Goal: Use online tool/utility: Utilize a website feature to perform a specific function

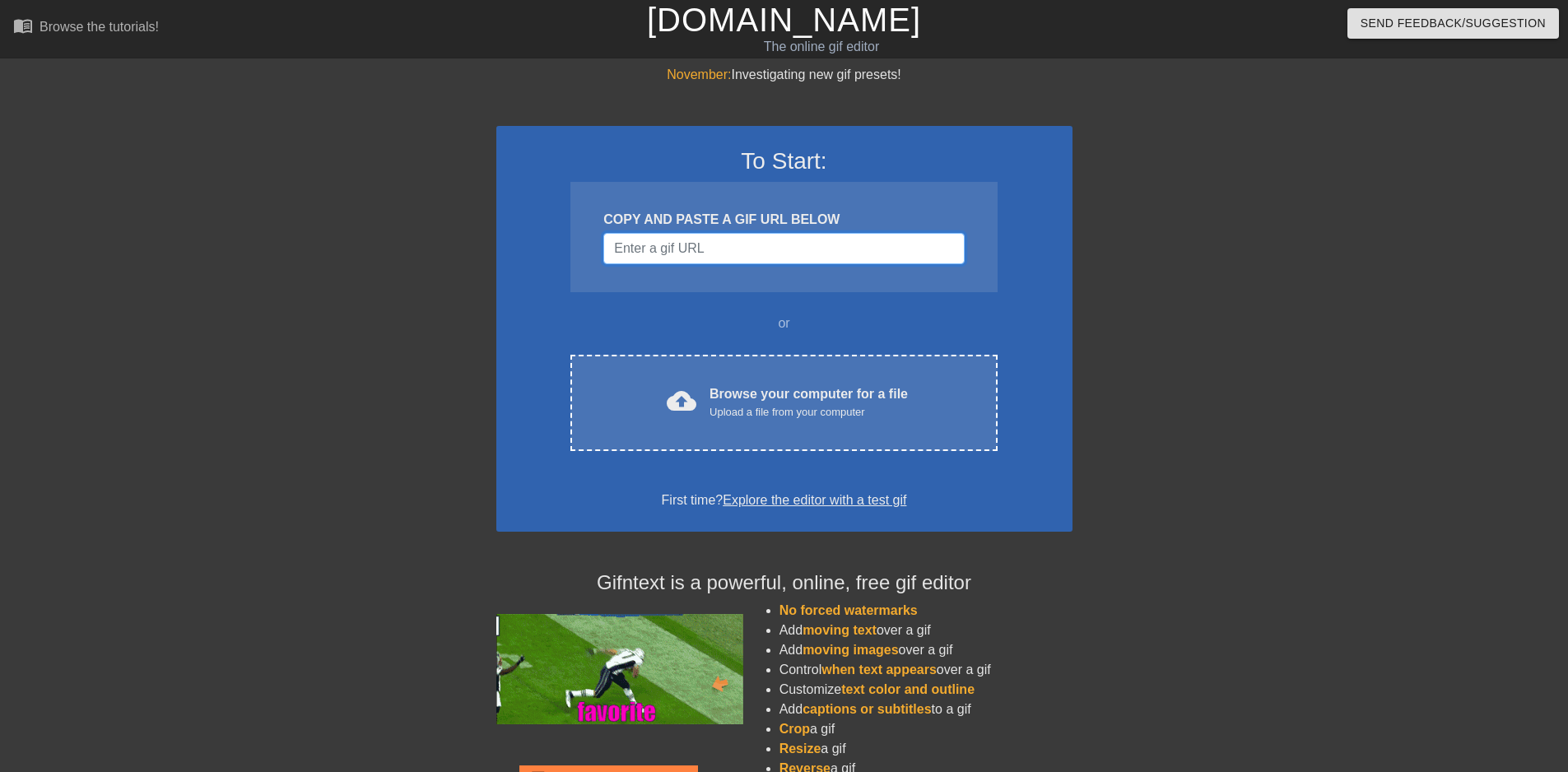
click at [718, 255] on input "Username" at bounding box center [784, 248] width 361 height 31
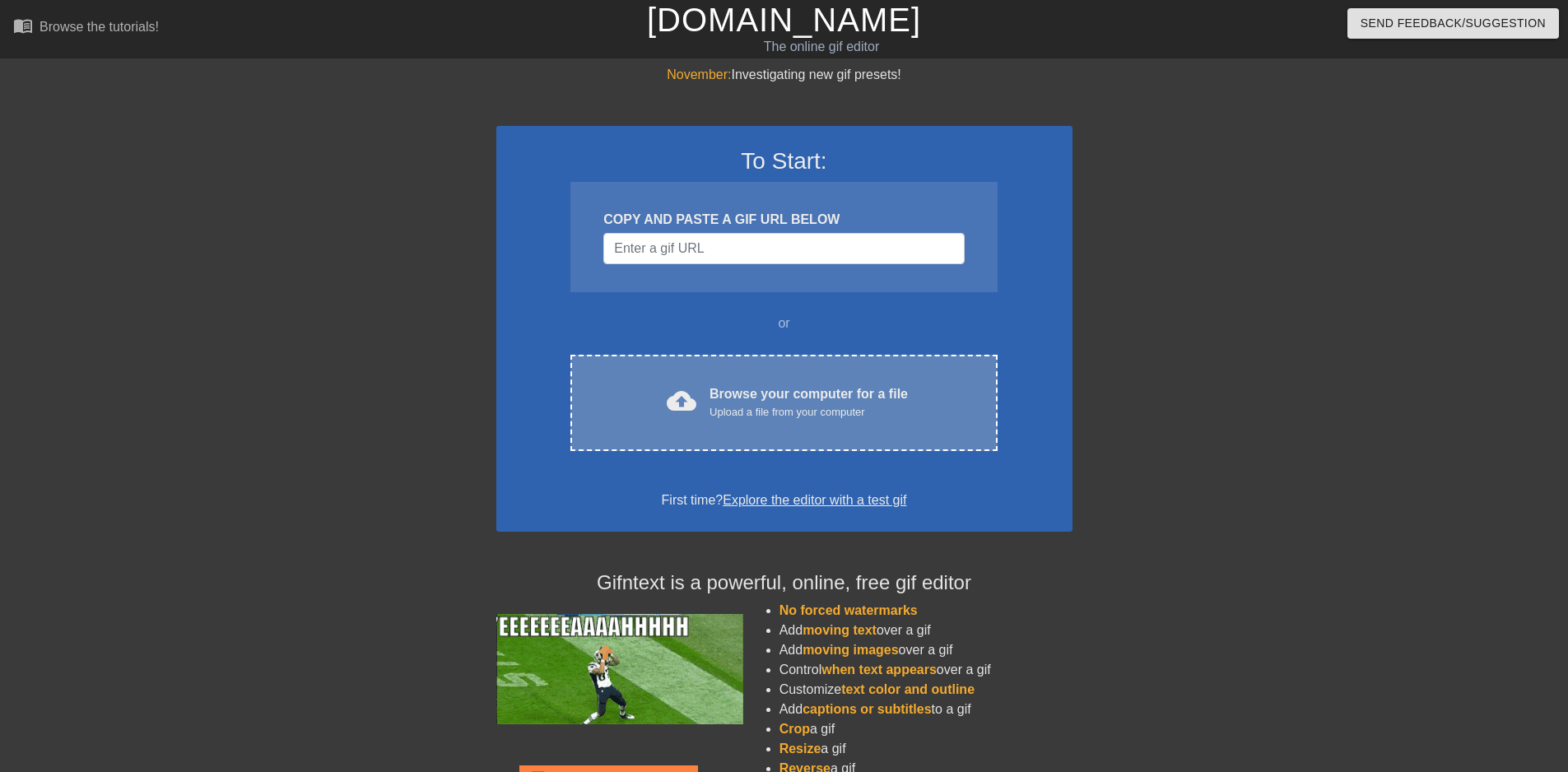
click at [720, 411] on div "Upload a file from your computer" at bounding box center [809, 411] width 198 height 16
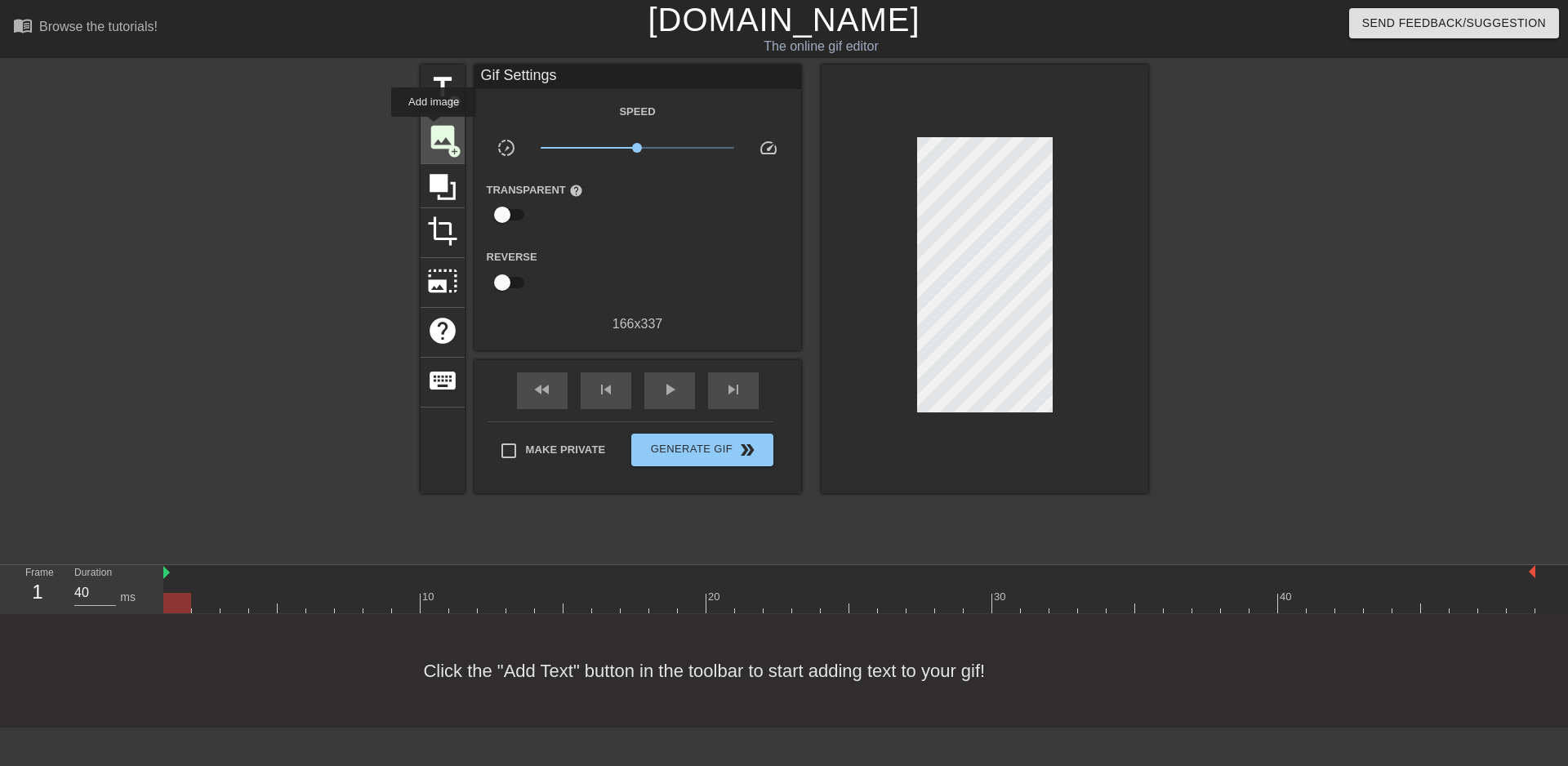
click at [433, 128] on span "image" at bounding box center [443, 137] width 31 height 31
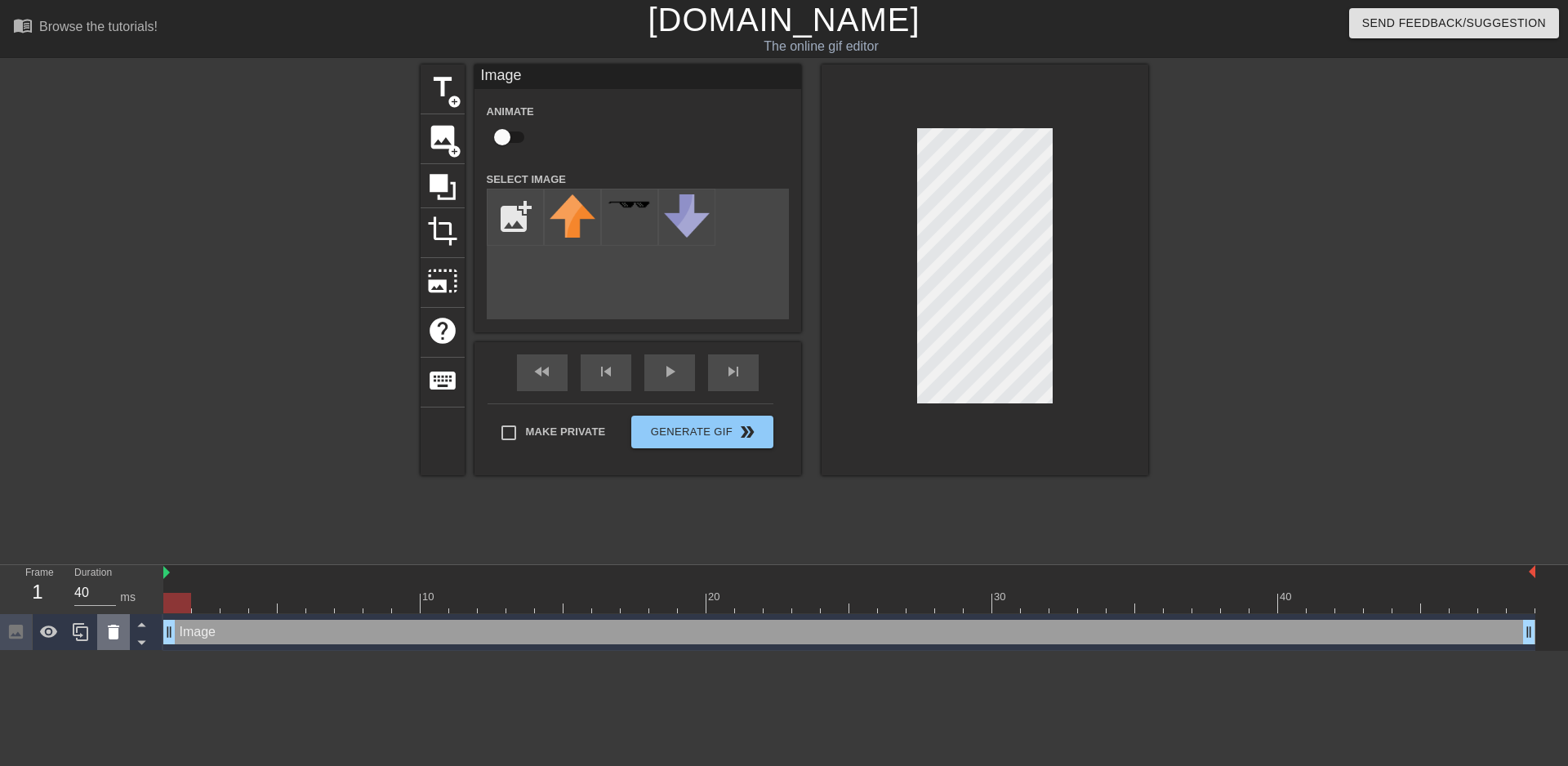
click at [102, 627] on div at bounding box center [113, 632] width 33 height 36
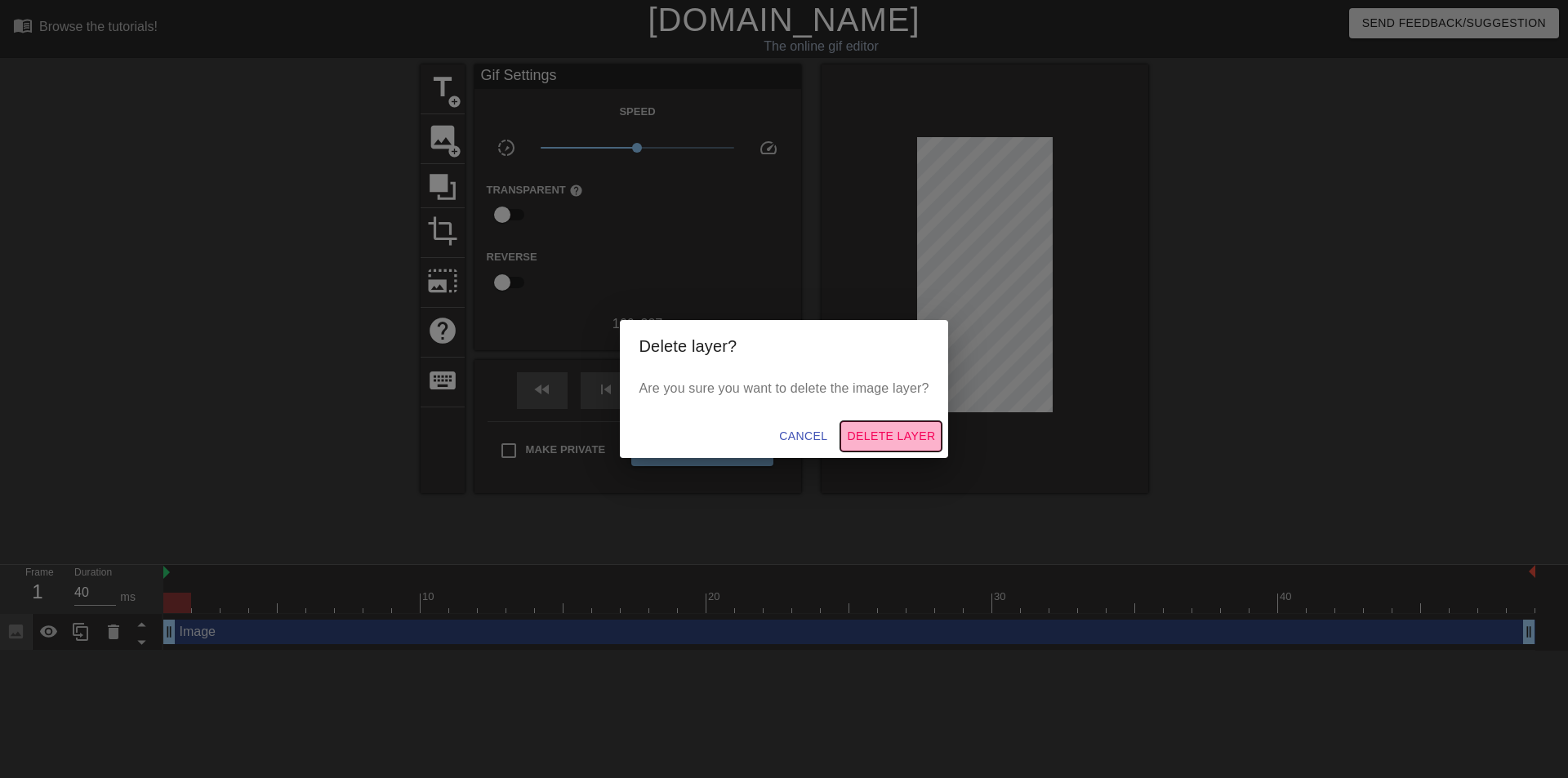
click at [893, 436] on span "Delete Layer" at bounding box center [891, 437] width 88 height 21
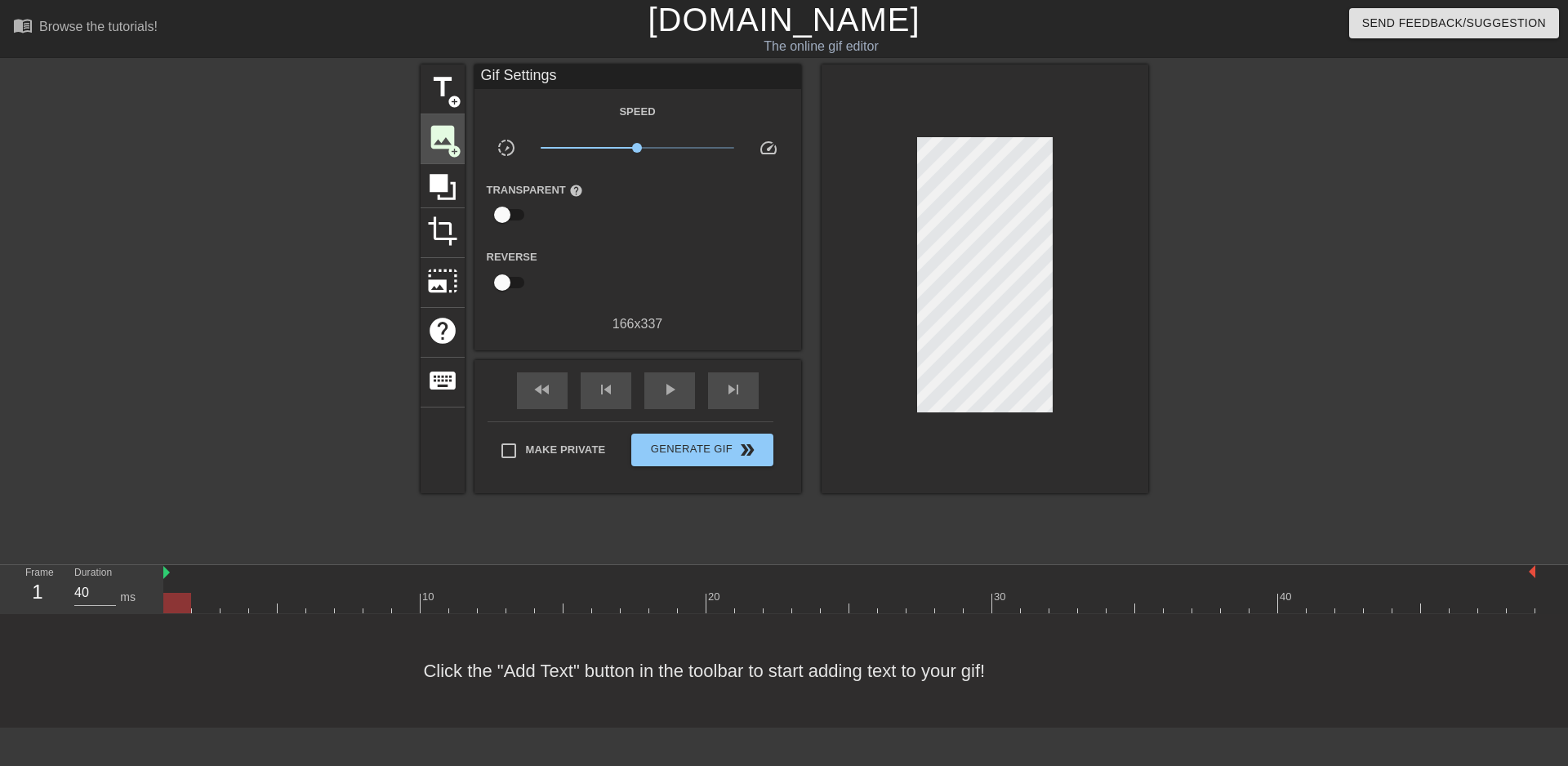
click at [450, 134] on span "image" at bounding box center [443, 137] width 31 height 31
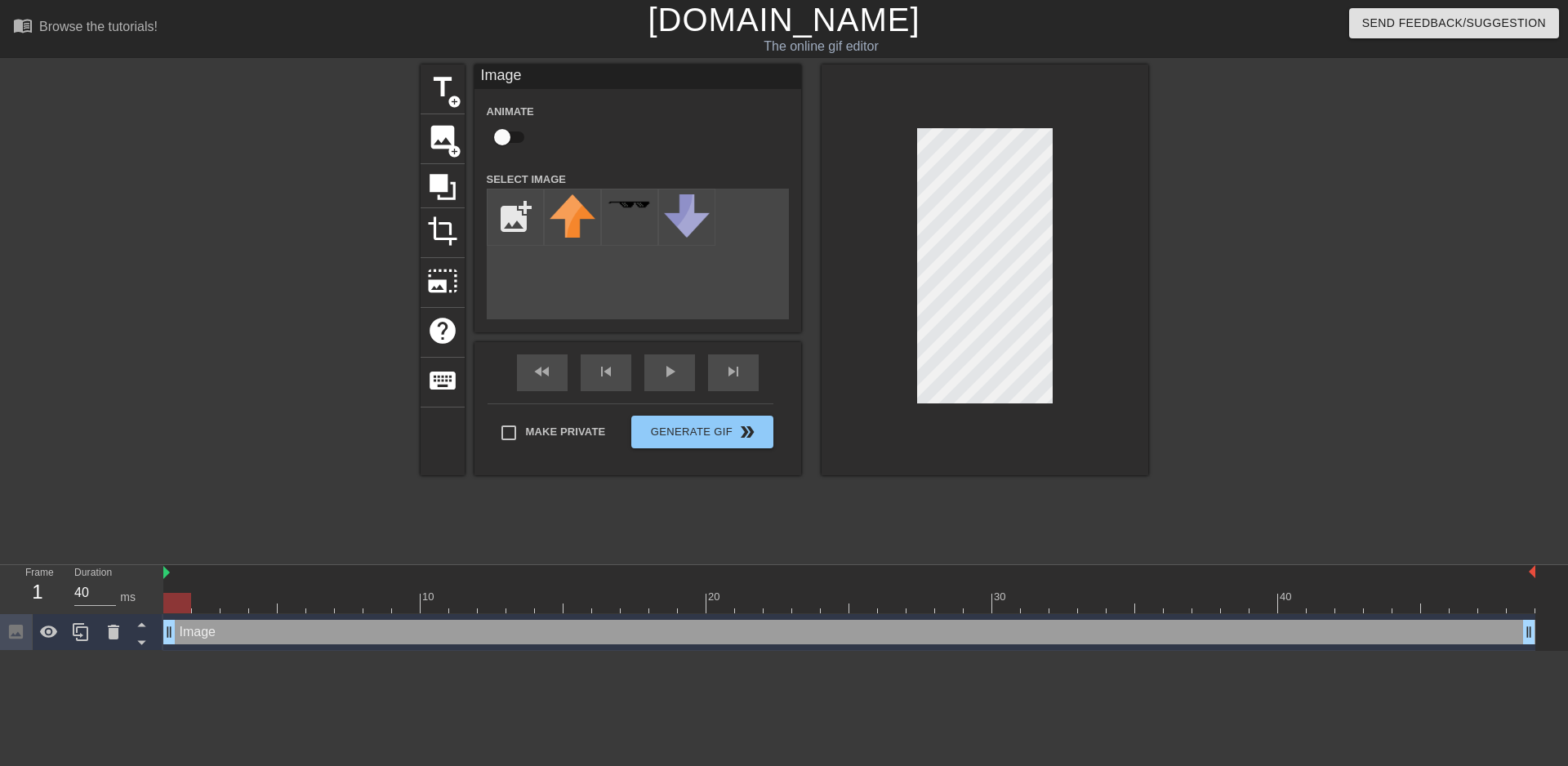
type input "C:\fakepath\the-rum-is-gone.png"
click at [593, 214] on div at bounding box center [572, 217] width 57 height 57
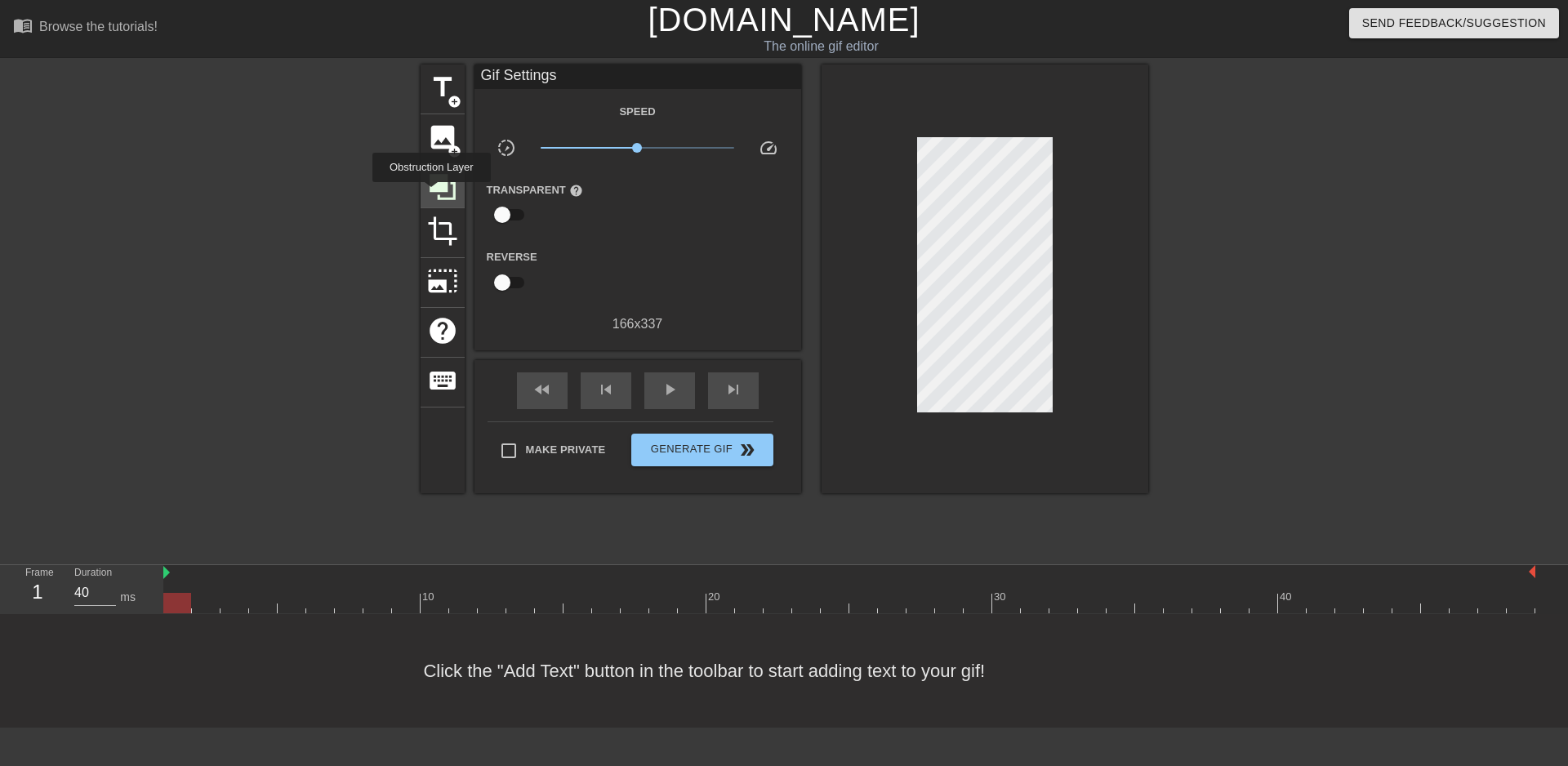
click at [432, 193] on icon at bounding box center [443, 187] width 31 height 31
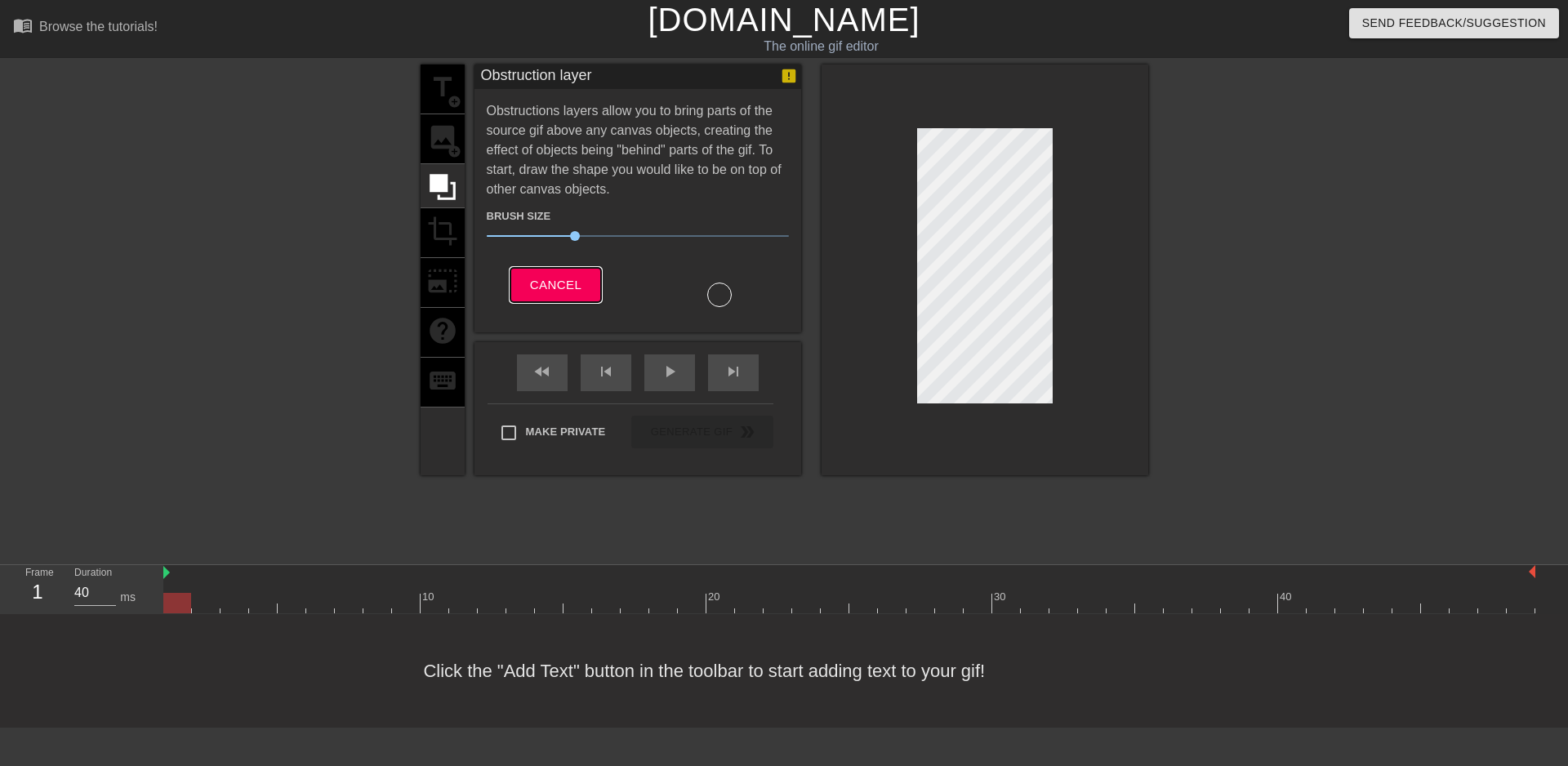
click at [515, 279] on button "Cancel" at bounding box center [556, 285] width 91 height 34
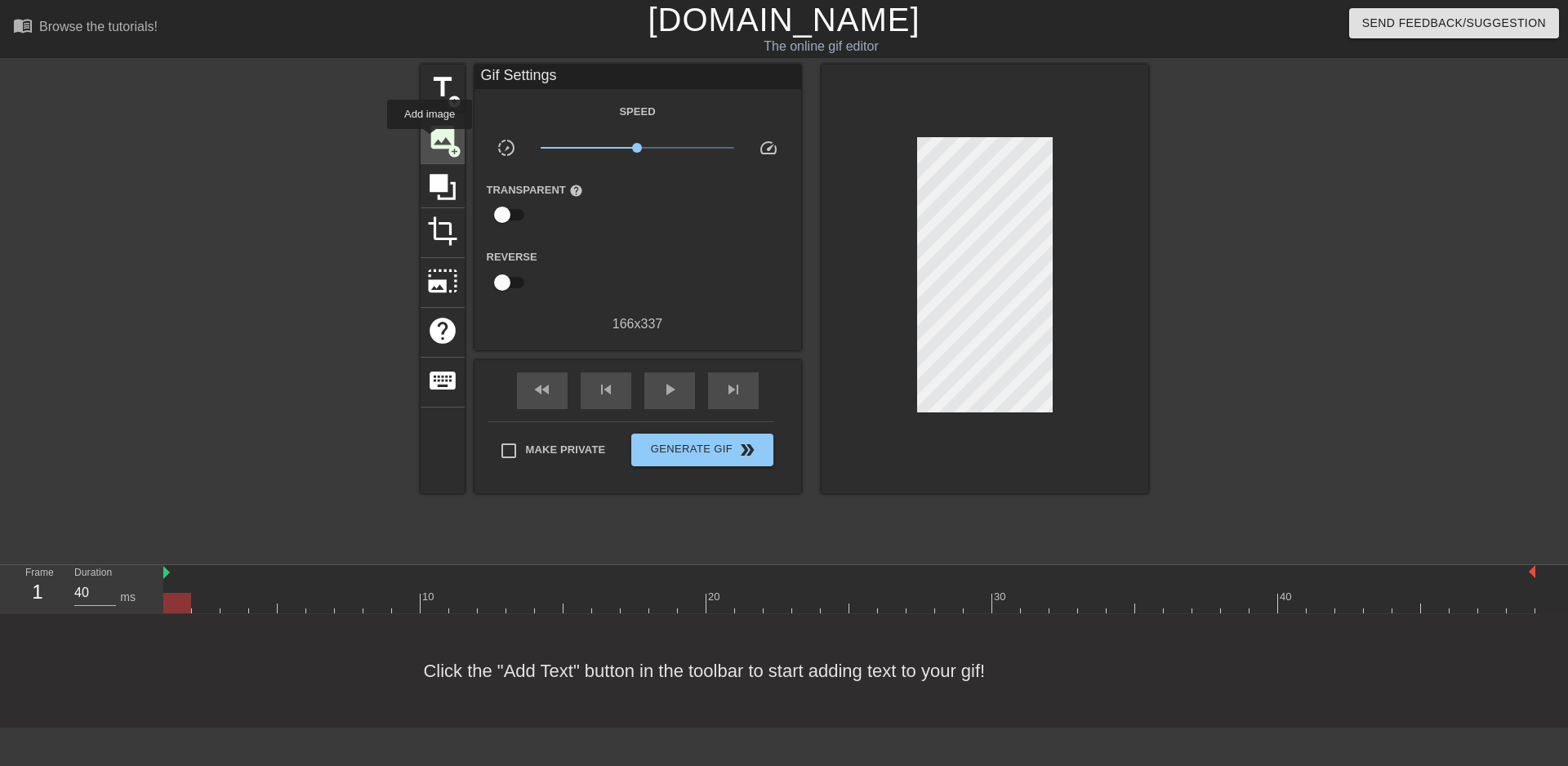
click at [430, 140] on span "image" at bounding box center [443, 137] width 31 height 31
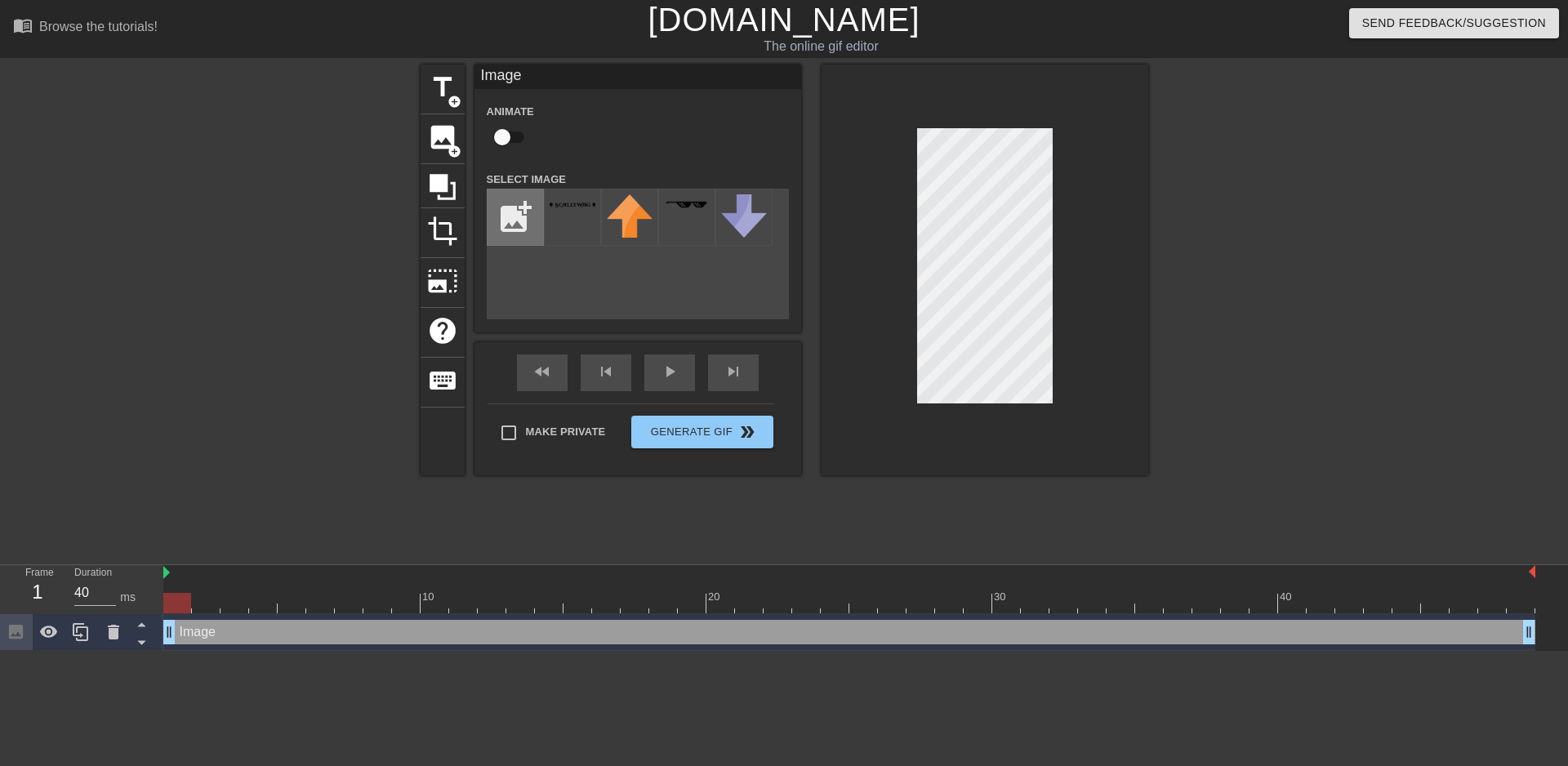
click at [522, 211] on input "file" at bounding box center [515, 217] width 56 height 56
type input "C:\fakepath\Screenshot_3917.png"
click at [591, 219] on img at bounding box center [572, 210] width 45 height 32
click at [1055, 211] on div at bounding box center [984, 270] width 326 height 411
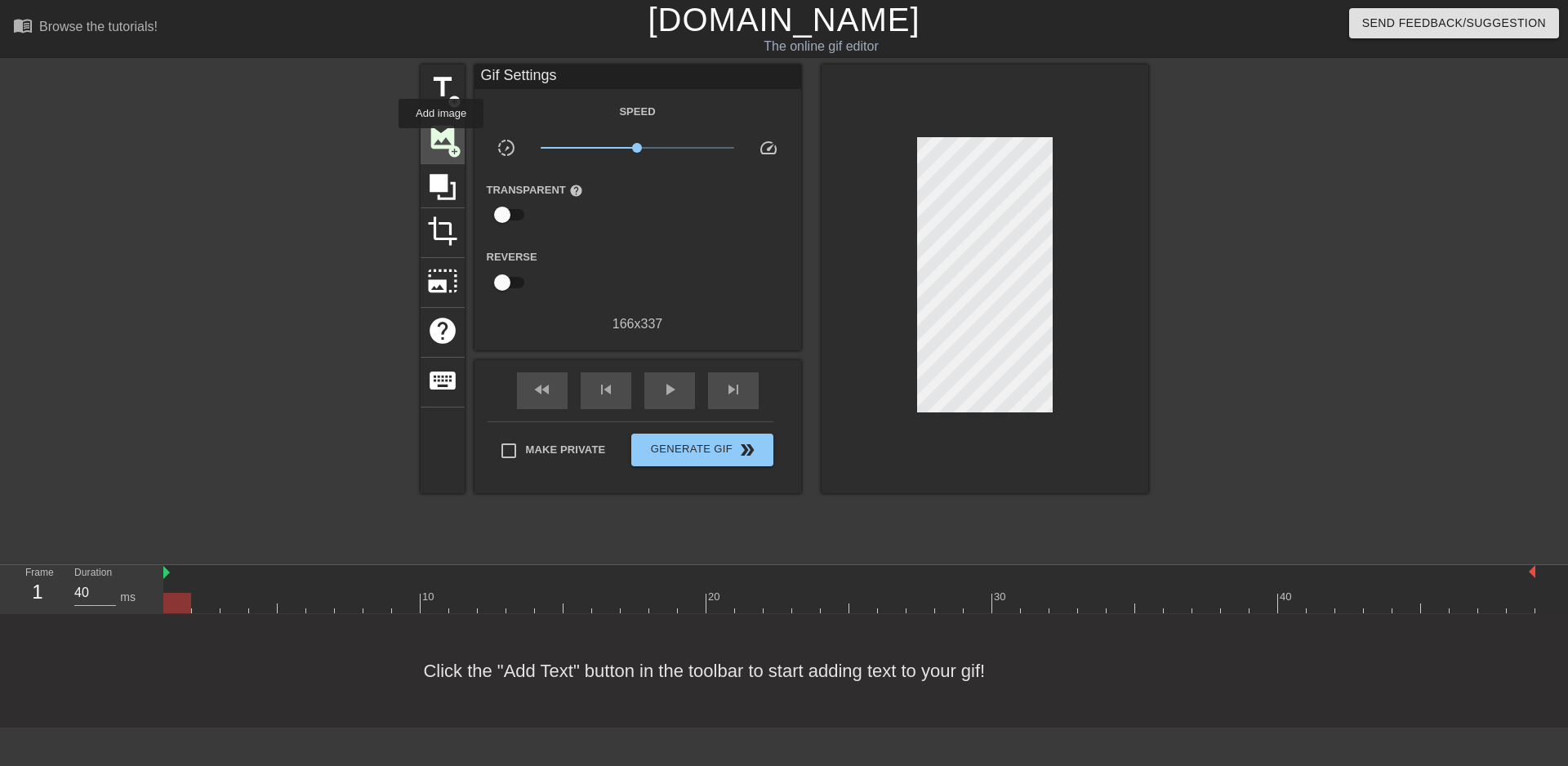
click at [439, 139] on span "image" at bounding box center [443, 137] width 31 height 31
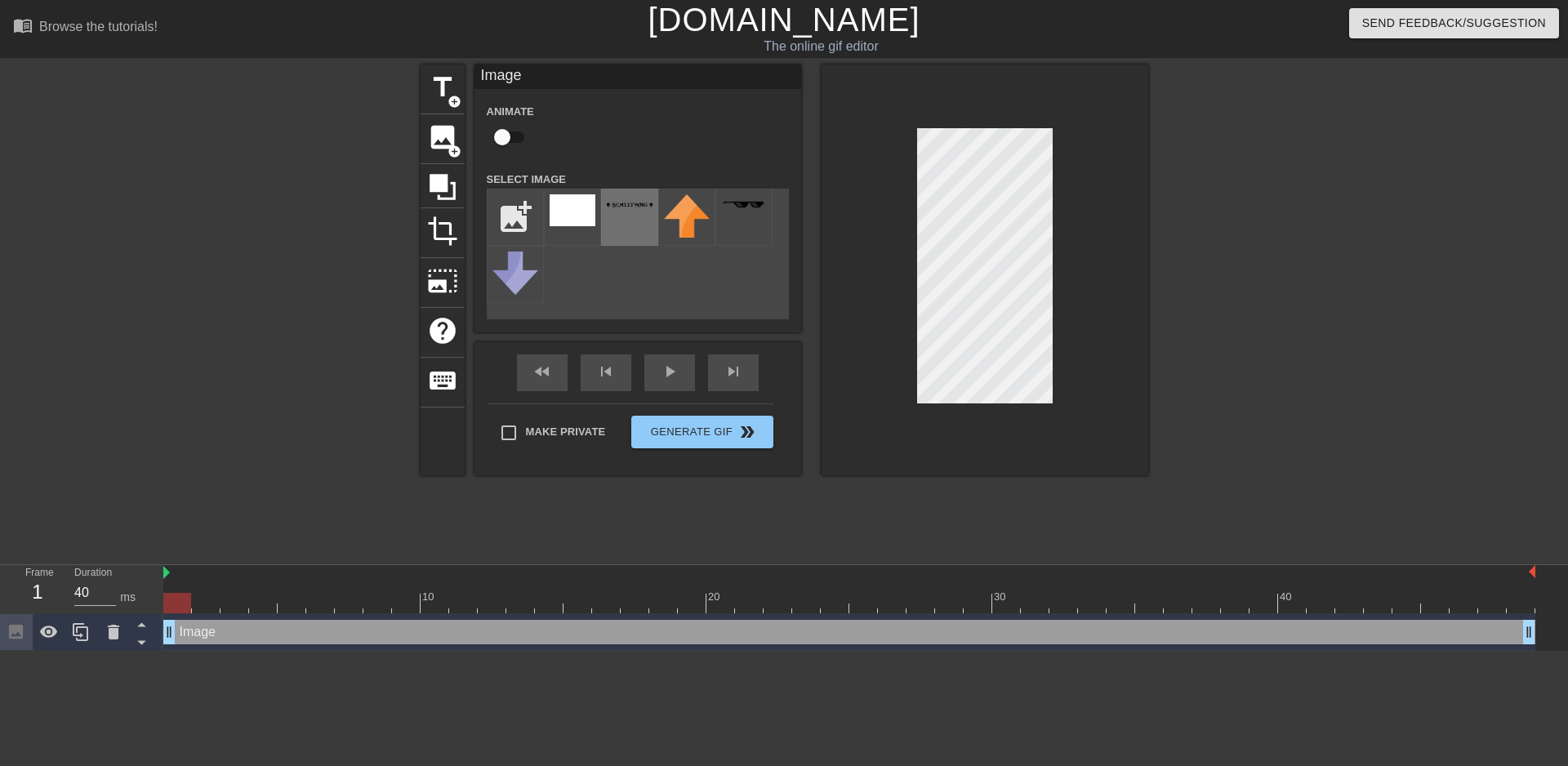
click at [622, 217] on div at bounding box center [629, 217] width 57 height 57
click at [1111, 256] on div at bounding box center [984, 270] width 326 height 411
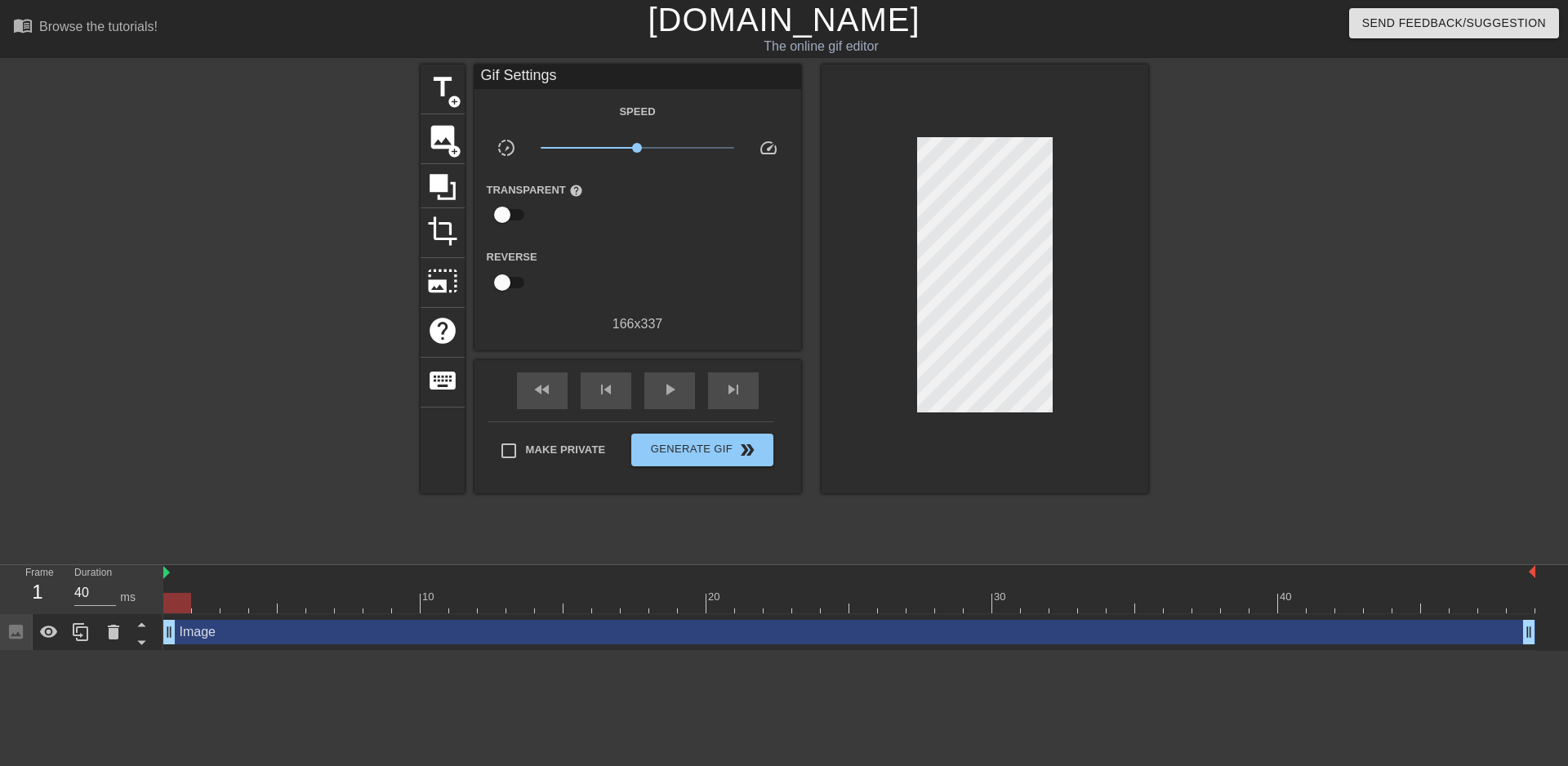
click at [1050, 231] on div at bounding box center [984, 278] width 326 height 429
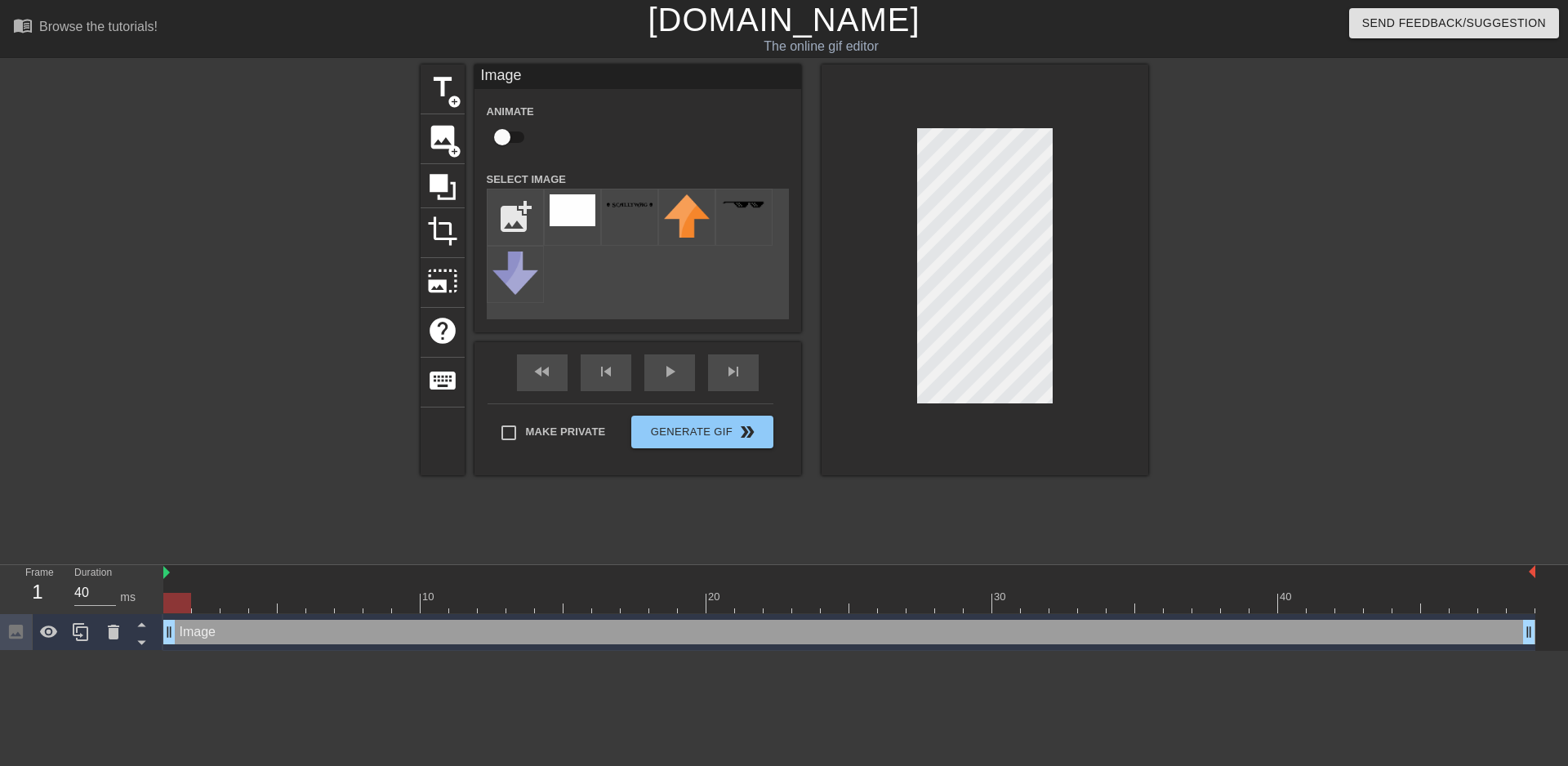
drag, startPoint x: 1061, startPoint y: 237, endPoint x: 903, endPoint y: 236, distance: 158.0
click at [879, 236] on div at bounding box center [984, 270] width 326 height 411
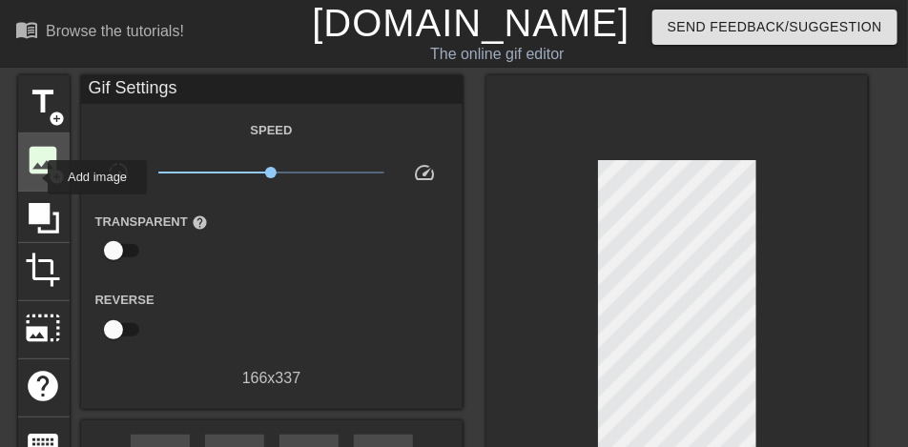
click at [36, 172] on span "image" at bounding box center [44, 160] width 36 height 36
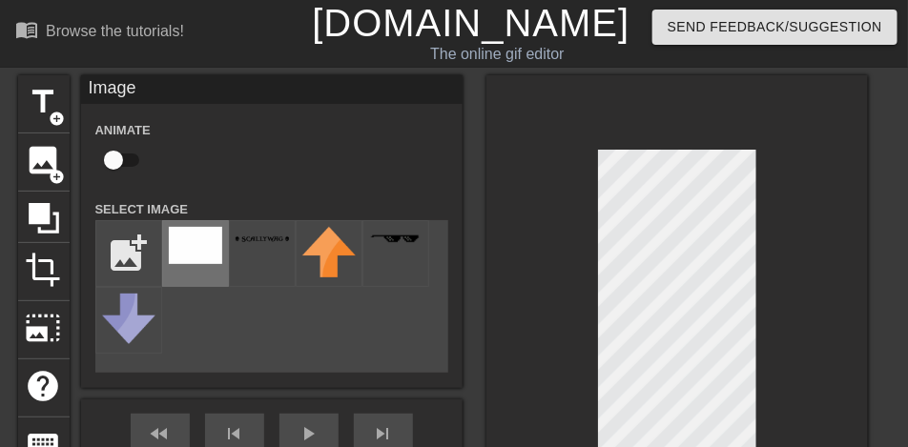
click at [196, 247] on img at bounding box center [195, 245] width 53 height 37
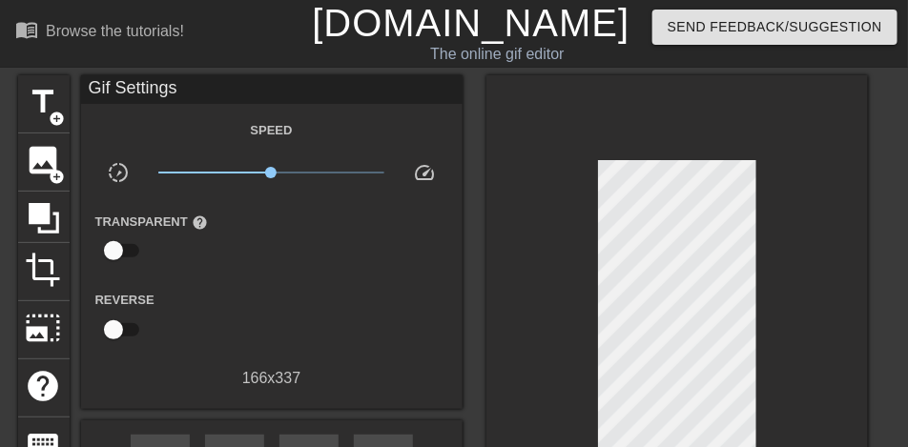
click at [862, 192] on div at bounding box center [676, 325] width 381 height 501
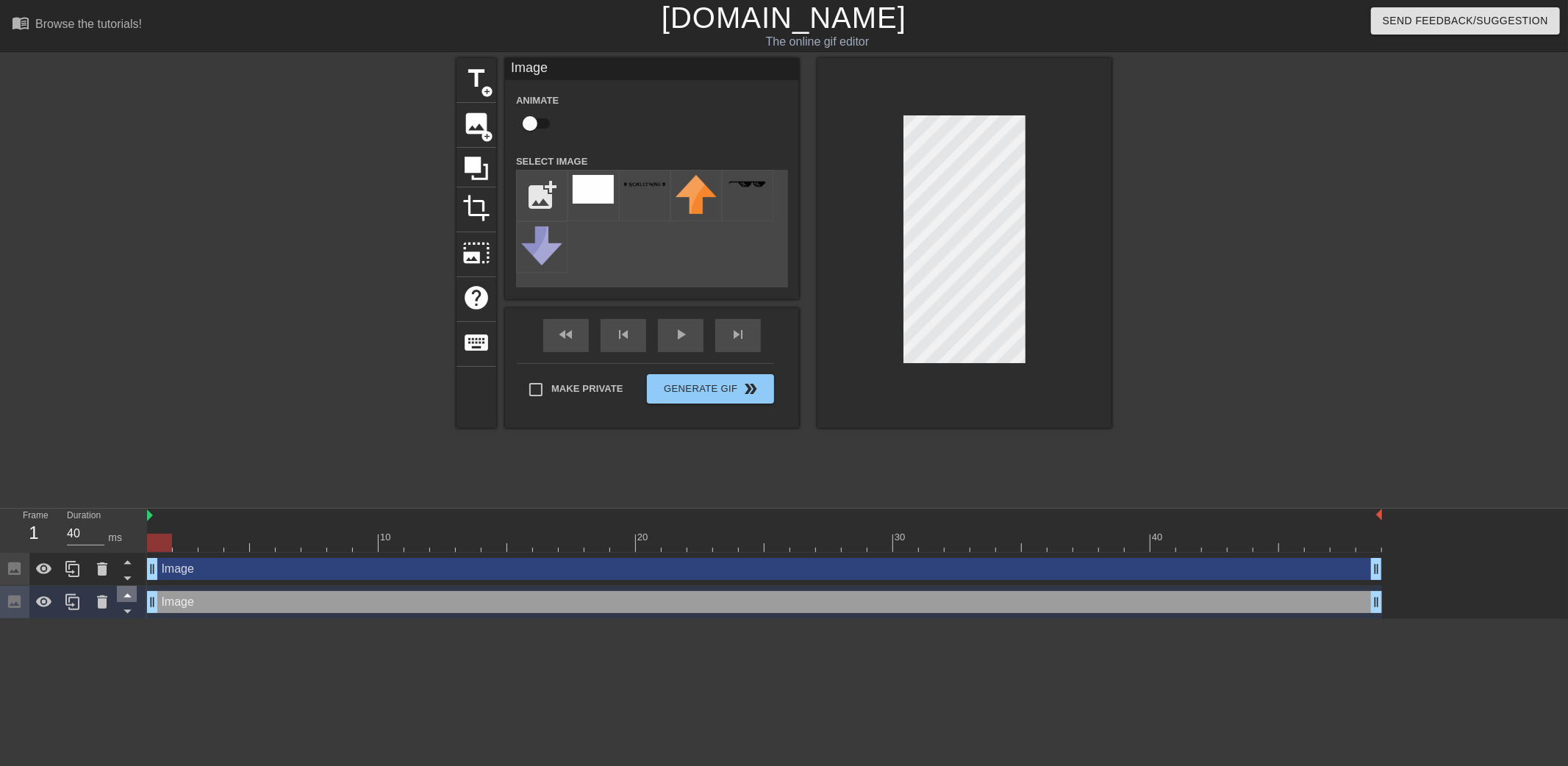
click at [126, 593] on icon at bounding box center [128, 595] width 19 height 18
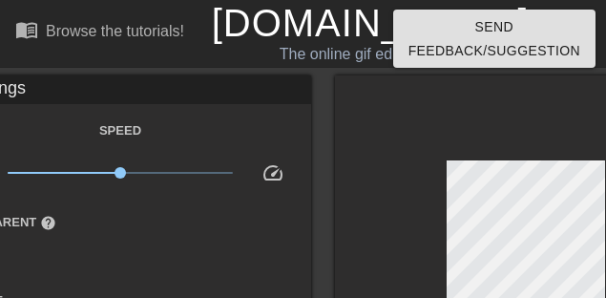
drag, startPoint x: 425, startPoint y: 101, endPoint x: 382, endPoint y: 95, distance: 43.3
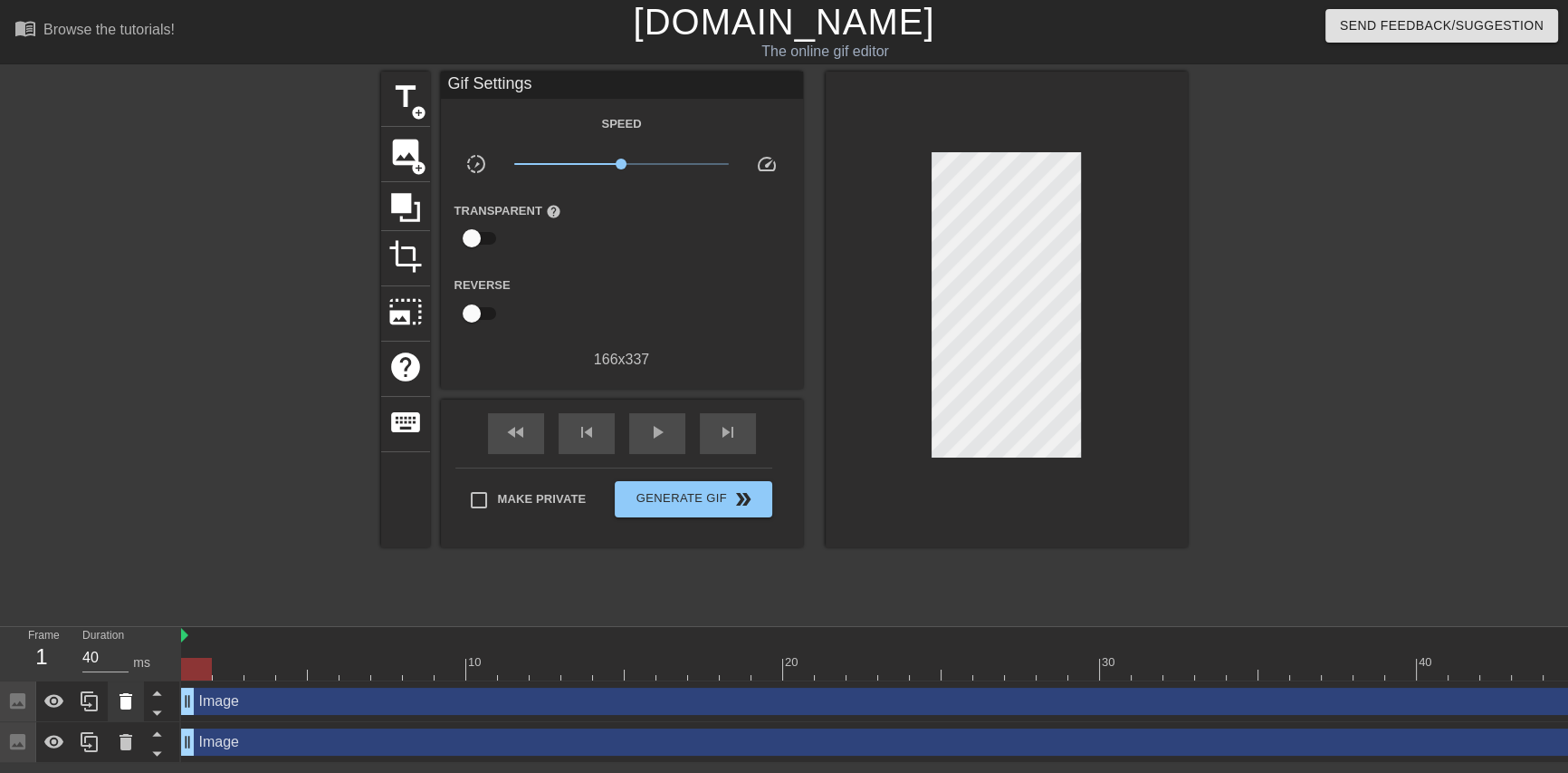
click at [116, 707] on icon at bounding box center [125, 701] width 22 height 22
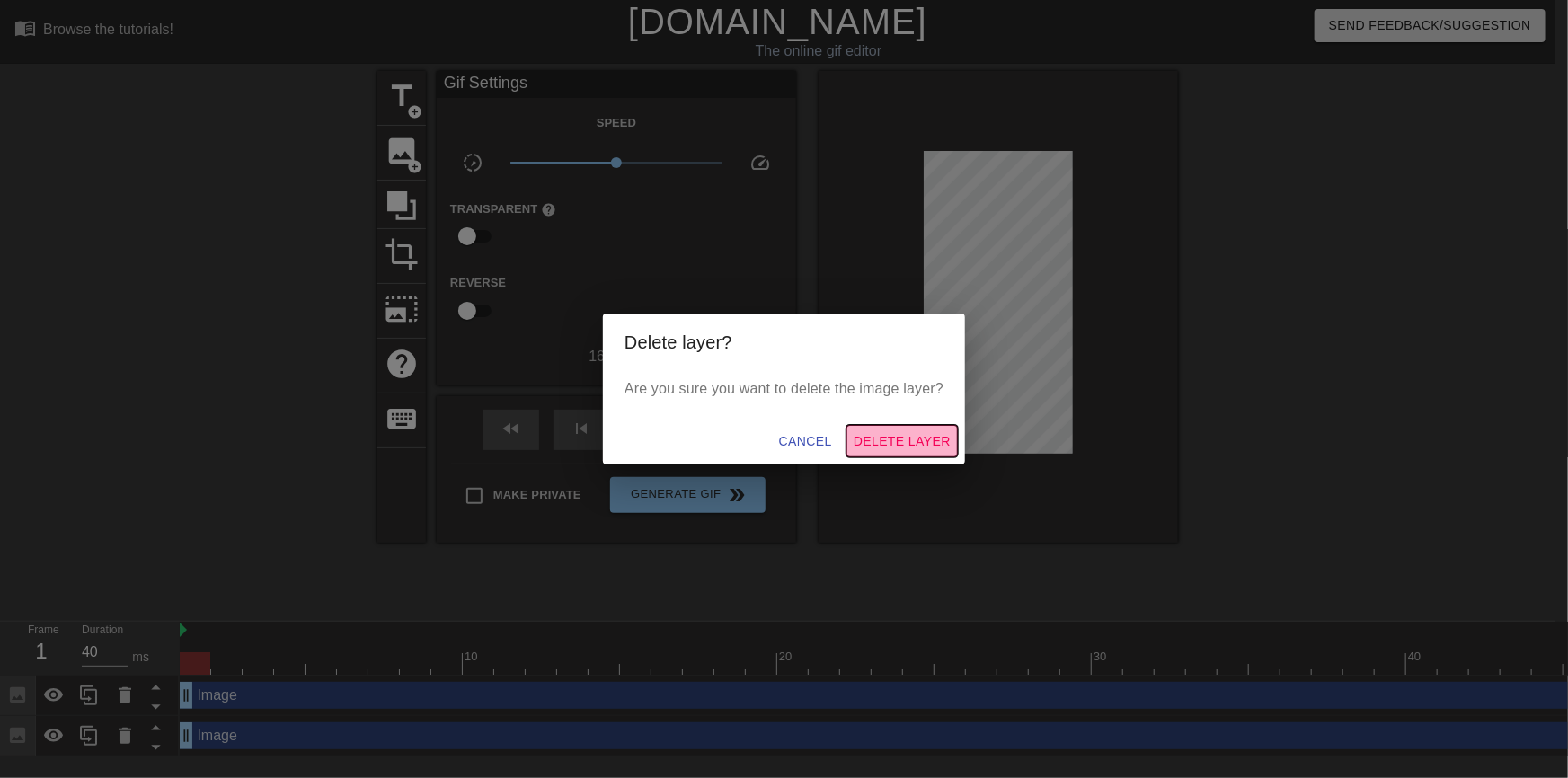
click at [904, 433] on span "Delete Layer" at bounding box center [902, 442] width 97 height 23
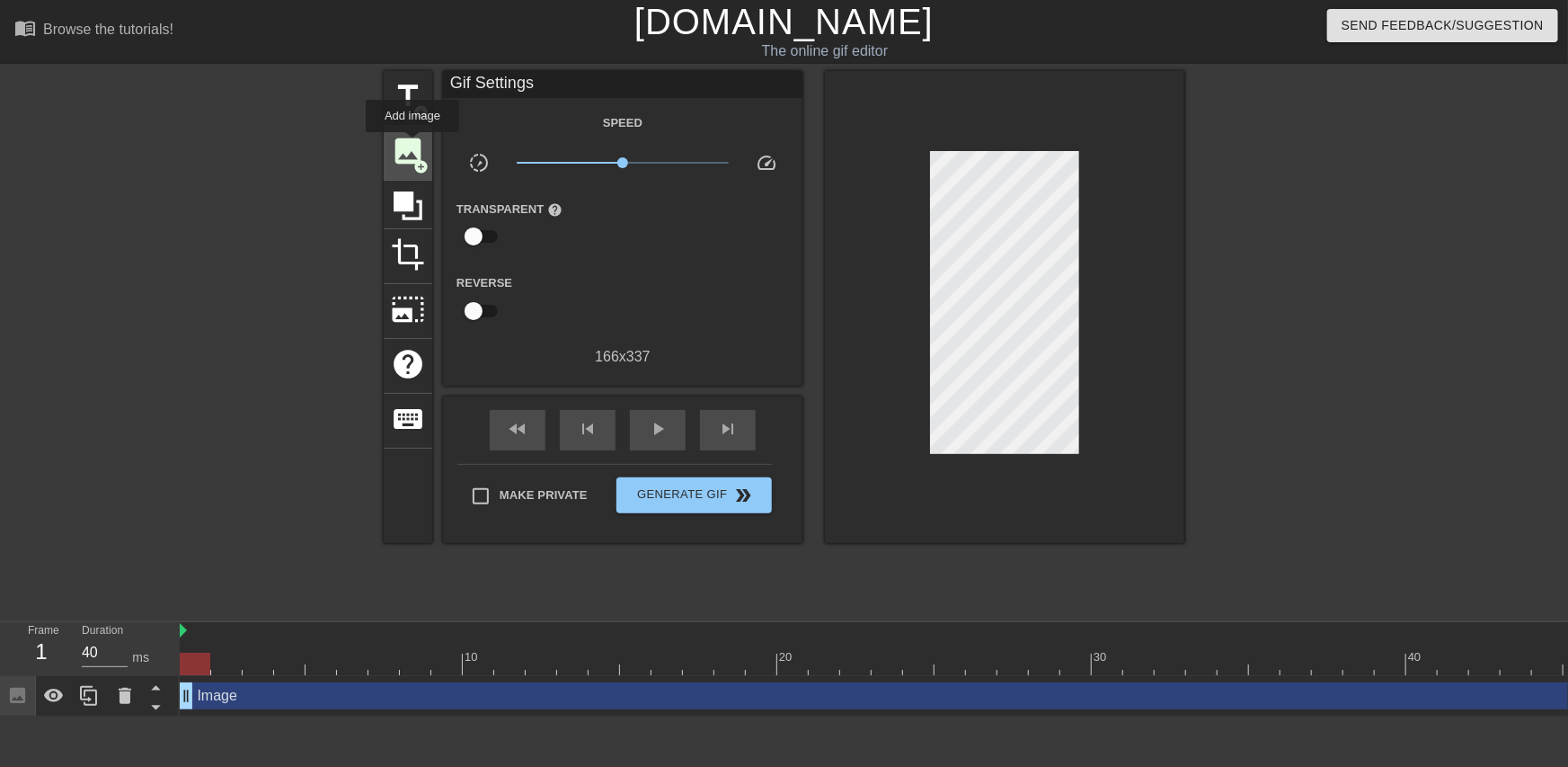
click at [413, 145] on span "image" at bounding box center [408, 151] width 34 height 34
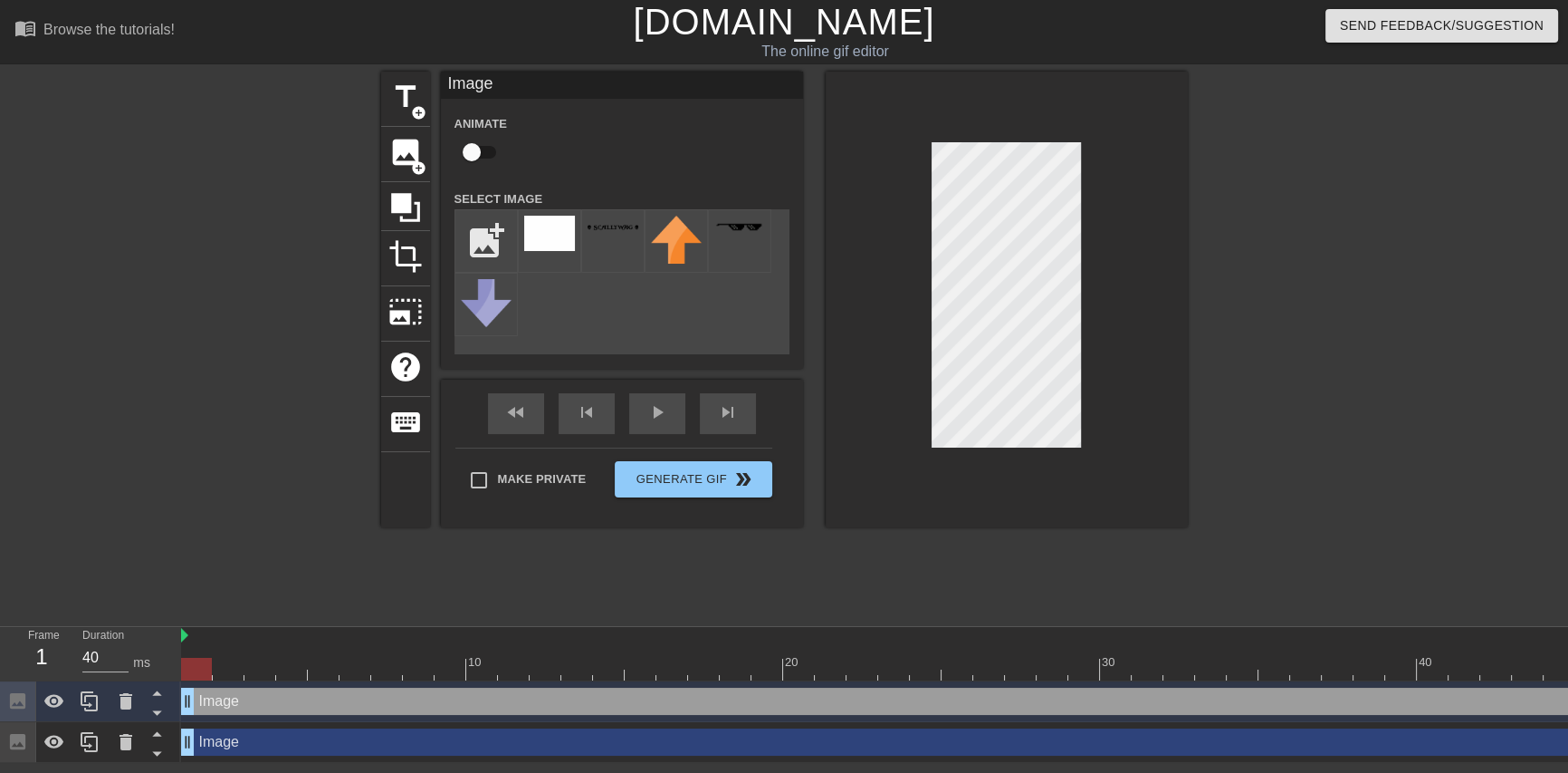
type input "C:\fakepath\the-rum-is-gone (1).png"
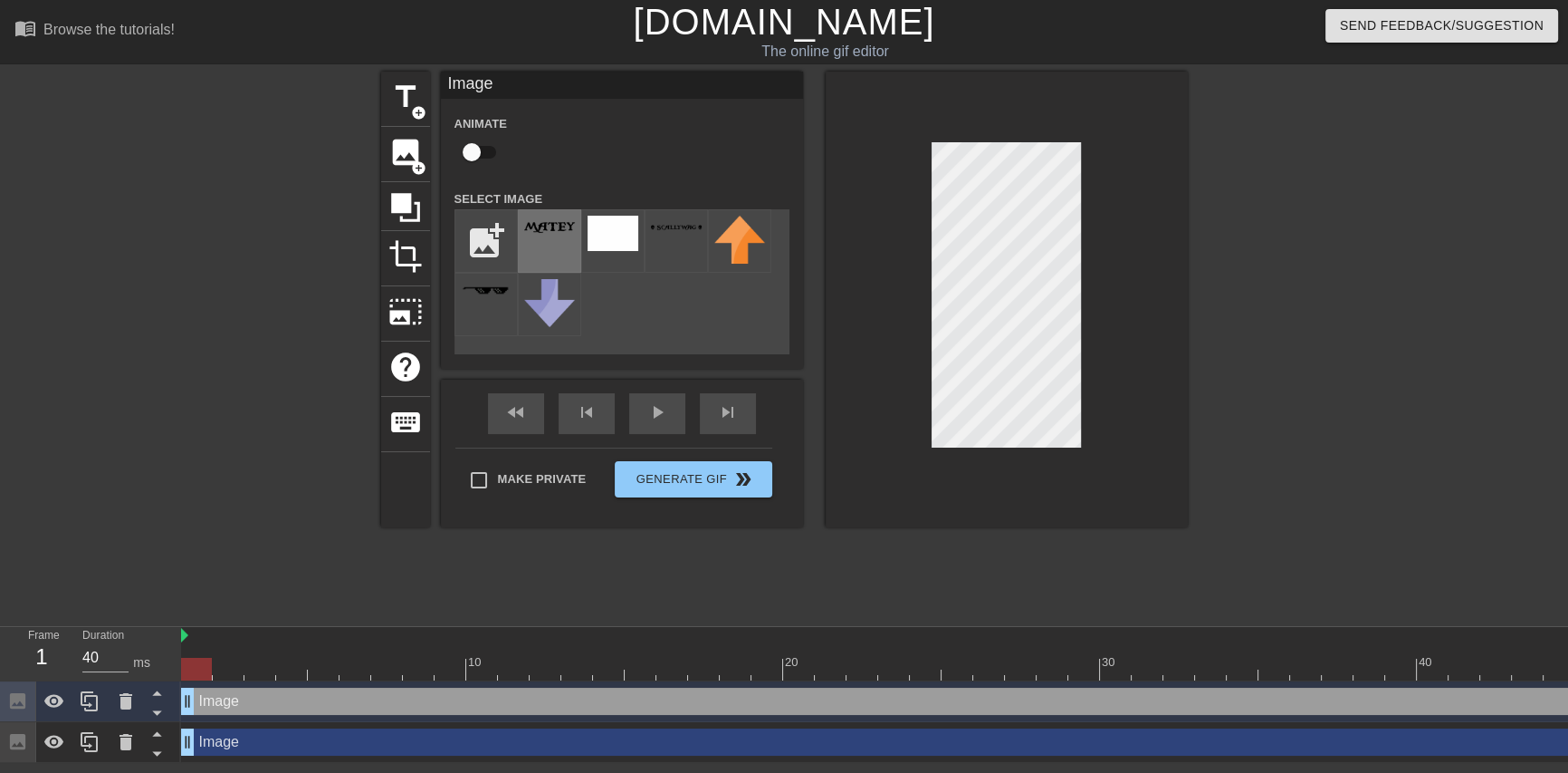
click at [534, 253] on div at bounding box center [550, 240] width 64 height 64
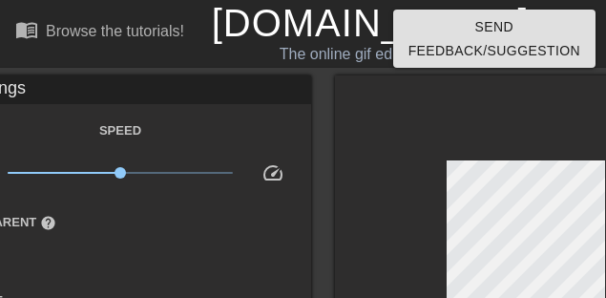
drag, startPoint x: 437, startPoint y: 106, endPoint x: 385, endPoint y: 99, distance: 51.9
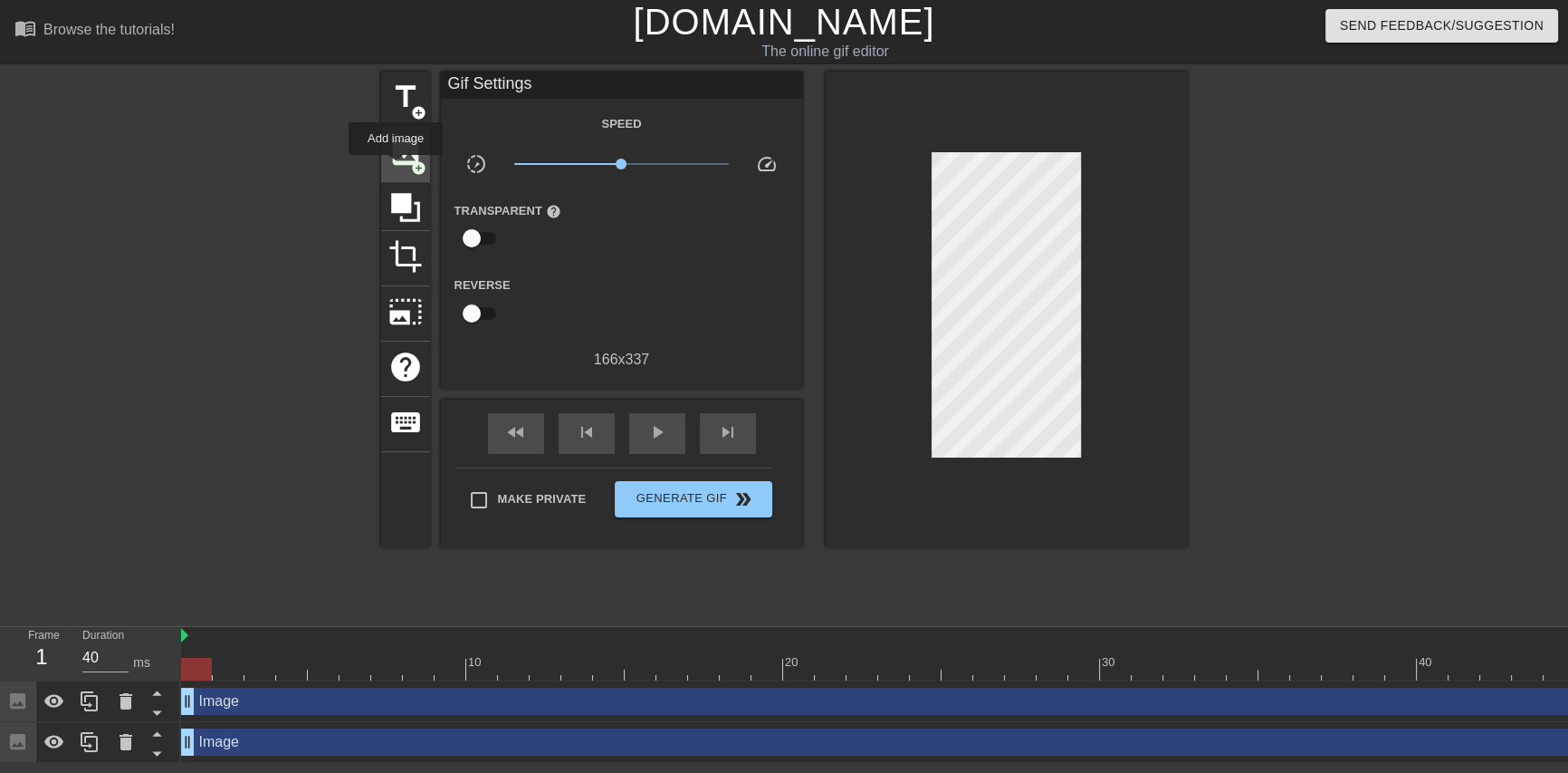
click at [396, 167] on span "image" at bounding box center [405, 152] width 34 height 34
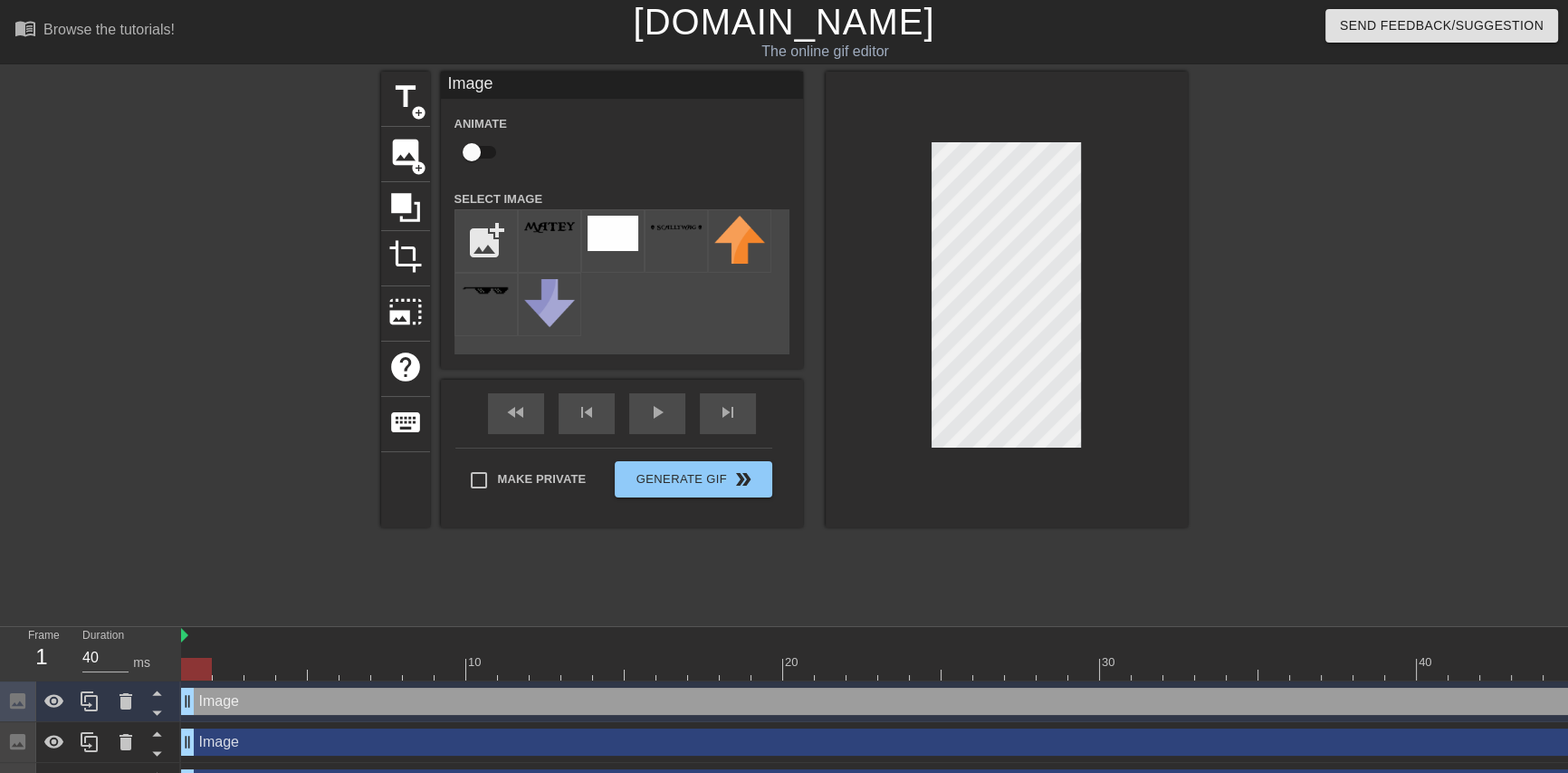
type input "C:\fakepath\yarrr.png"
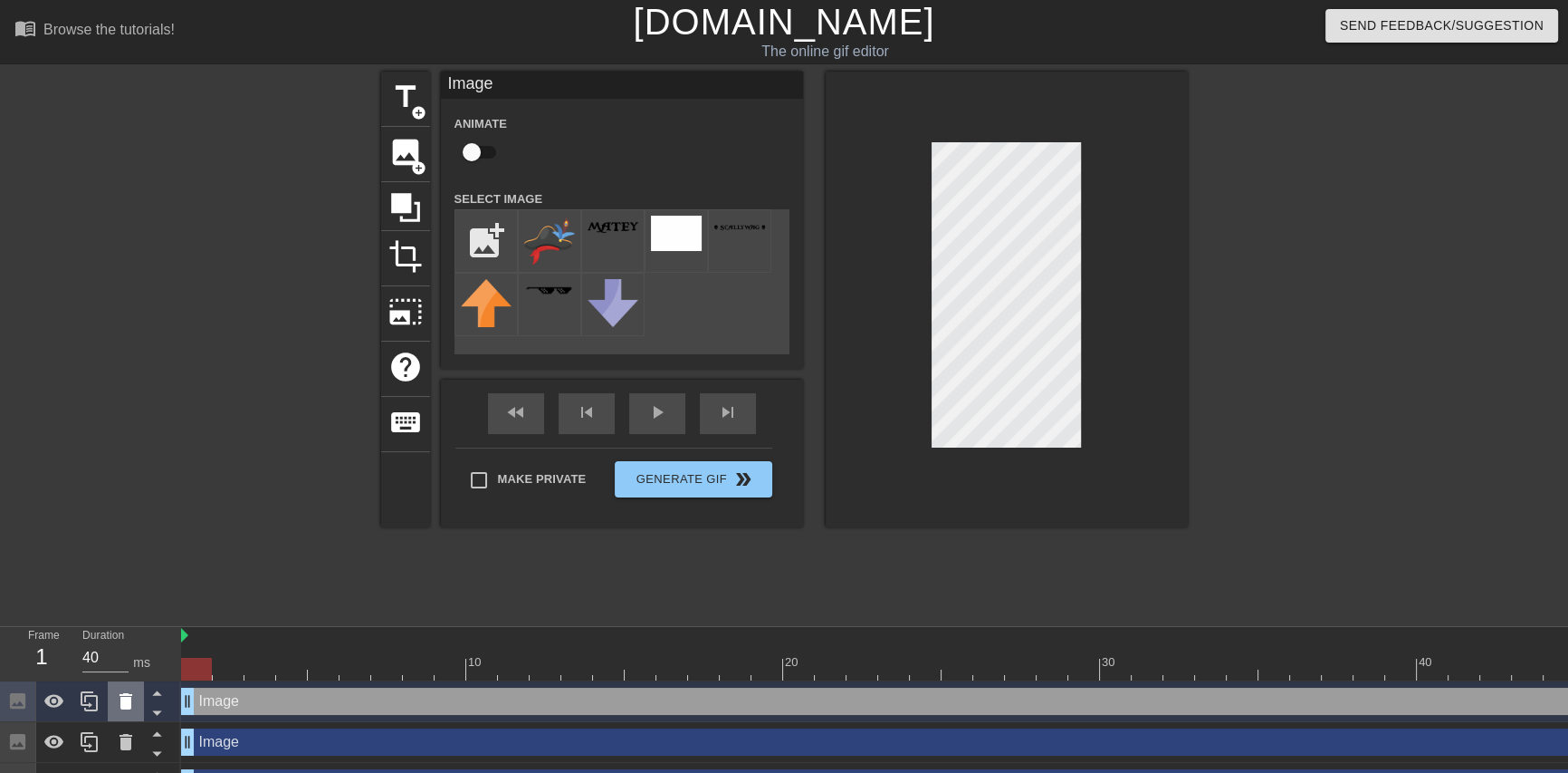
click at [121, 702] on icon at bounding box center [125, 701] width 12 height 16
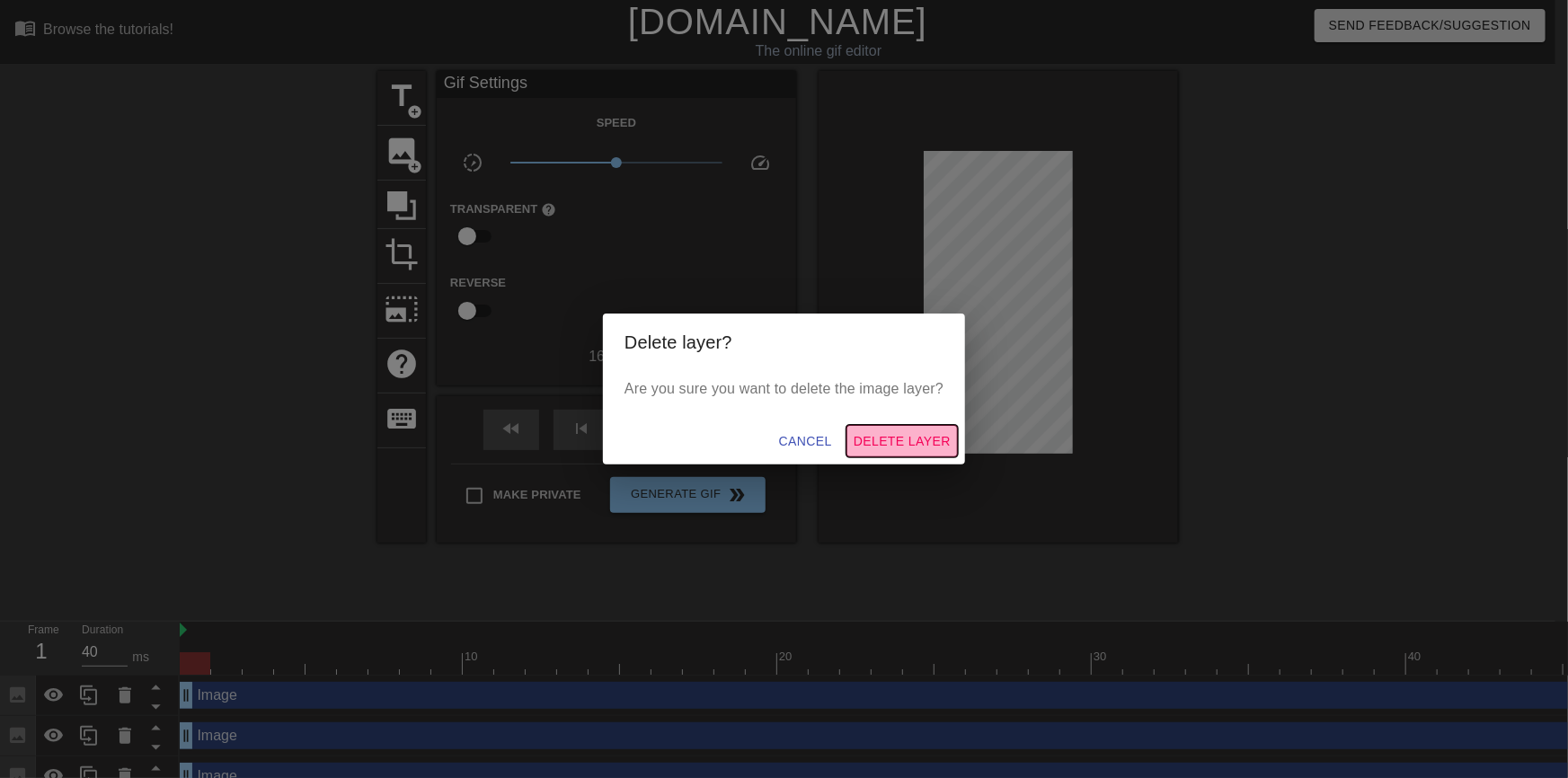
click at [872, 434] on span "Delete Layer" at bounding box center [902, 442] width 97 height 23
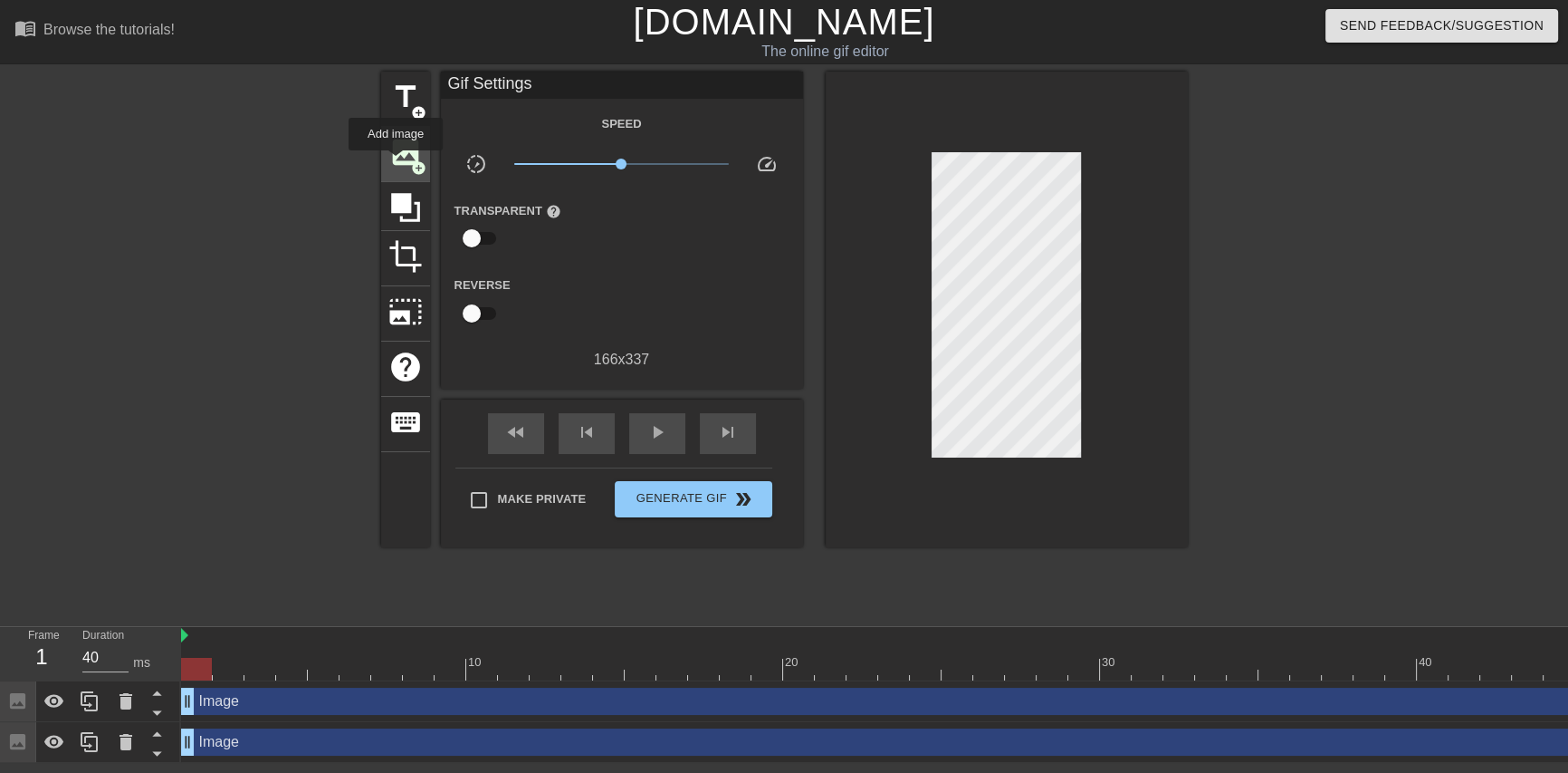
click at [396, 163] on span "image" at bounding box center [405, 152] width 34 height 34
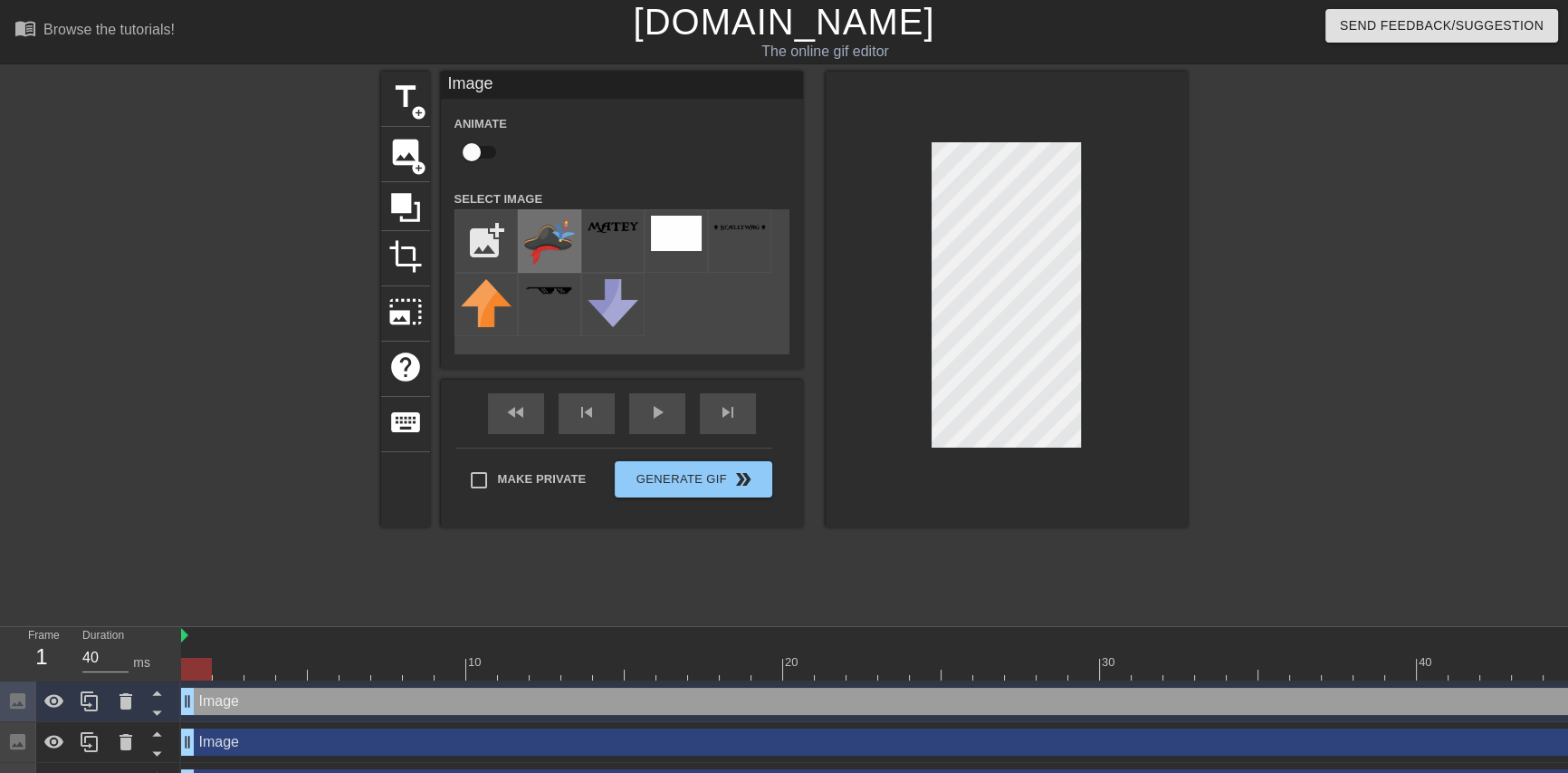
click at [539, 252] on img at bounding box center [549, 240] width 50 height 49
click at [826, 317] on div at bounding box center [1006, 299] width 362 height 456
click at [1140, 349] on div at bounding box center [1006, 299] width 362 height 456
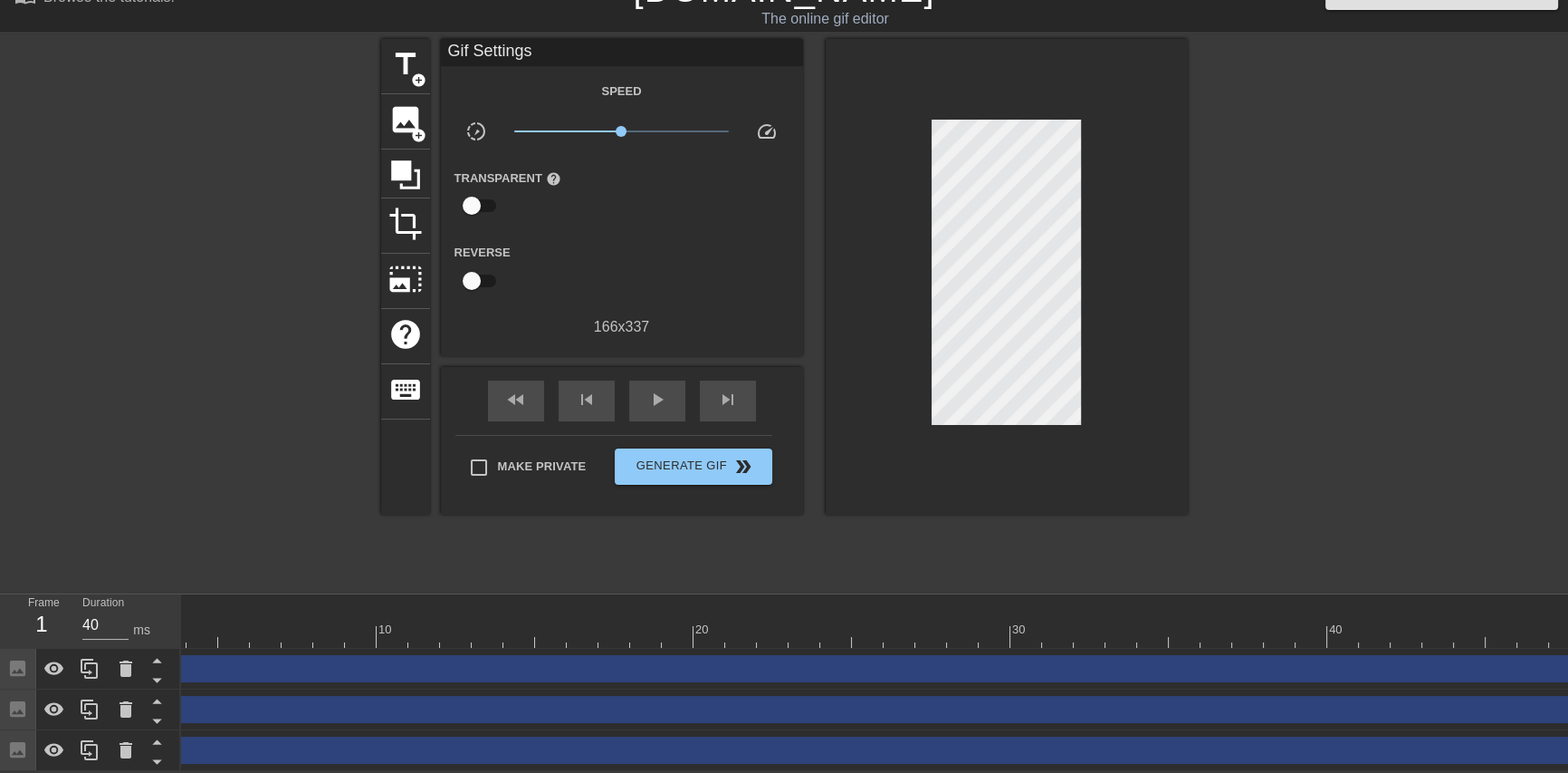
scroll to position [0, 127]
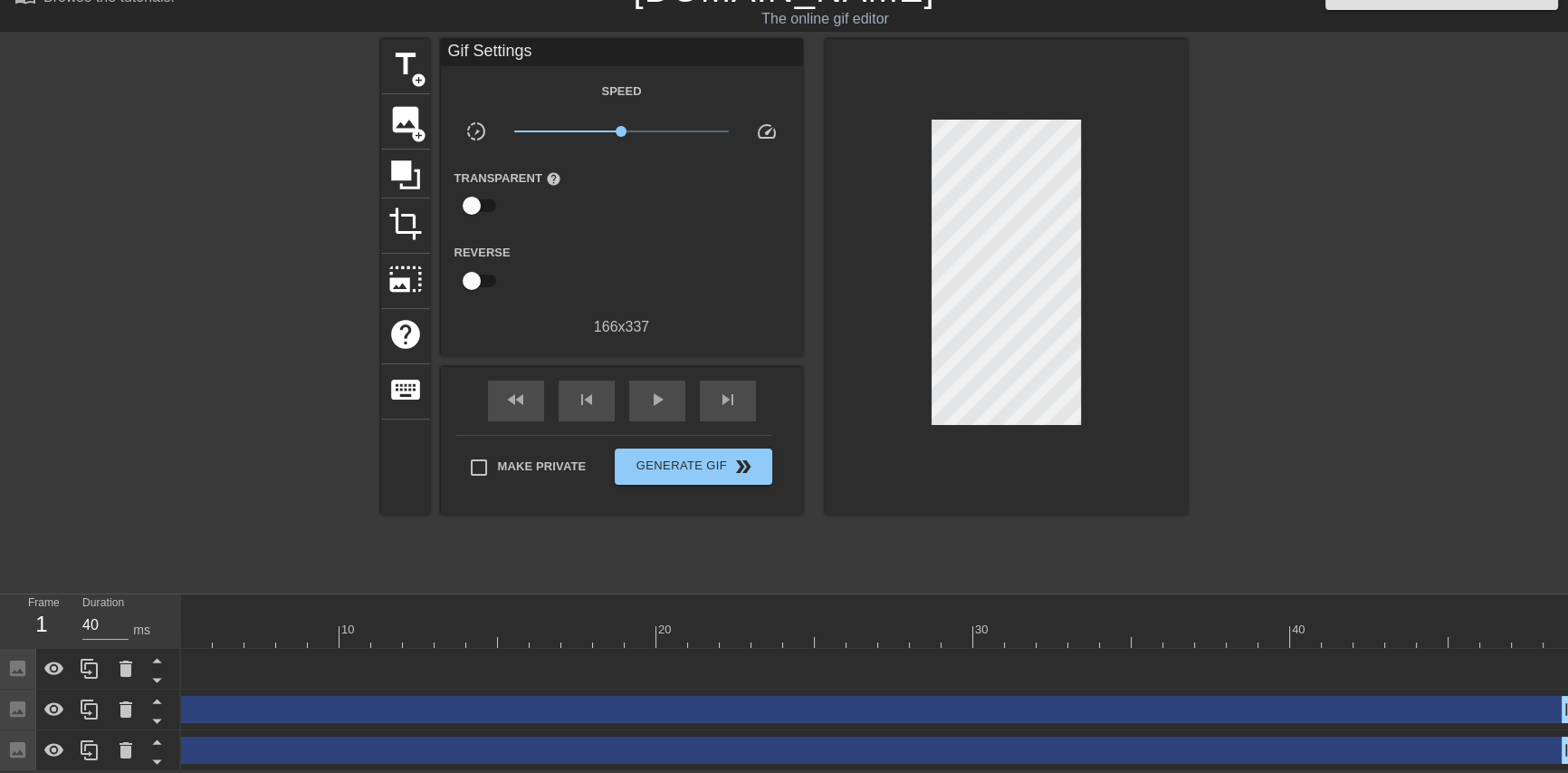
drag, startPoint x: 1562, startPoint y: 667, endPoint x: 29, endPoint y: 598, distance: 1534.6
click at [29, 598] on div "Frame 1 Duration 40 ms 10 20 30 40 Image drag_handle drag_handle Image drag_han…" at bounding box center [784, 683] width 1568 height 177
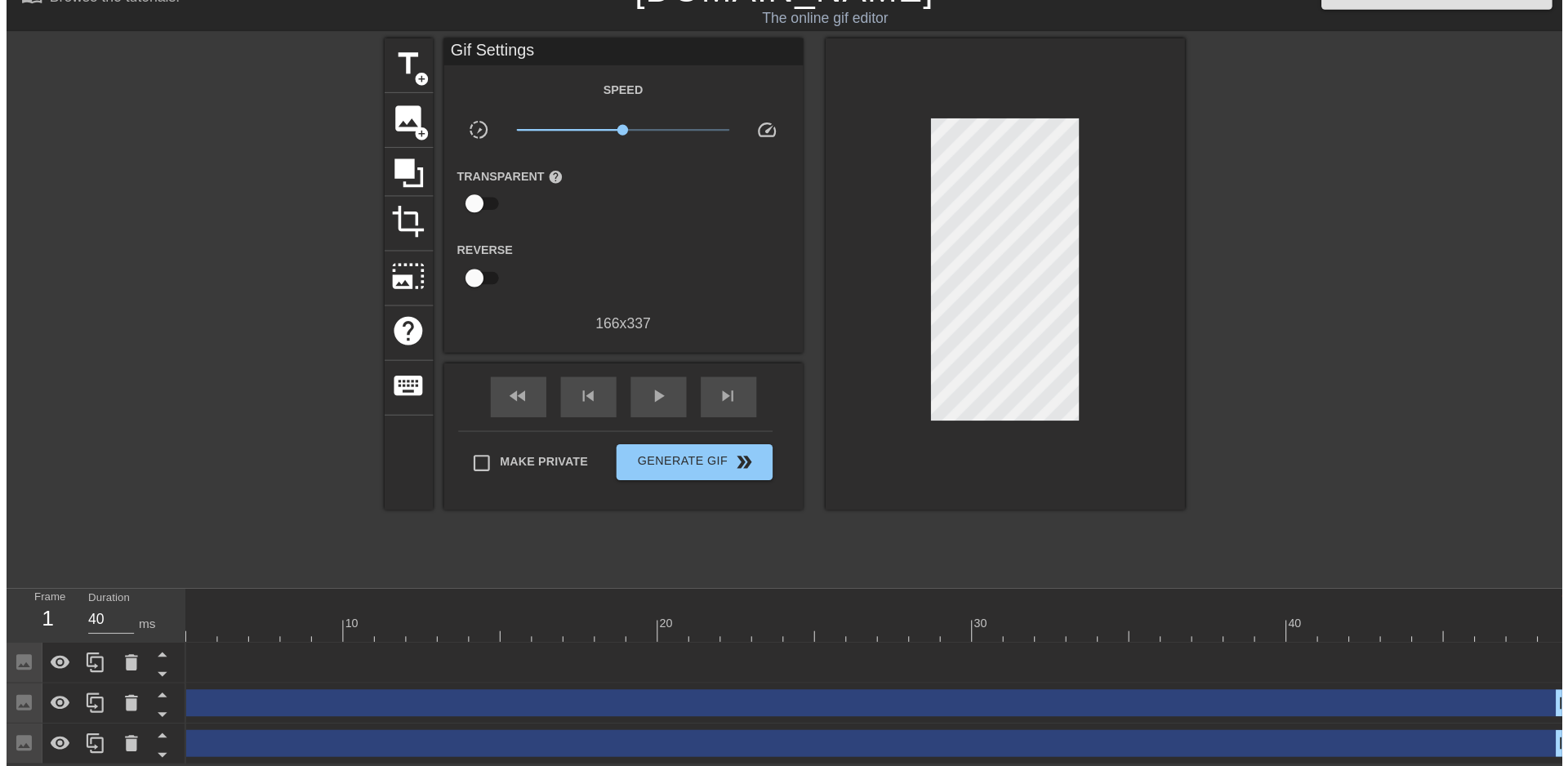
scroll to position [0, 0]
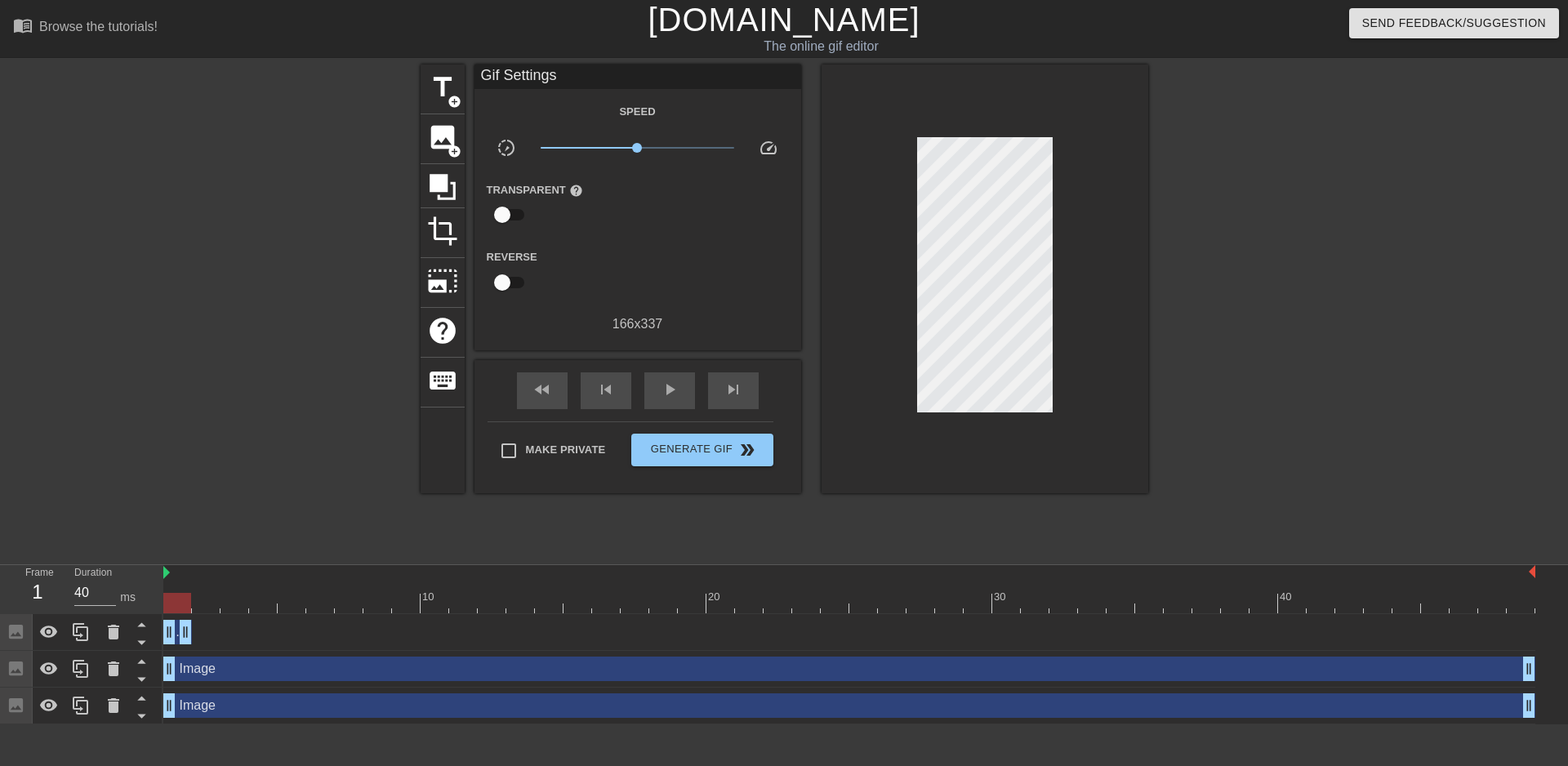
drag, startPoint x: 182, startPoint y: 631, endPoint x: 168, endPoint y: 632, distance: 14.0
click at [79, 632] on icon at bounding box center [80, 632] width 20 height 20
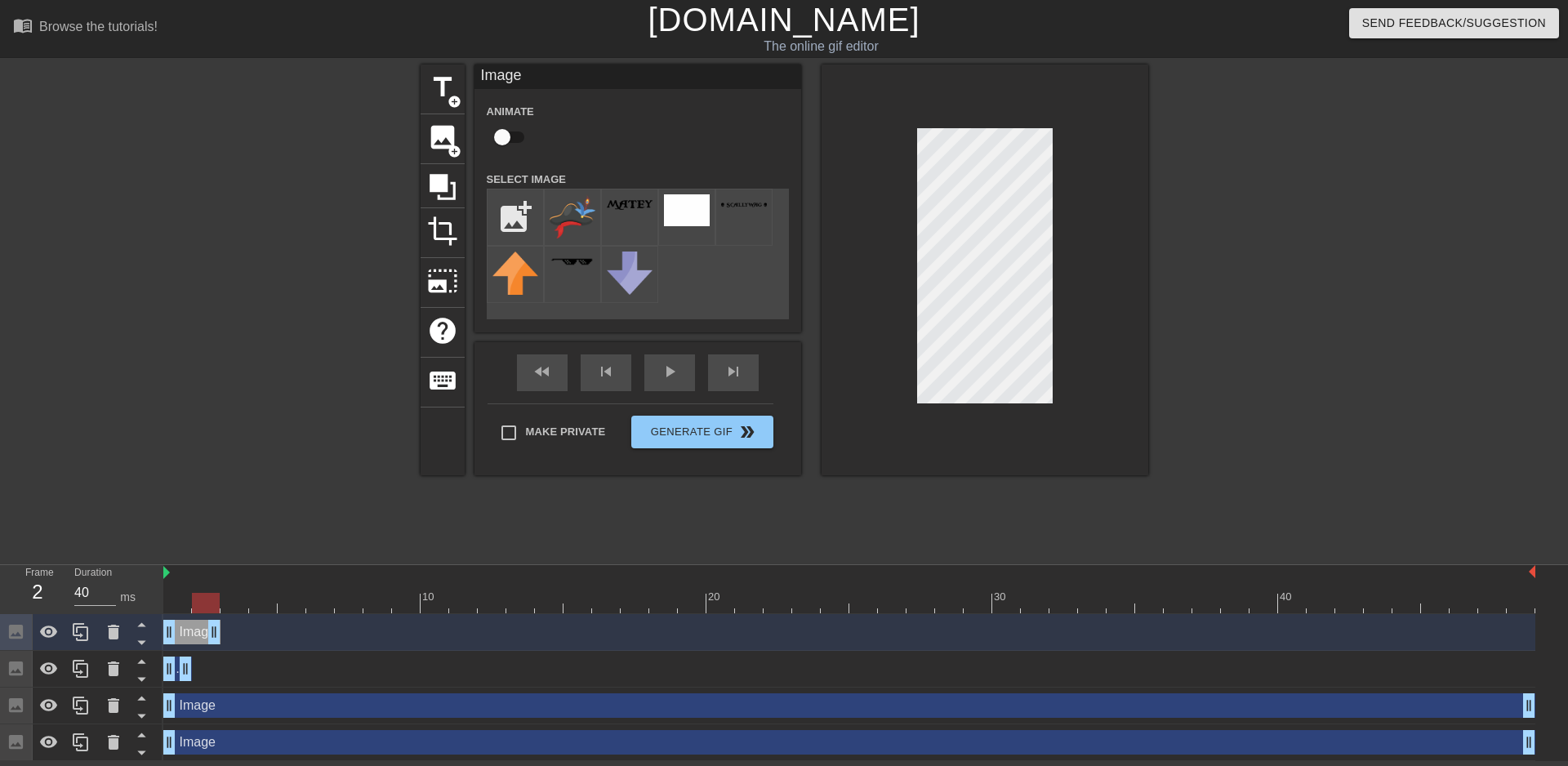
drag, startPoint x: 184, startPoint y: 637, endPoint x: 207, endPoint y: 634, distance: 23.2
drag, startPoint x: 171, startPoint y: 637, endPoint x: 193, endPoint y: 636, distance: 22.0
click at [200, 609] on div at bounding box center [850, 603] width 1372 height 21
click at [79, 626] on icon at bounding box center [80, 632] width 20 height 20
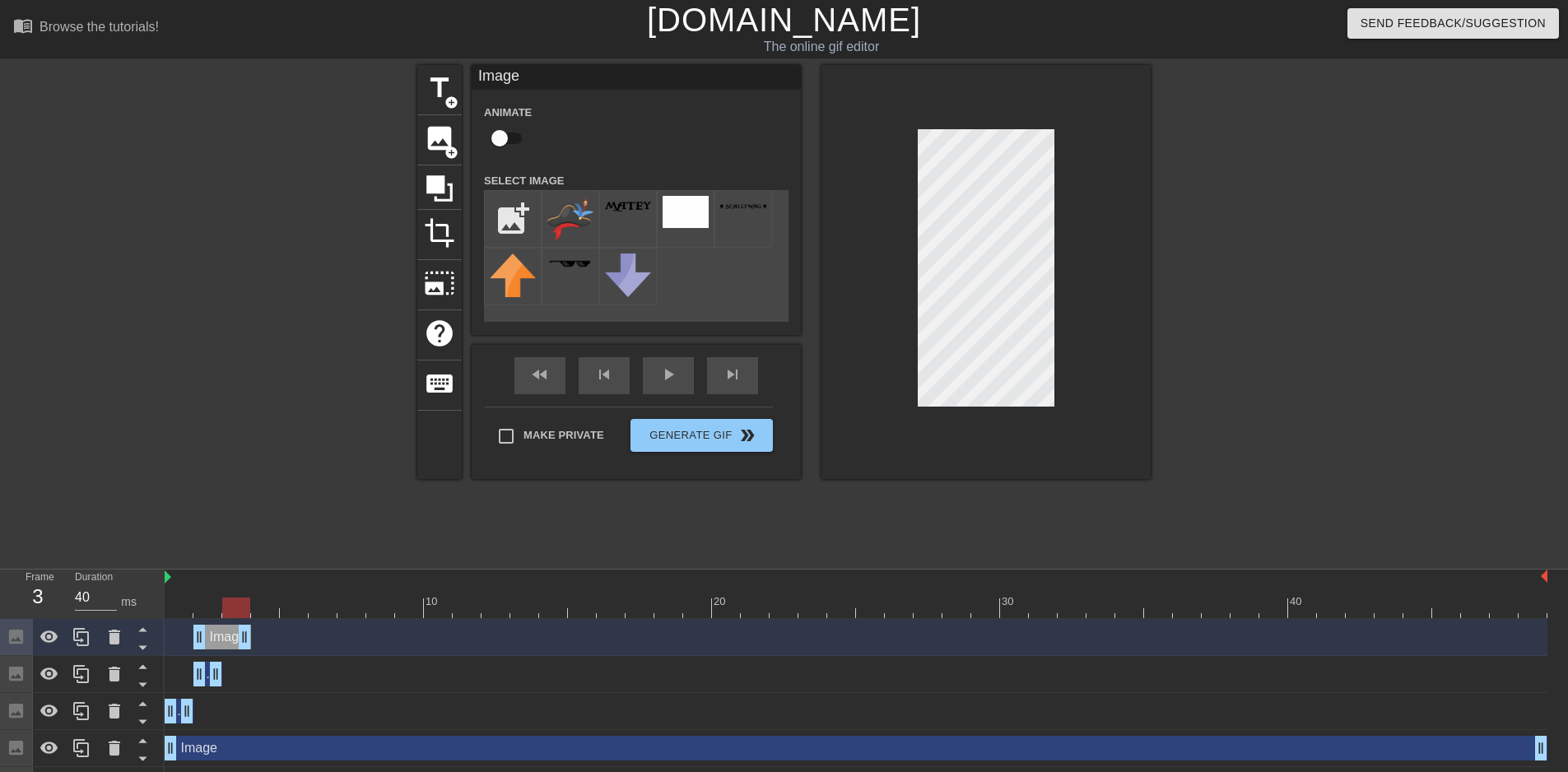
drag, startPoint x: 211, startPoint y: 634, endPoint x: 236, endPoint y: 631, distance: 25.2
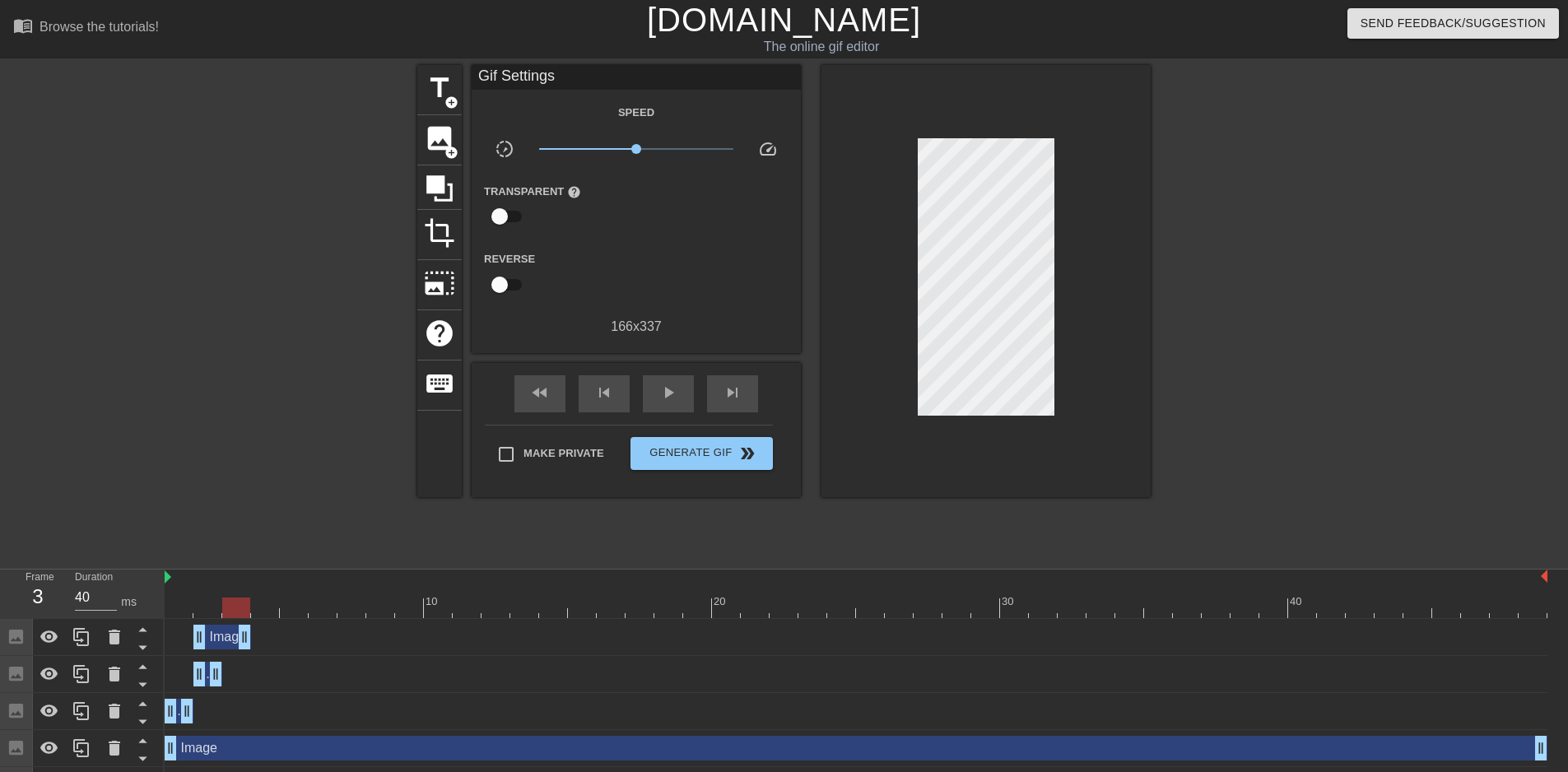
drag, startPoint x: 192, startPoint y: 638, endPoint x: 236, endPoint y: 640, distance: 44.0
click at [236, 637] on div "Image drag_handle drag_handle" at bounding box center [856, 637] width 1382 height 25
drag, startPoint x: 188, startPoint y: 710, endPoint x: 243, endPoint y: 707, distance: 55.1
click at [110, 678] on icon at bounding box center [114, 674] width 11 height 15
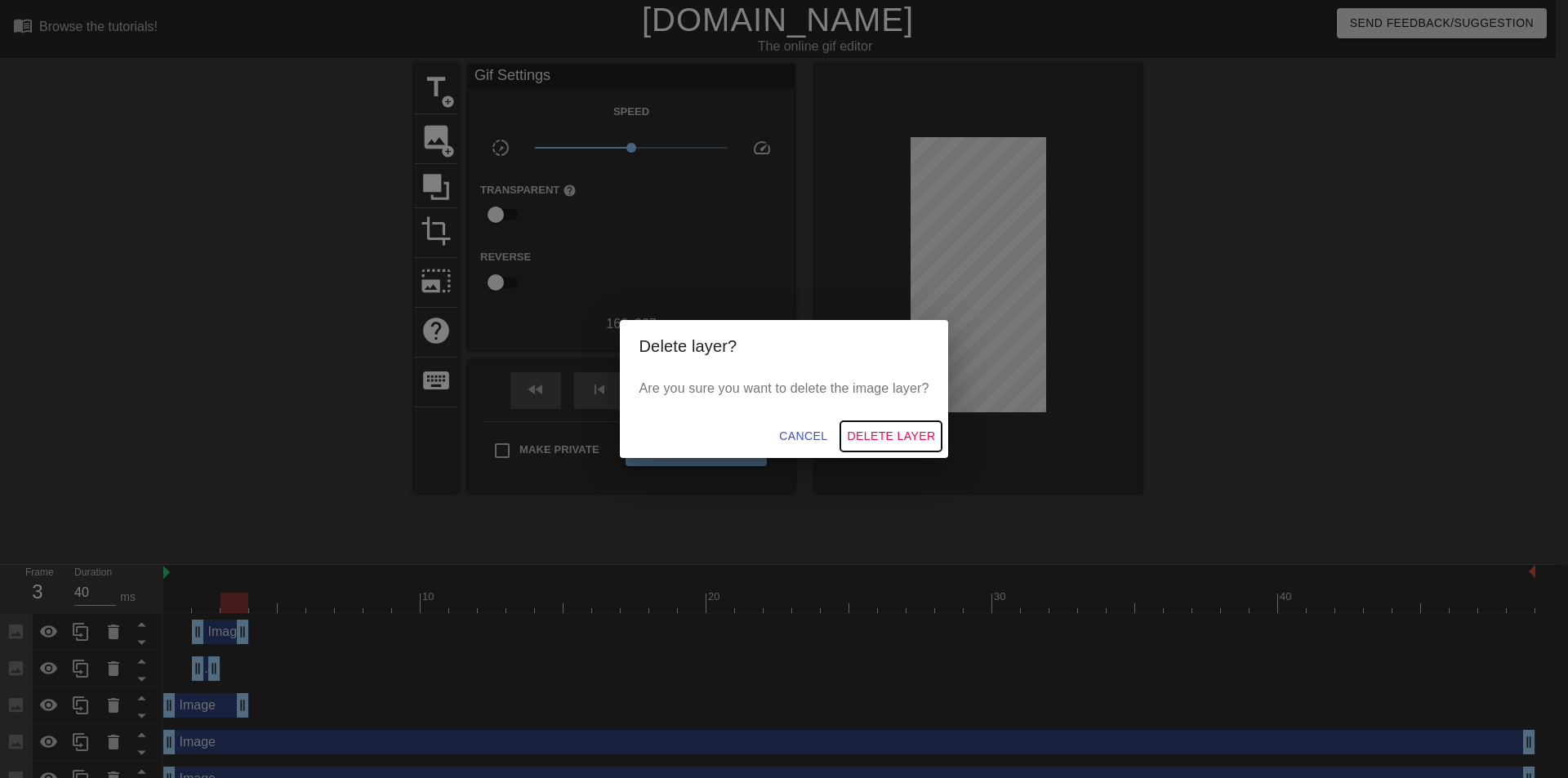
click at [931, 427] on span "Delete Layer" at bounding box center [891, 437] width 88 height 21
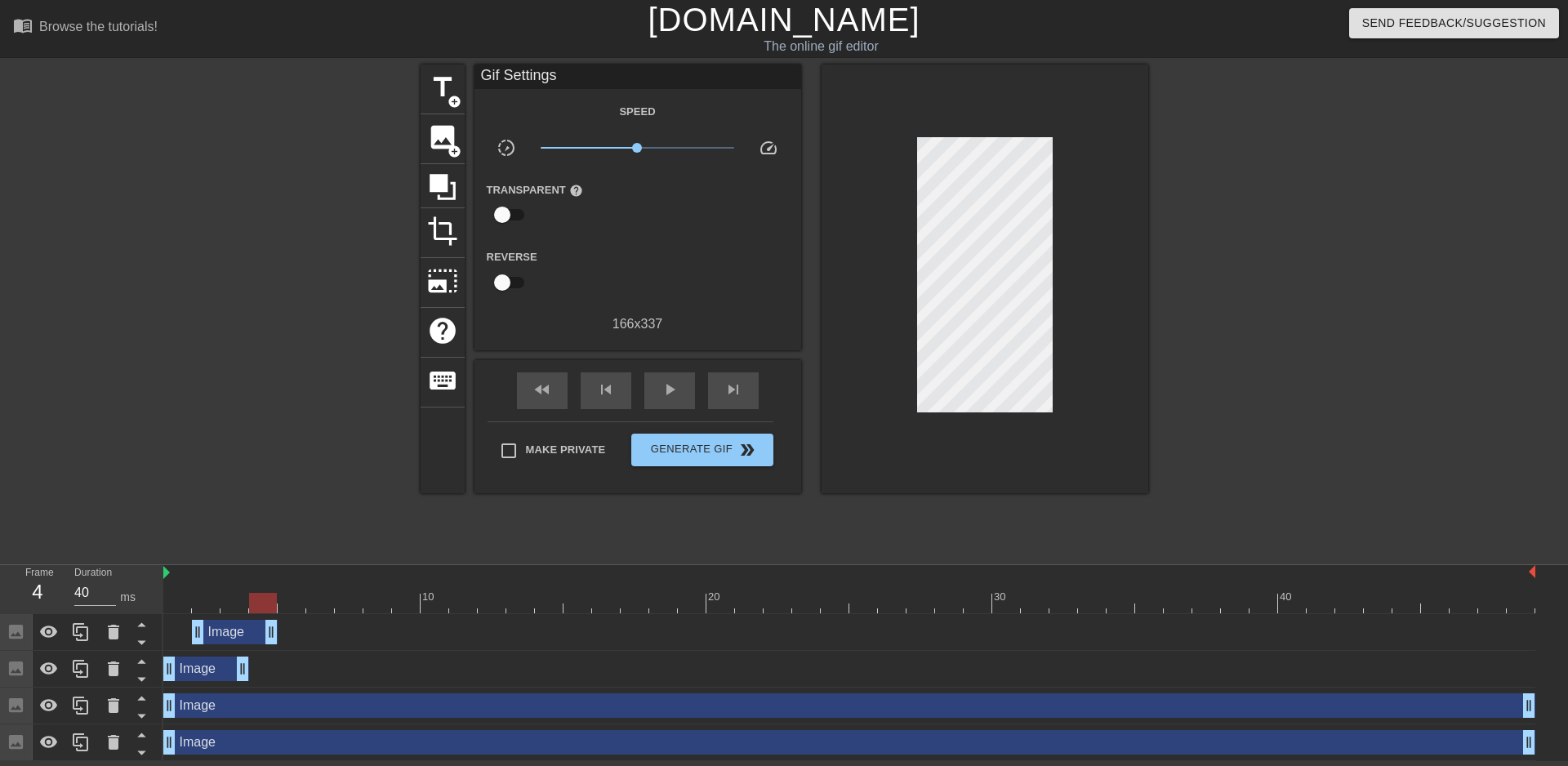
drag, startPoint x: 242, startPoint y: 630, endPoint x: 279, endPoint y: 627, distance: 37.1
click at [279, 627] on div "Image drag_handle drag_handle" at bounding box center [850, 632] width 1372 height 25
drag, startPoint x: 201, startPoint y: 631, endPoint x: 246, endPoint y: 632, distance: 45.0
click at [246, 632] on div "Image drag_handle drag_handle" at bounding box center [850, 632] width 1372 height 25
drag, startPoint x: 284, startPoint y: 632, endPoint x: 228, endPoint y: 636, distance: 56.1
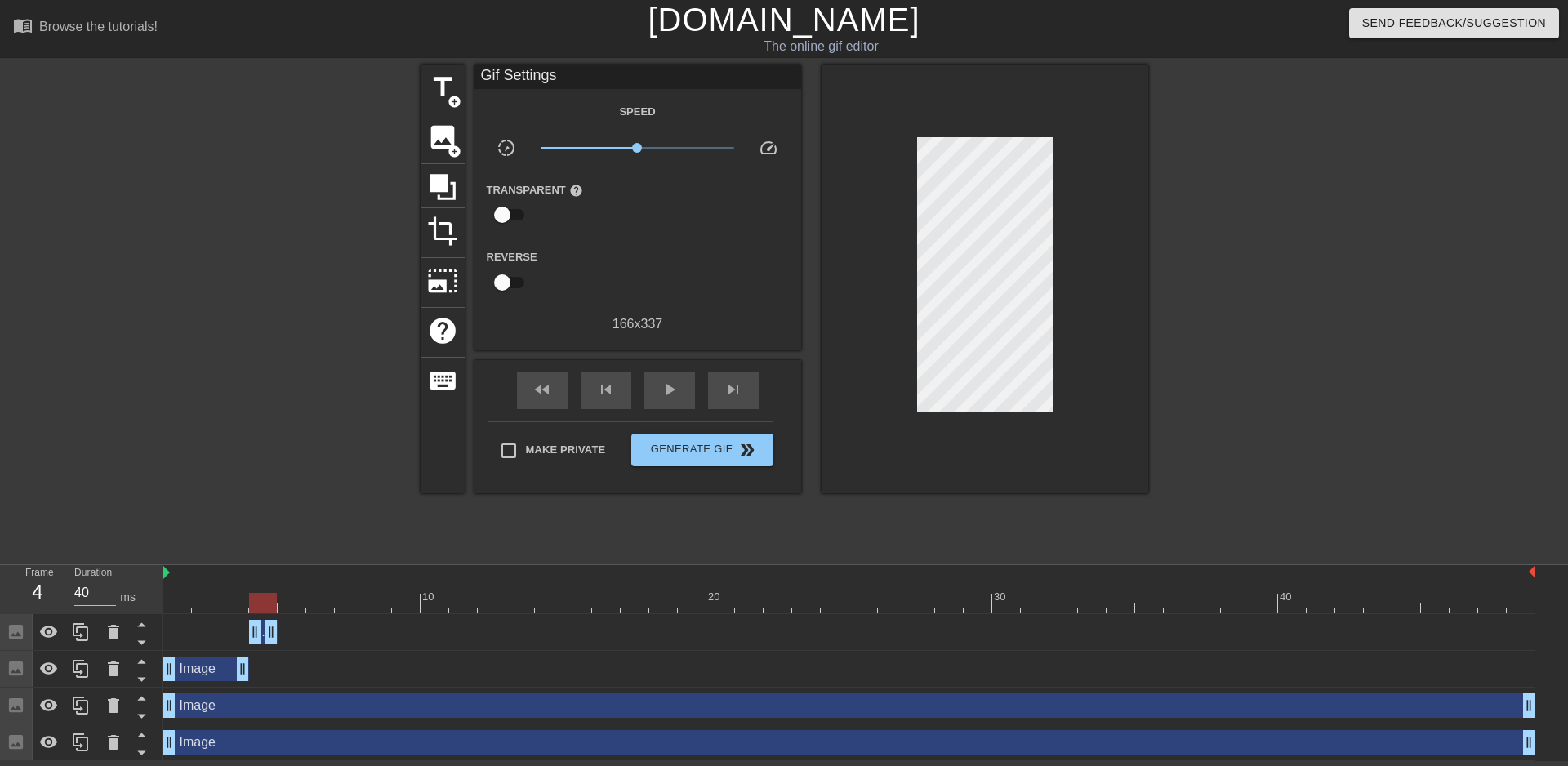
click at [228, 636] on div "Image drag_handle drag_handle" at bounding box center [850, 632] width 1372 height 25
drag, startPoint x: 264, startPoint y: 640, endPoint x: 273, endPoint y: 633, distance: 11.4
click at [273, 633] on div "Image drag_handle drag_handle" at bounding box center [263, 632] width 28 height 25
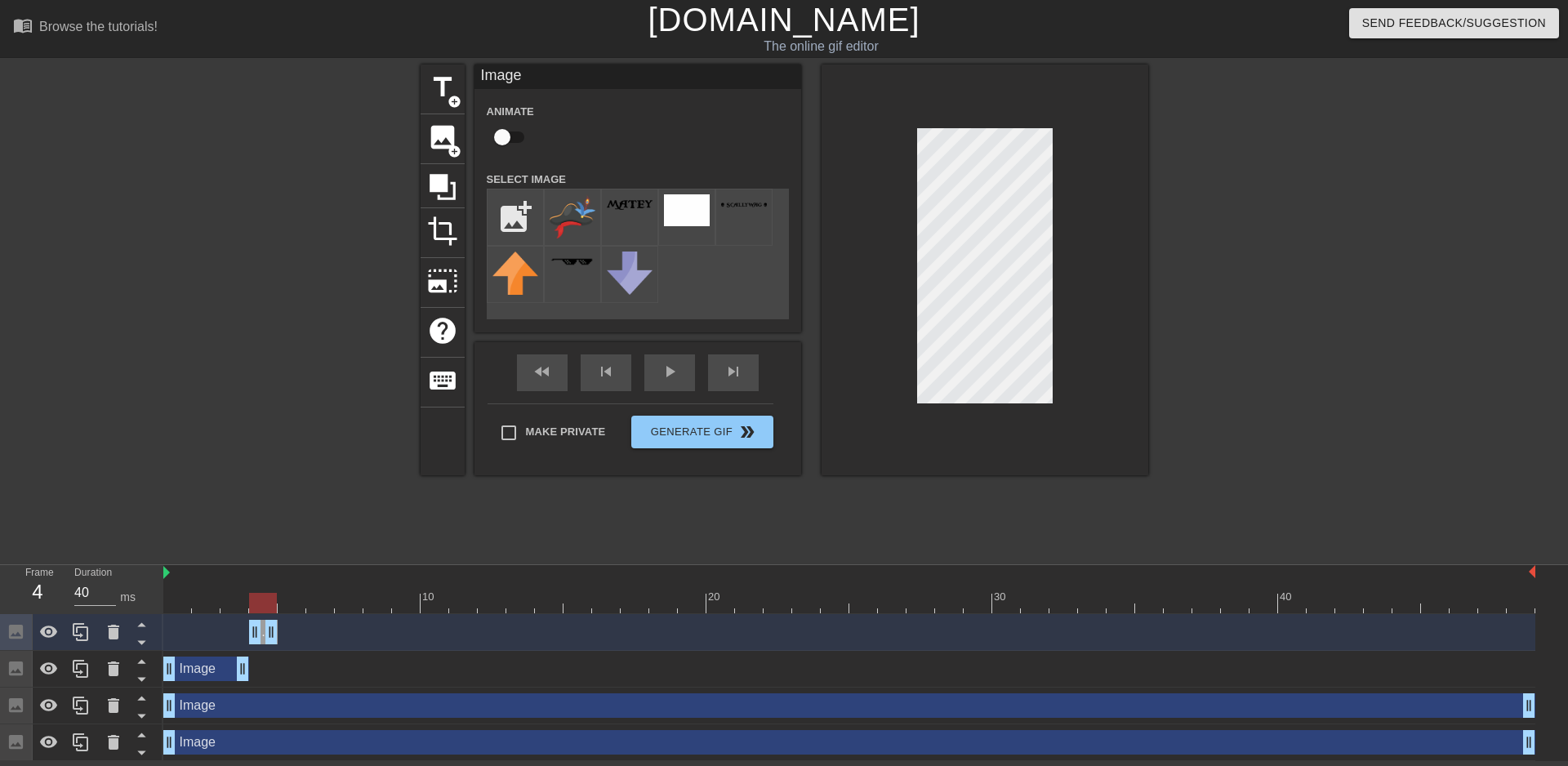
click at [278, 635] on div "Image drag_handle drag_handle" at bounding box center [850, 632] width 1372 height 25
click at [83, 630] on icon at bounding box center [80, 632] width 20 height 20
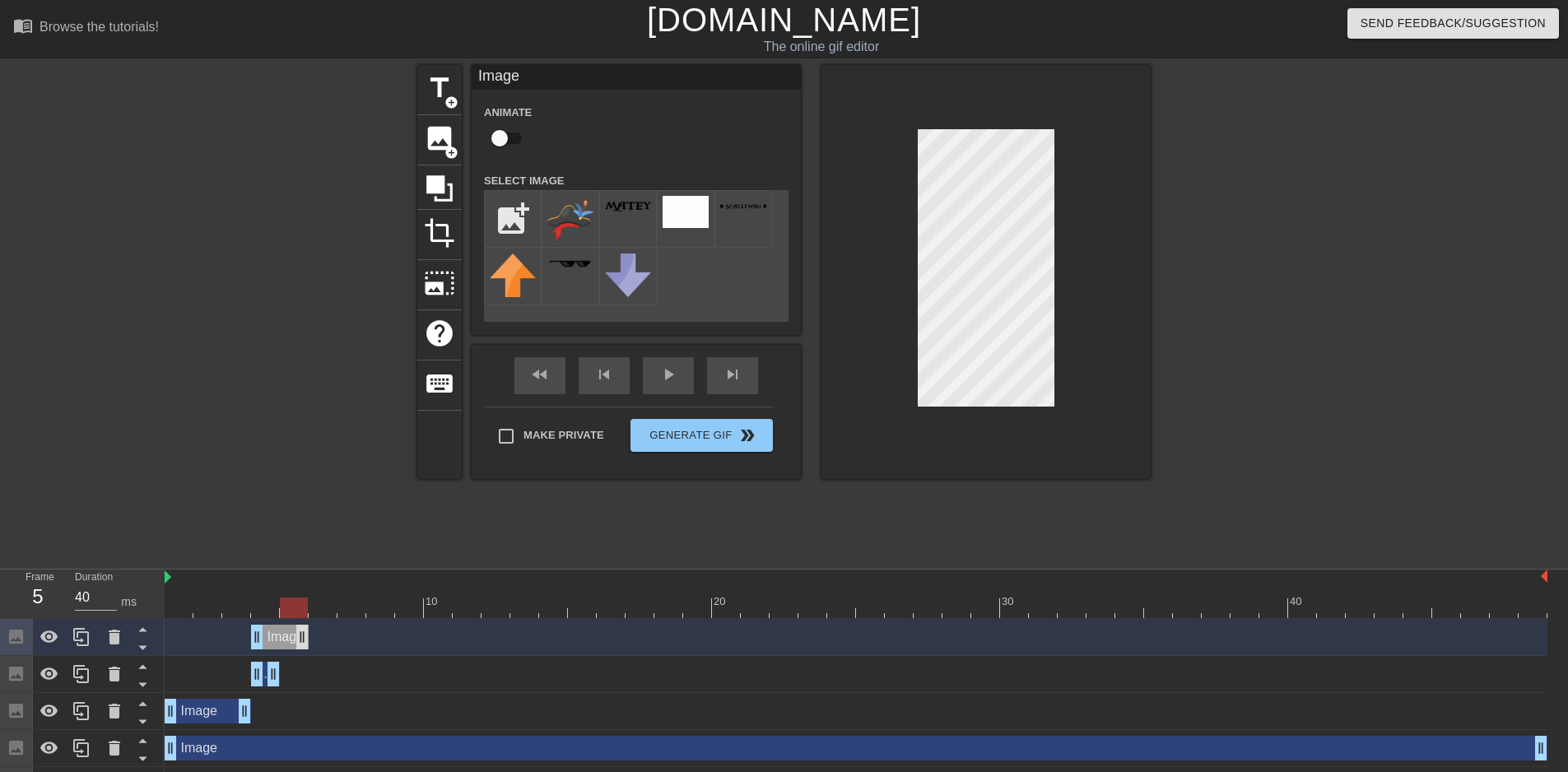
drag, startPoint x: 272, startPoint y: 647, endPoint x: 297, endPoint y: 643, distance: 25.3
drag, startPoint x: 261, startPoint y: 643, endPoint x: 290, endPoint y: 637, distance: 29.6
drag, startPoint x: 301, startPoint y: 637, endPoint x: 396, endPoint y: 641, distance: 95.1
click at [396, 641] on div "Image drag_handle drag_handle" at bounding box center [856, 637] width 1382 height 25
click at [85, 643] on icon at bounding box center [81, 637] width 20 height 20
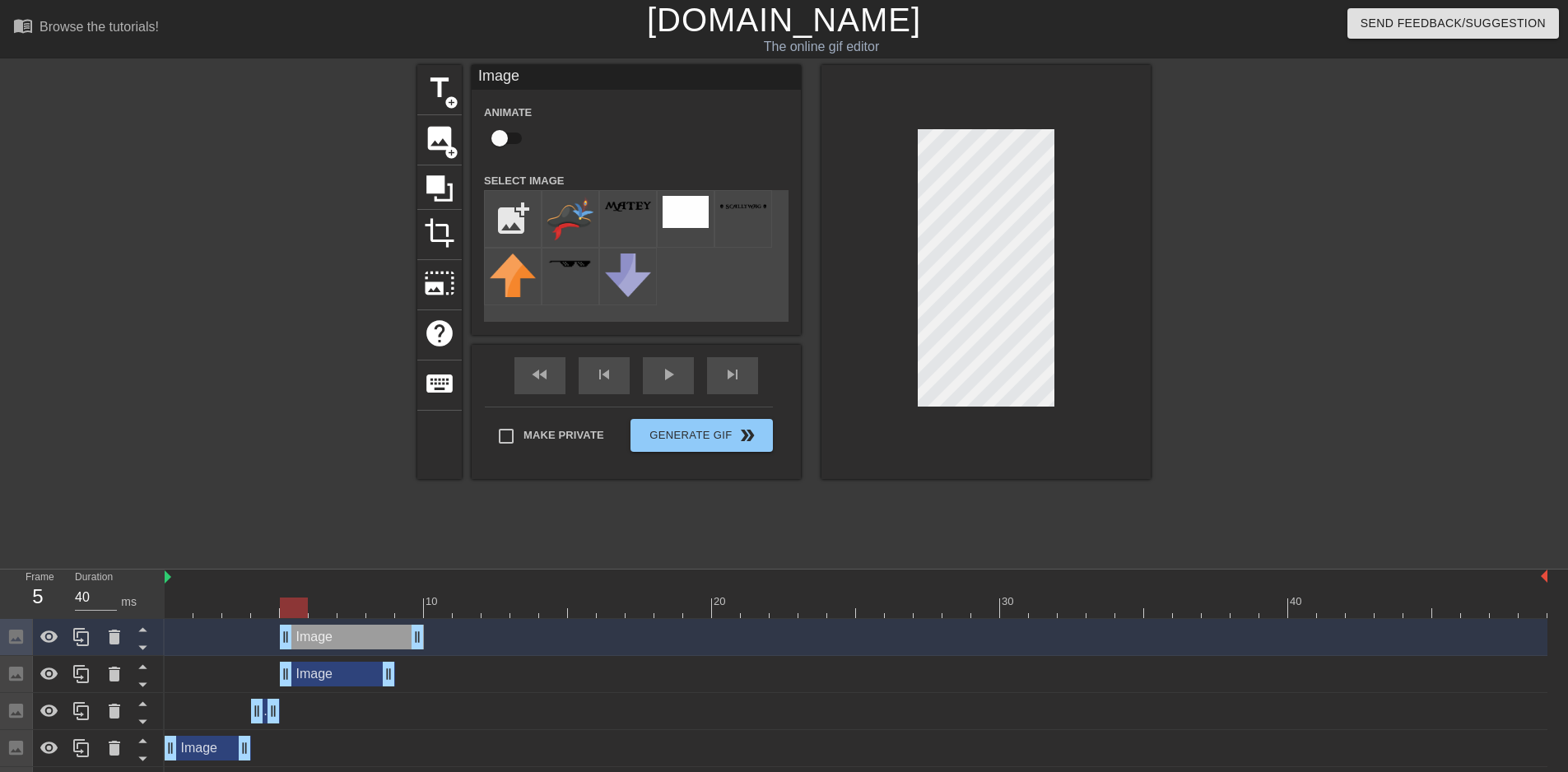
drag, startPoint x: 289, startPoint y: 637, endPoint x: 489, endPoint y: 637, distance: 200.0
click at [488, 637] on div "Image drag_handle drag_handle" at bounding box center [856, 637] width 1382 height 25
click at [1300, 454] on div at bounding box center [1294, 311] width 247 height 493
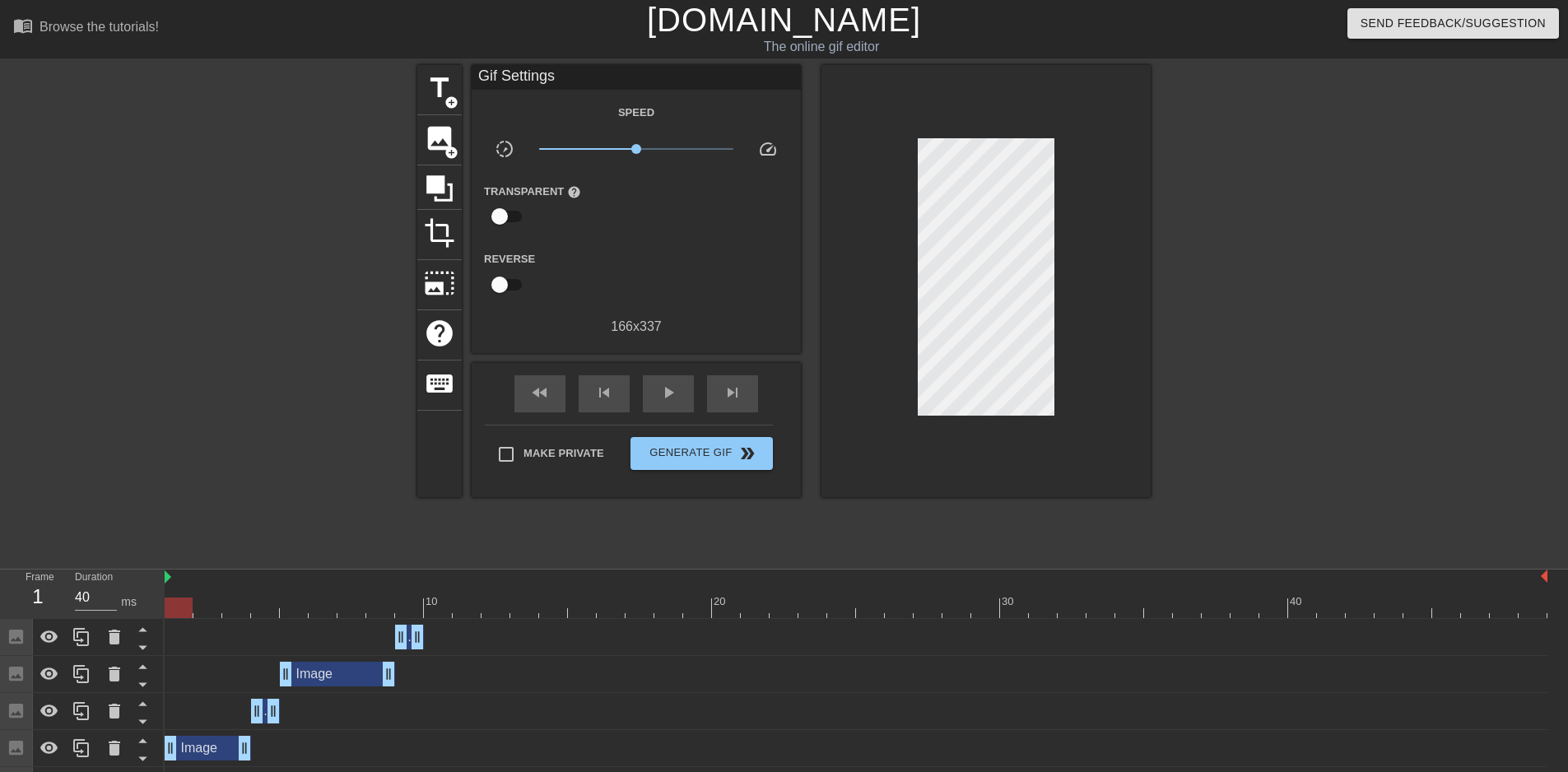
click at [173, 606] on div at bounding box center [856, 607] width 1382 height 21
click at [187, 607] on div at bounding box center [856, 607] width 1382 height 21
click at [416, 601] on div at bounding box center [856, 607] width 1382 height 21
click at [85, 637] on icon at bounding box center [81, 637] width 20 height 20
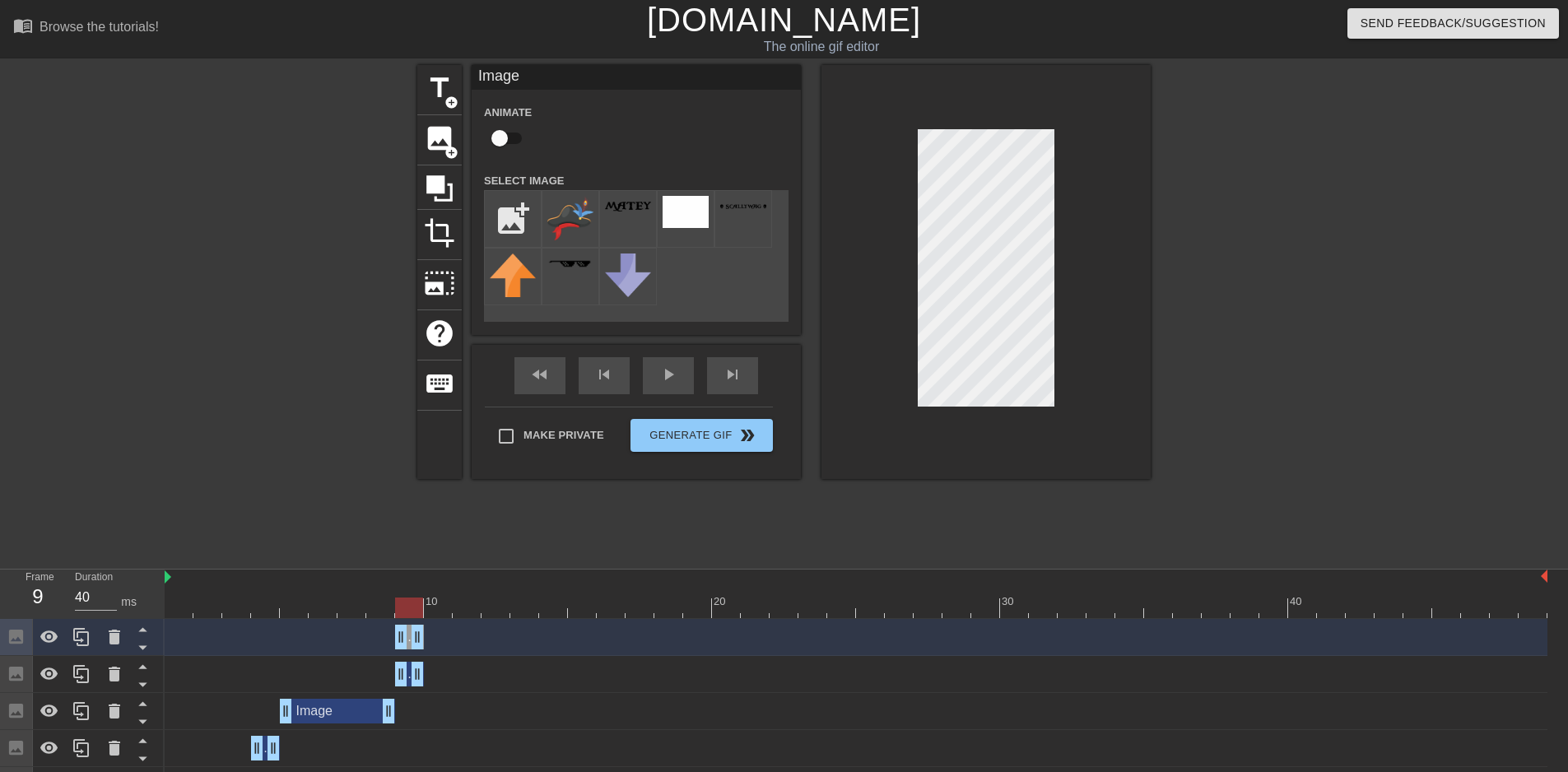
drag, startPoint x: 412, startPoint y: 679, endPoint x: 422, endPoint y: 675, distance: 10.8
click at [429, 639] on div "Image drag_handle drag_handle" at bounding box center [856, 637] width 1382 height 25
drag, startPoint x: 412, startPoint y: 640, endPoint x: 436, endPoint y: 635, distance: 24.5
drag, startPoint x: 397, startPoint y: 640, endPoint x: 439, endPoint y: 637, distance: 42.1
click at [74, 643] on icon at bounding box center [81, 637] width 20 height 20
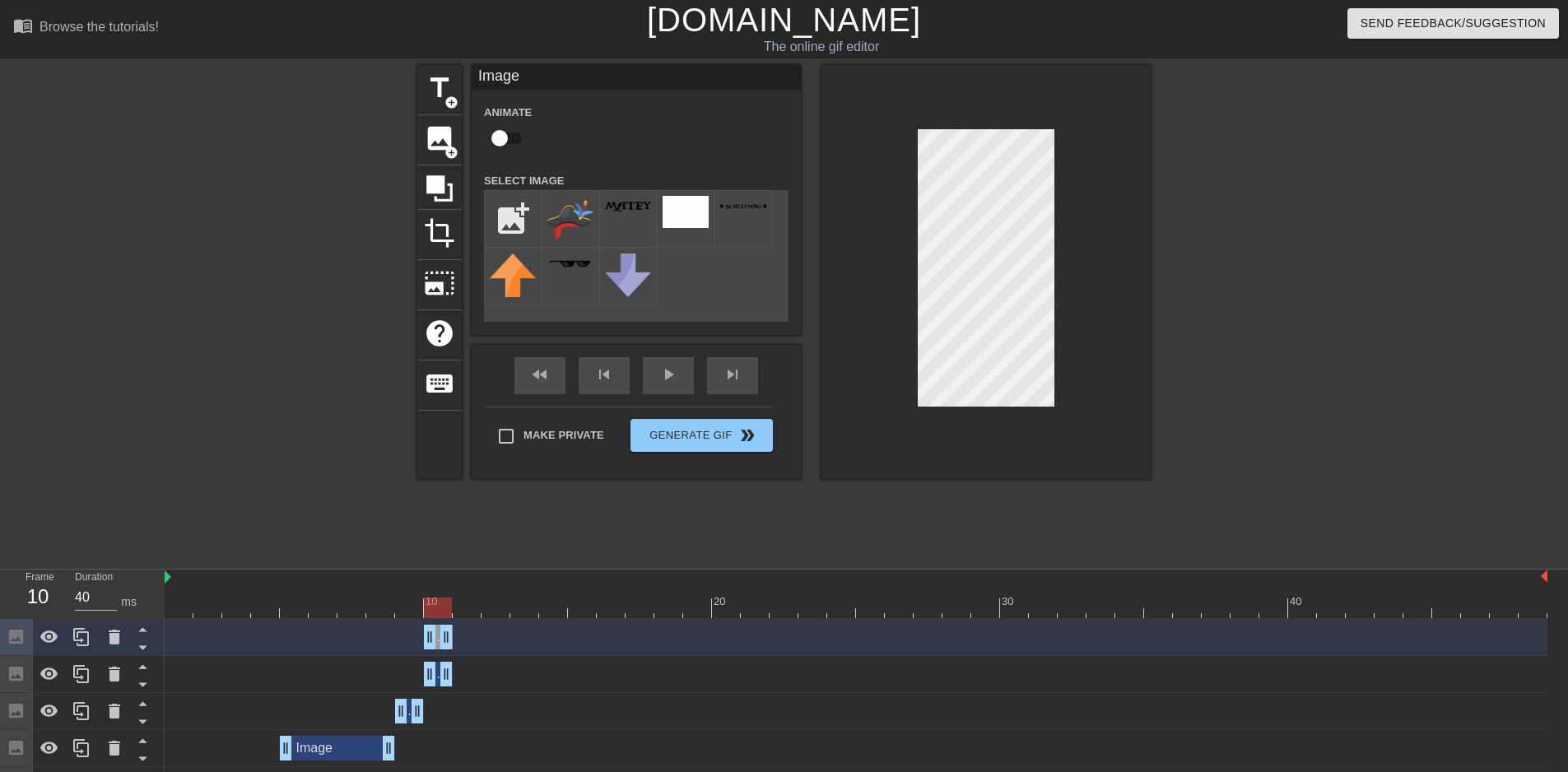
drag, startPoint x: 445, startPoint y: 635, endPoint x: 453, endPoint y: 649, distance: 16.1
click at [453, 640] on div "Image drag_handle drag_handle" at bounding box center [856, 637] width 1382 height 25
drag, startPoint x: 446, startPoint y: 684, endPoint x: 484, endPoint y: 679, distance: 38.3
click at [484, 679] on div "Image drag_handle drag_handle" at bounding box center [856, 674] width 1382 height 25
drag, startPoint x: 446, startPoint y: 645, endPoint x: 492, endPoint y: 639, distance: 46.4
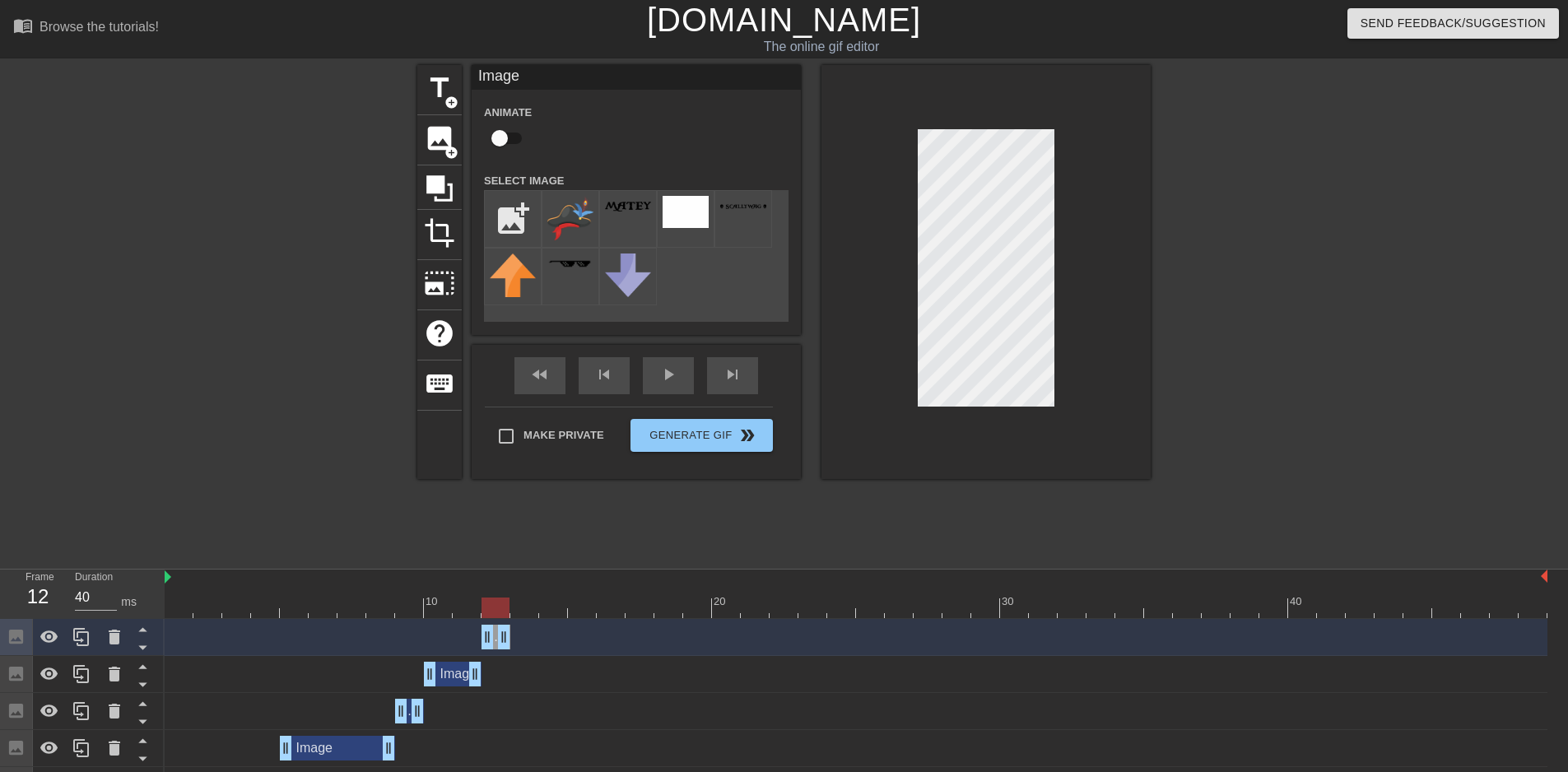
drag, startPoint x: 430, startPoint y: 639, endPoint x: 499, endPoint y: 638, distance: 69.0
click at [80, 637] on icon at bounding box center [81, 637] width 20 height 20
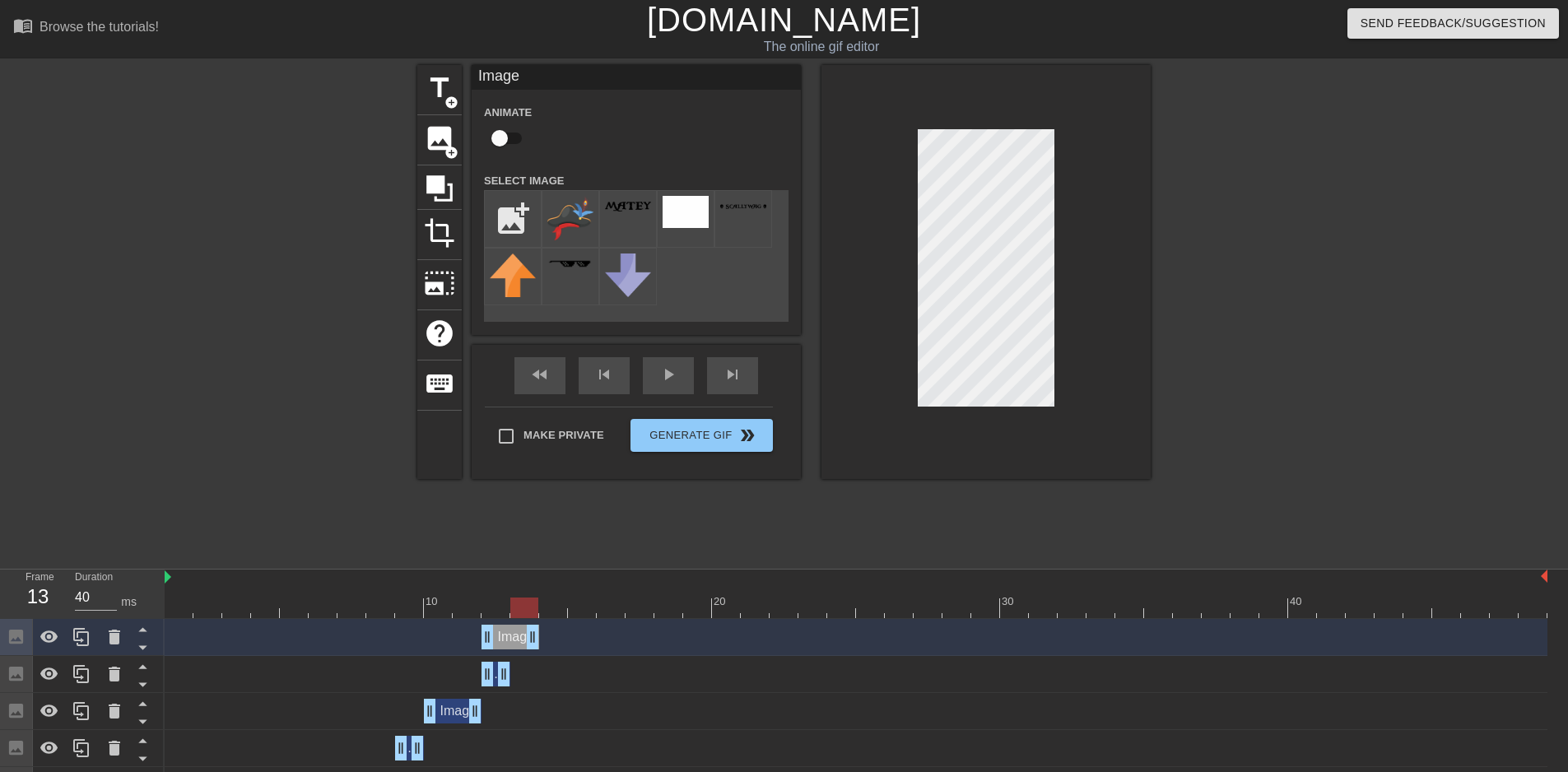
drag, startPoint x: 501, startPoint y: 632, endPoint x: 529, endPoint y: 631, distance: 28.0
drag, startPoint x: 489, startPoint y: 645, endPoint x: 517, endPoint y: 640, distance: 28.4
drag, startPoint x: 522, startPoint y: 608, endPoint x: 519, endPoint y: 618, distance: 10.4
click at [519, 618] on div "10 20 30 40 Image drag_handle drag_handle Image drag_handle drag_handle Image d…" at bounding box center [866, 760] width 1403 height 382
drag, startPoint x: 525, startPoint y: 611, endPoint x: 540, endPoint y: 612, distance: 15.0
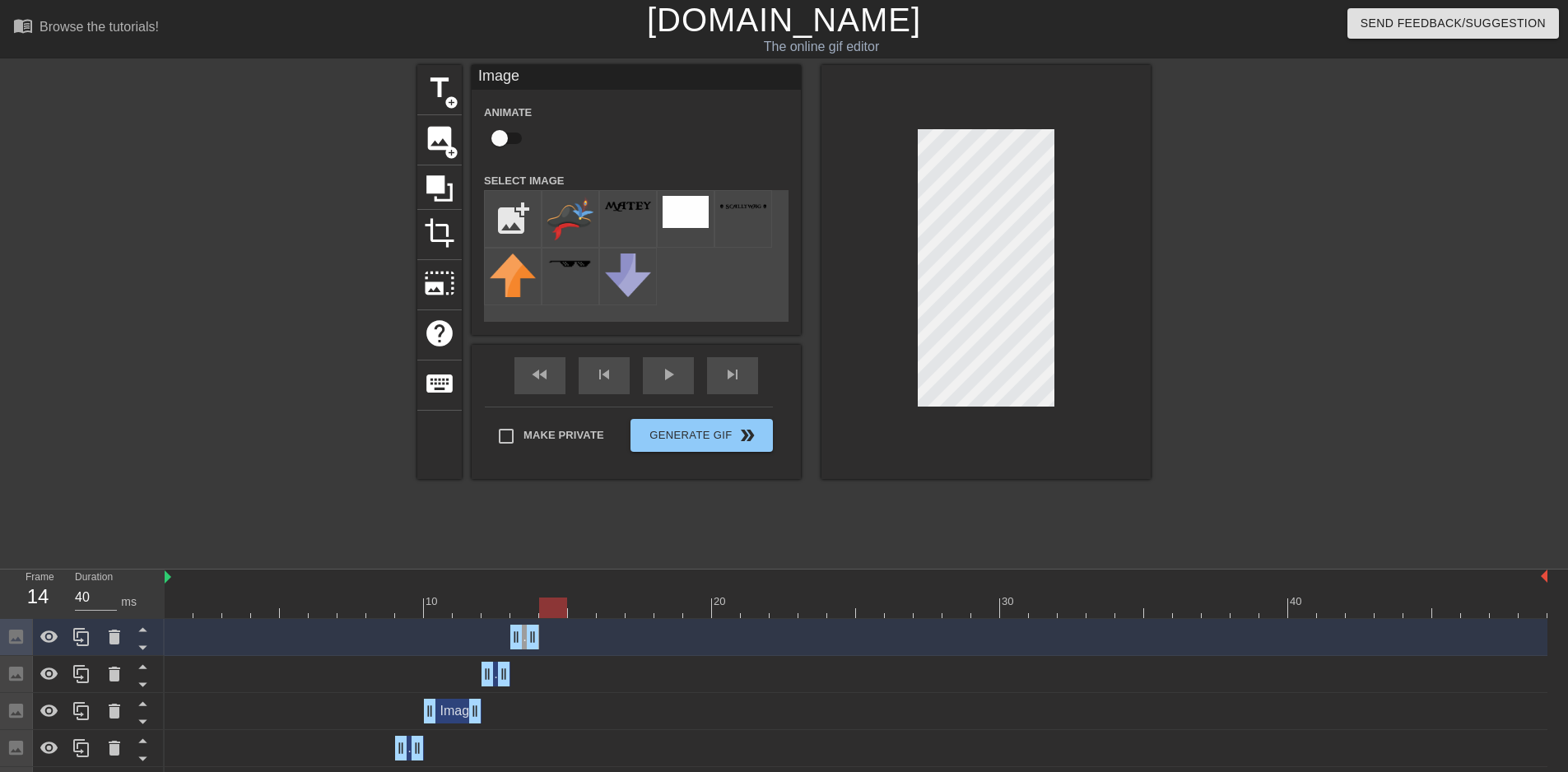
click at [540, 612] on div at bounding box center [553, 607] width 28 height 21
drag, startPoint x: 546, startPoint y: 600, endPoint x: 529, endPoint y: 603, distance: 17.3
click at [529, 603] on div at bounding box center [524, 607] width 28 height 21
click at [523, 609] on div at bounding box center [856, 607] width 1382 height 21
click at [542, 608] on div at bounding box center [856, 607] width 1382 height 21
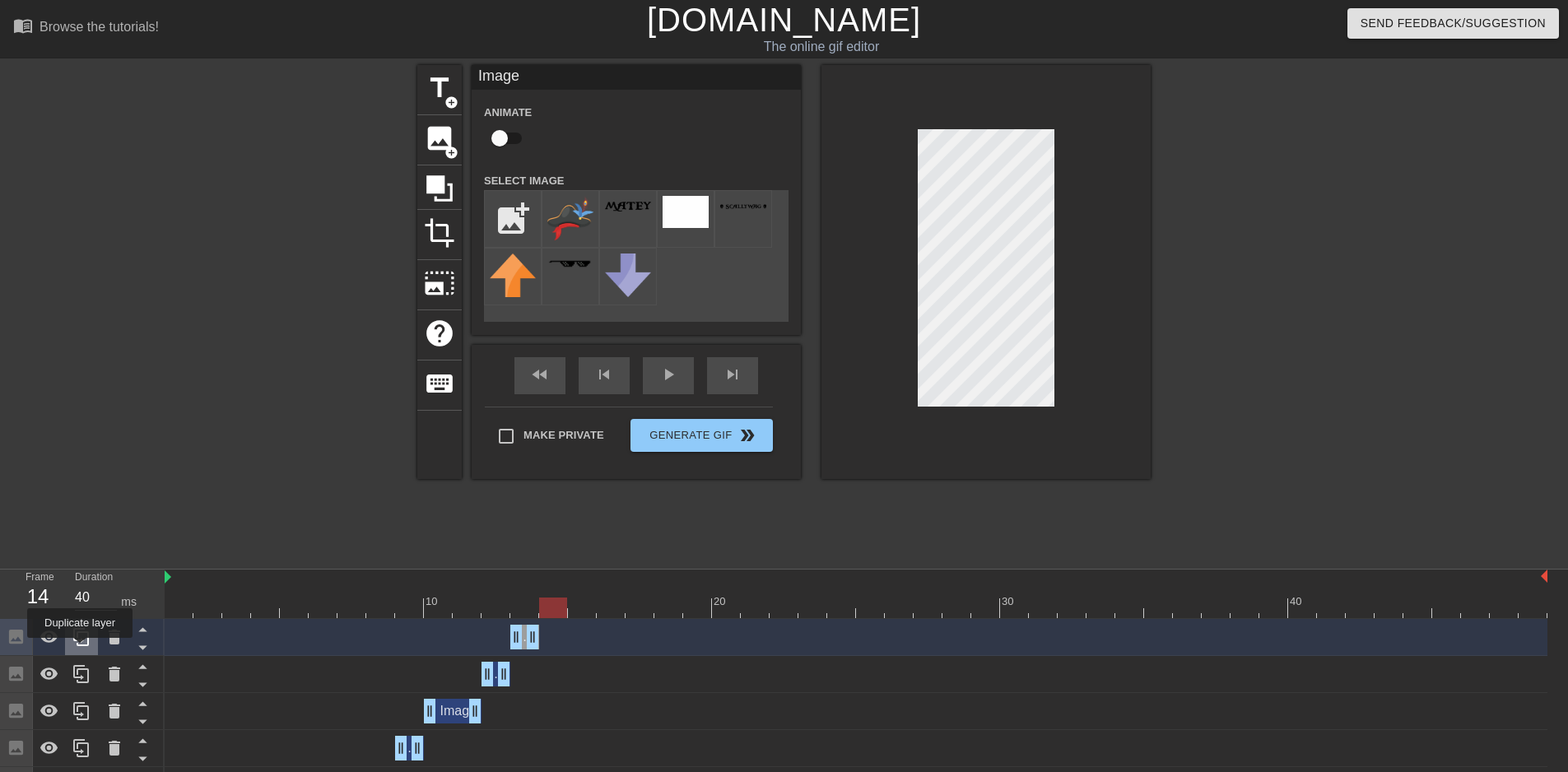
click at [80, 648] on div at bounding box center [81, 637] width 33 height 36
drag, startPoint x: 536, startPoint y: 643, endPoint x: 549, endPoint y: 639, distance: 13.6
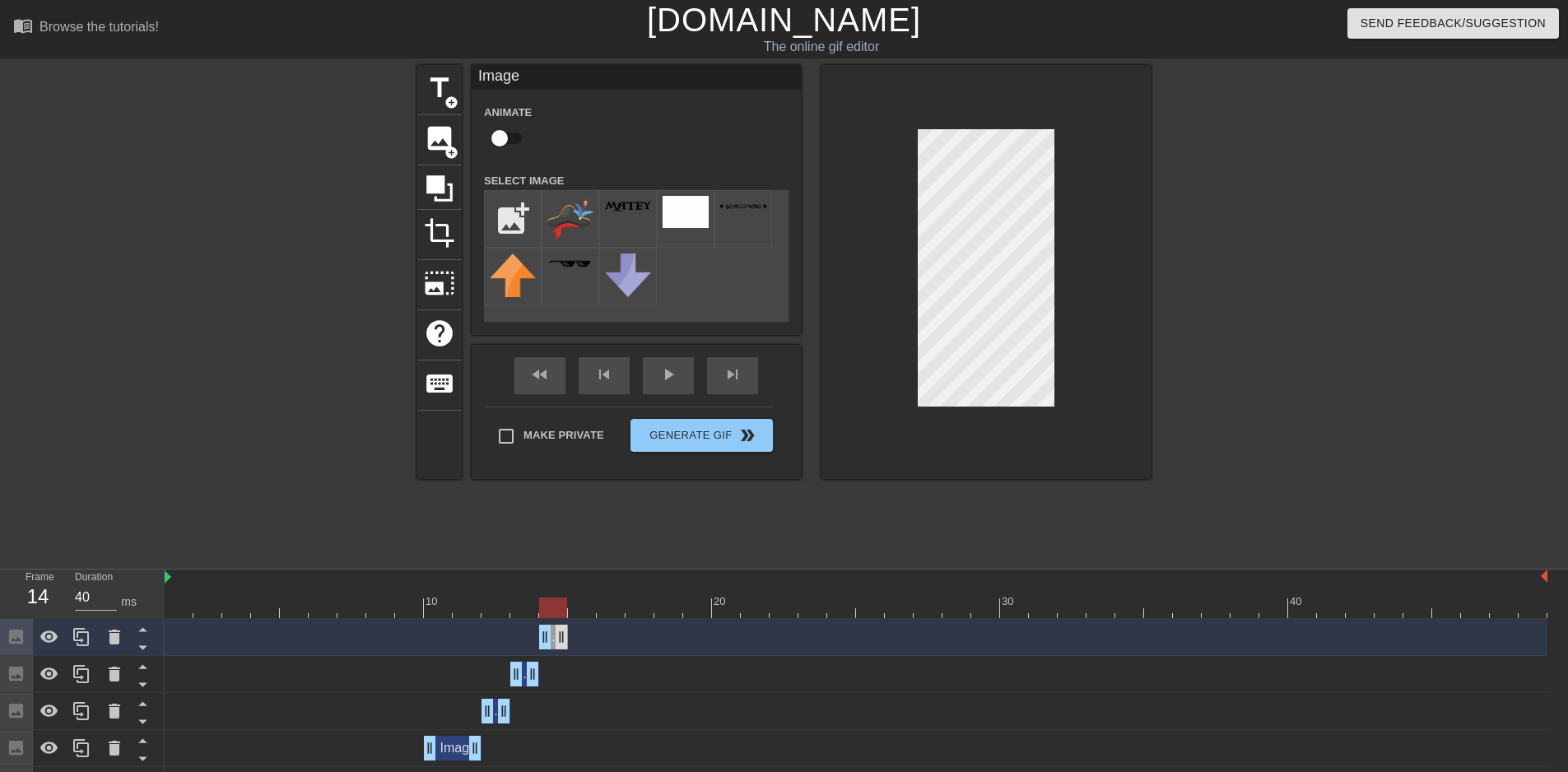
drag, startPoint x: 512, startPoint y: 639, endPoint x: 562, endPoint y: 637, distance: 50.0
click at [73, 628] on icon at bounding box center [81, 637] width 20 height 20
drag, startPoint x: 558, startPoint y: 637, endPoint x: 582, endPoint y: 637, distance: 24.0
drag, startPoint x: 545, startPoint y: 645, endPoint x: 578, endPoint y: 643, distance: 33.1
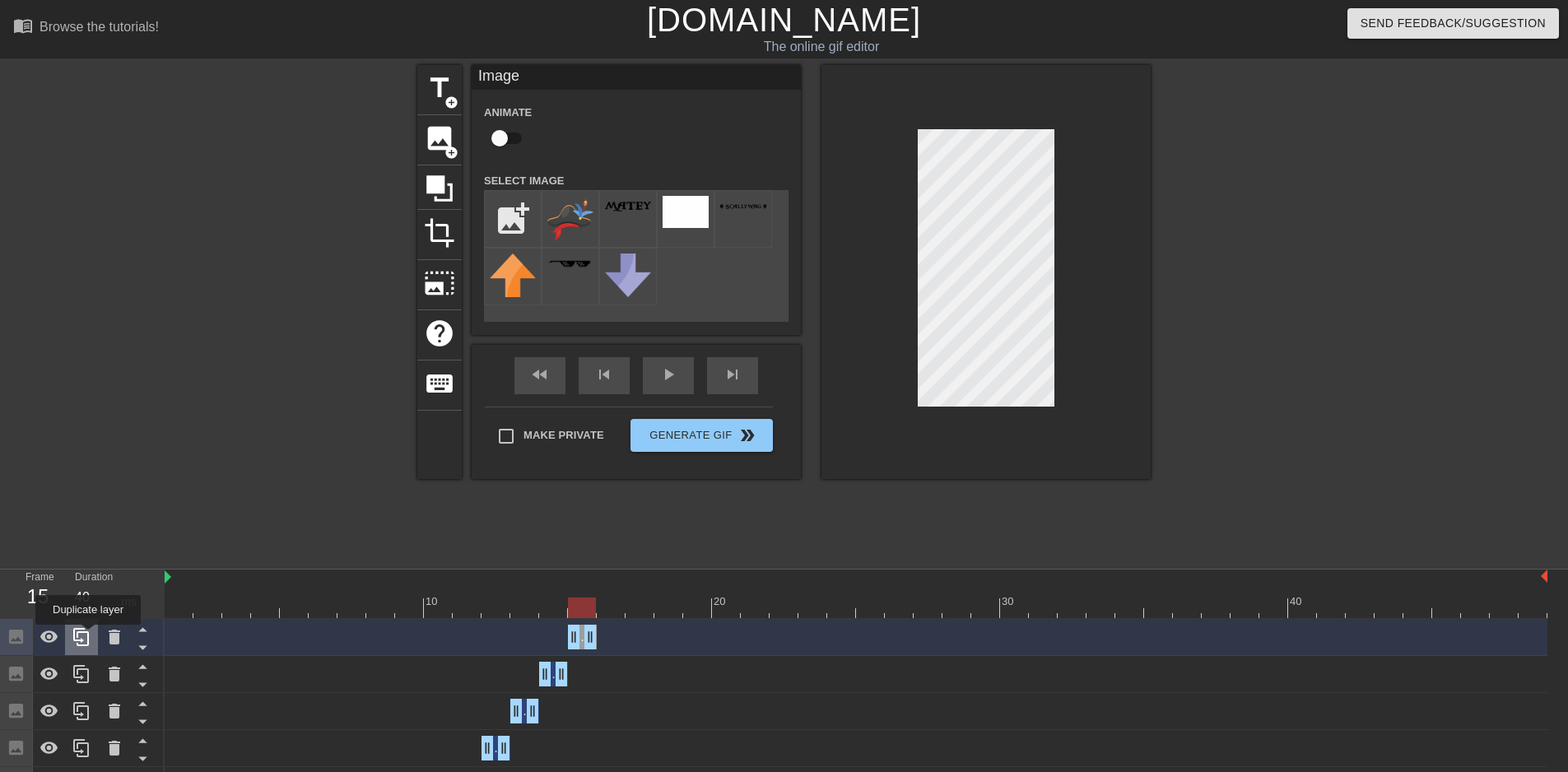
click at [88, 636] on icon at bounding box center [81, 637] width 16 height 18
drag, startPoint x: 589, startPoint y: 646, endPoint x: 620, endPoint y: 640, distance: 31.6
drag, startPoint x: 575, startPoint y: 646, endPoint x: 623, endPoint y: 637, distance: 48.8
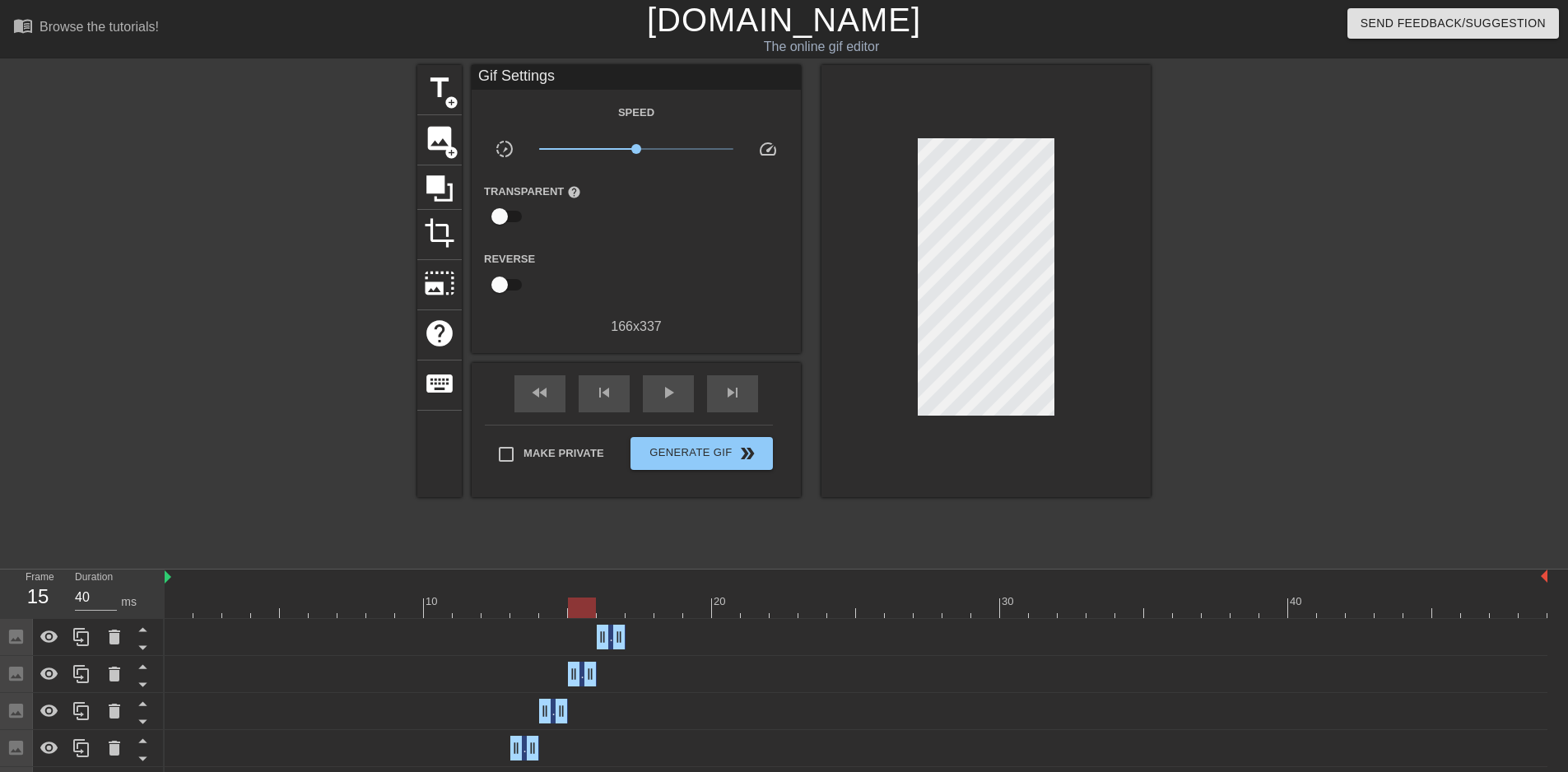
drag, startPoint x: 601, startPoint y: 609, endPoint x: 584, endPoint y: 609, distance: 17.0
click at [584, 609] on div at bounding box center [582, 607] width 28 height 21
drag, startPoint x: 577, startPoint y: 605, endPoint x: 644, endPoint y: 600, distance: 67.2
click at [654, 600] on div at bounding box center [668, 607] width 28 height 21
drag, startPoint x: 640, startPoint y: 608, endPoint x: 620, endPoint y: 609, distance: 20.0
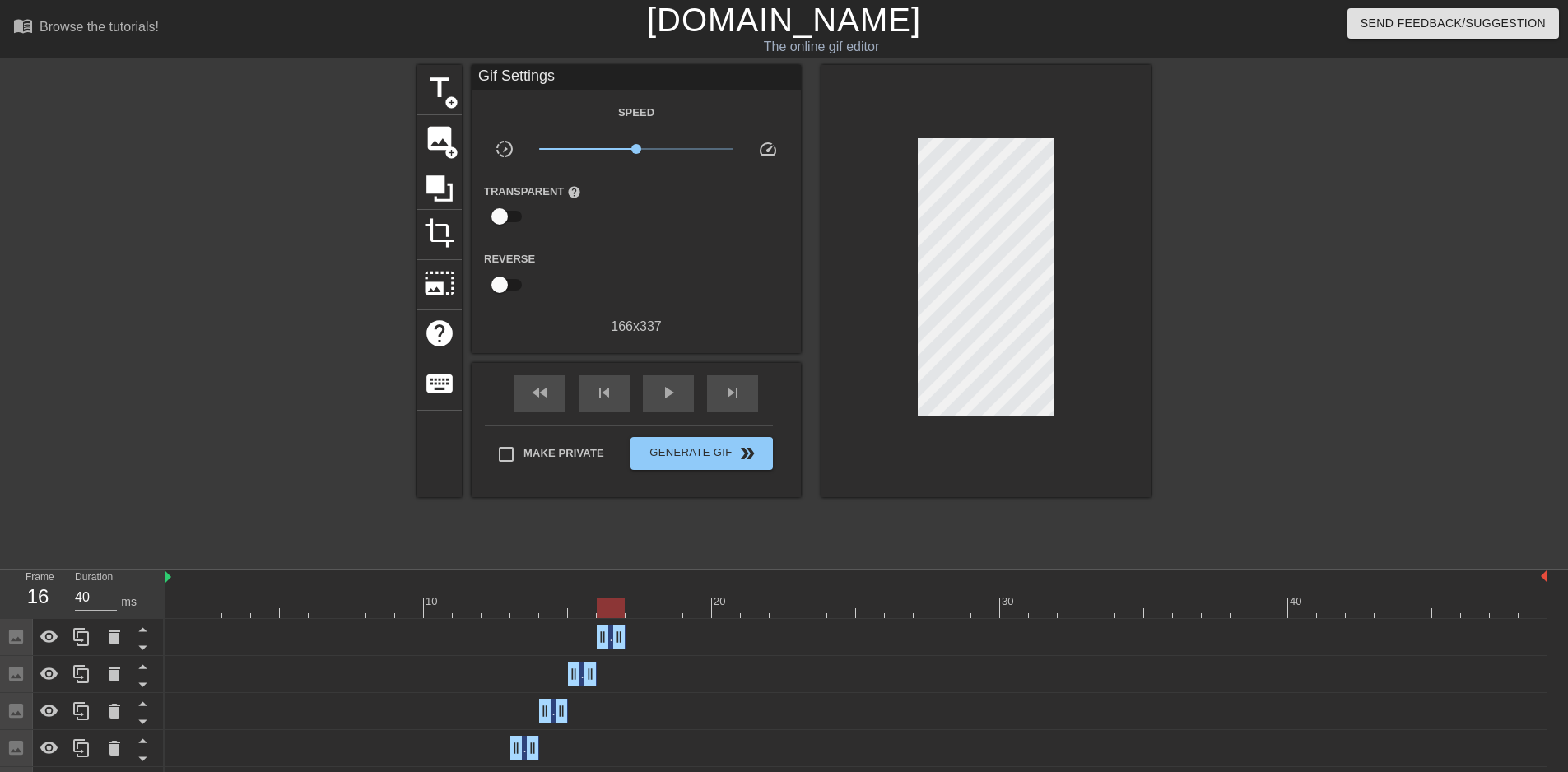
click at [620, 609] on div at bounding box center [610, 607] width 28 height 21
click at [88, 636] on icon at bounding box center [81, 637] width 16 height 18
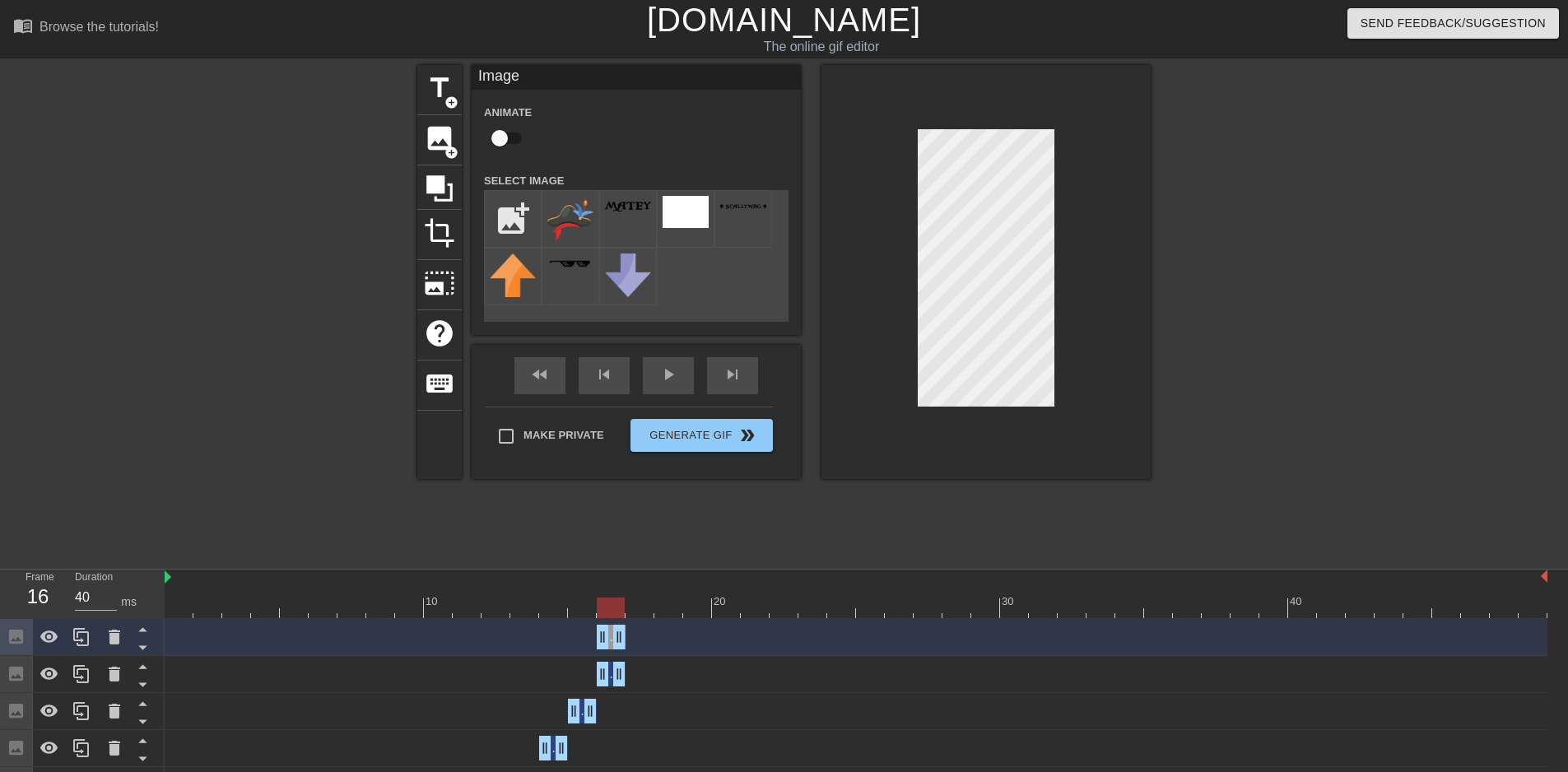
drag, startPoint x: 623, startPoint y: 632, endPoint x: 638, endPoint y: 631, distance: 15.0
drag, startPoint x: 601, startPoint y: 642, endPoint x: 633, endPoint y: 640, distance: 32.1
click at [1011, 436] on div at bounding box center [986, 272] width 329 height 414
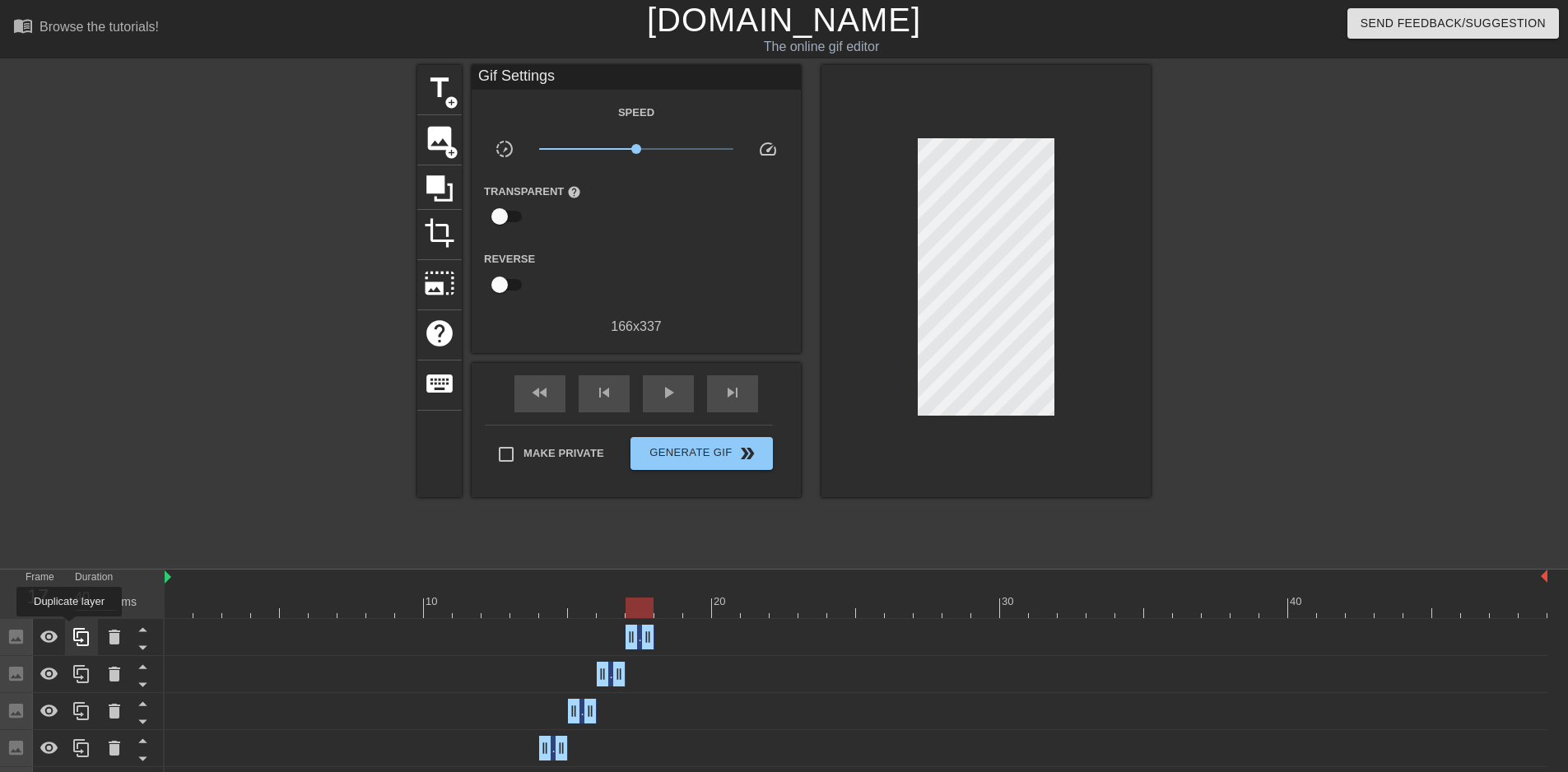
click at [70, 629] on div at bounding box center [81, 637] width 33 height 36
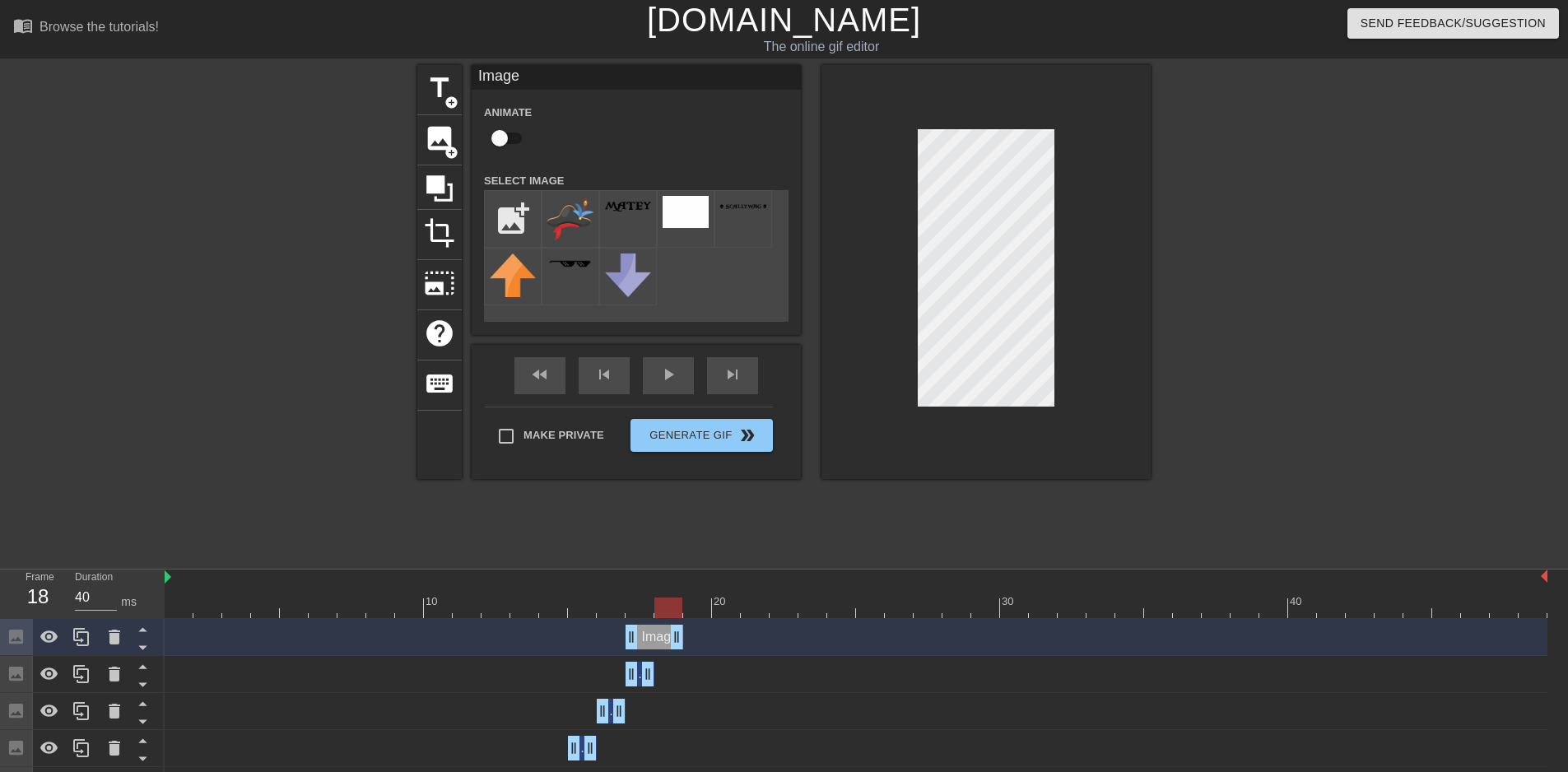
drag, startPoint x: 648, startPoint y: 636, endPoint x: 668, endPoint y: 632, distance: 20.4
drag, startPoint x: 629, startPoint y: 638, endPoint x: 791, endPoint y: 574, distance: 174.2
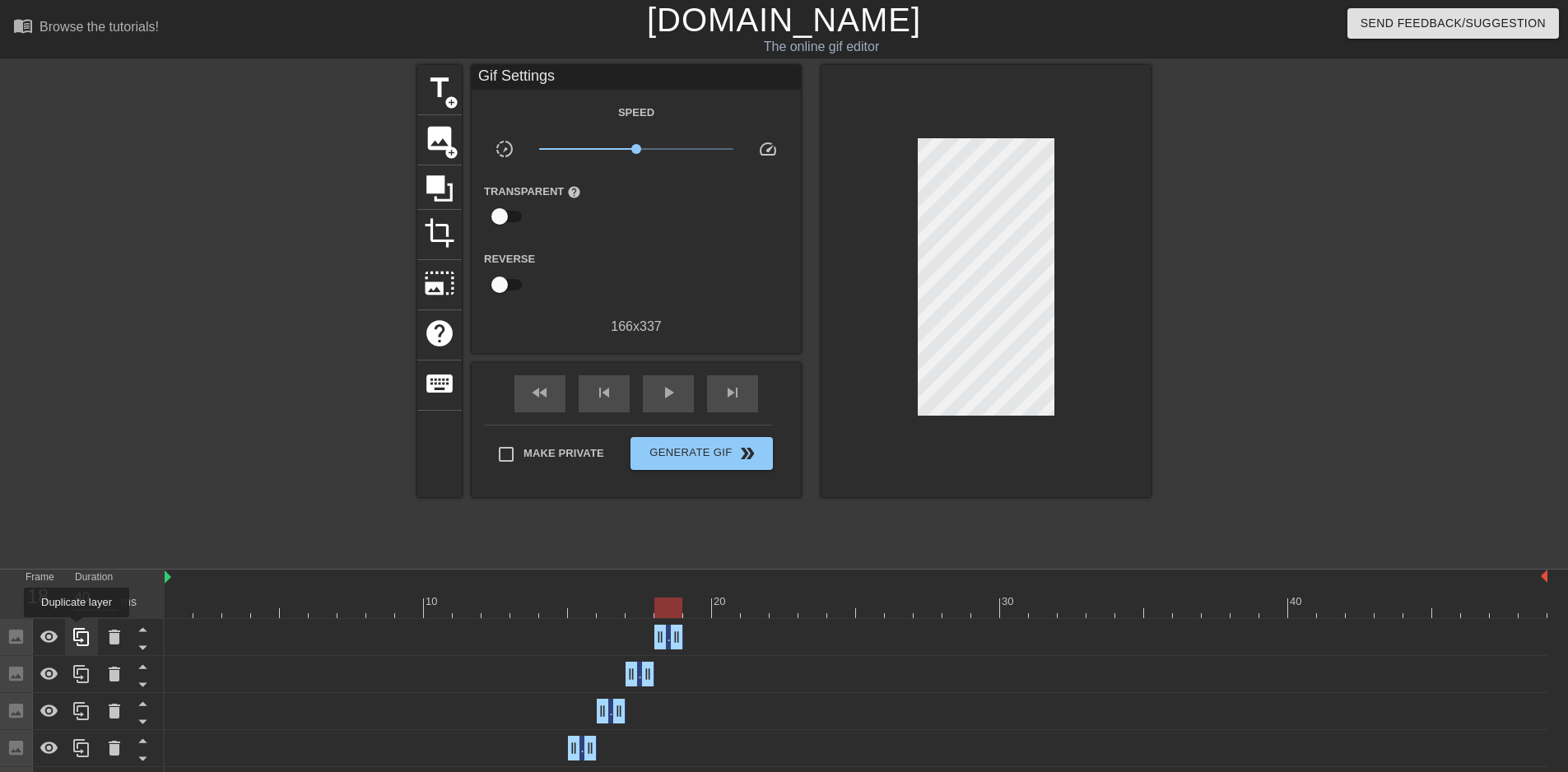
click at [77, 629] on icon at bounding box center [81, 637] width 20 height 20
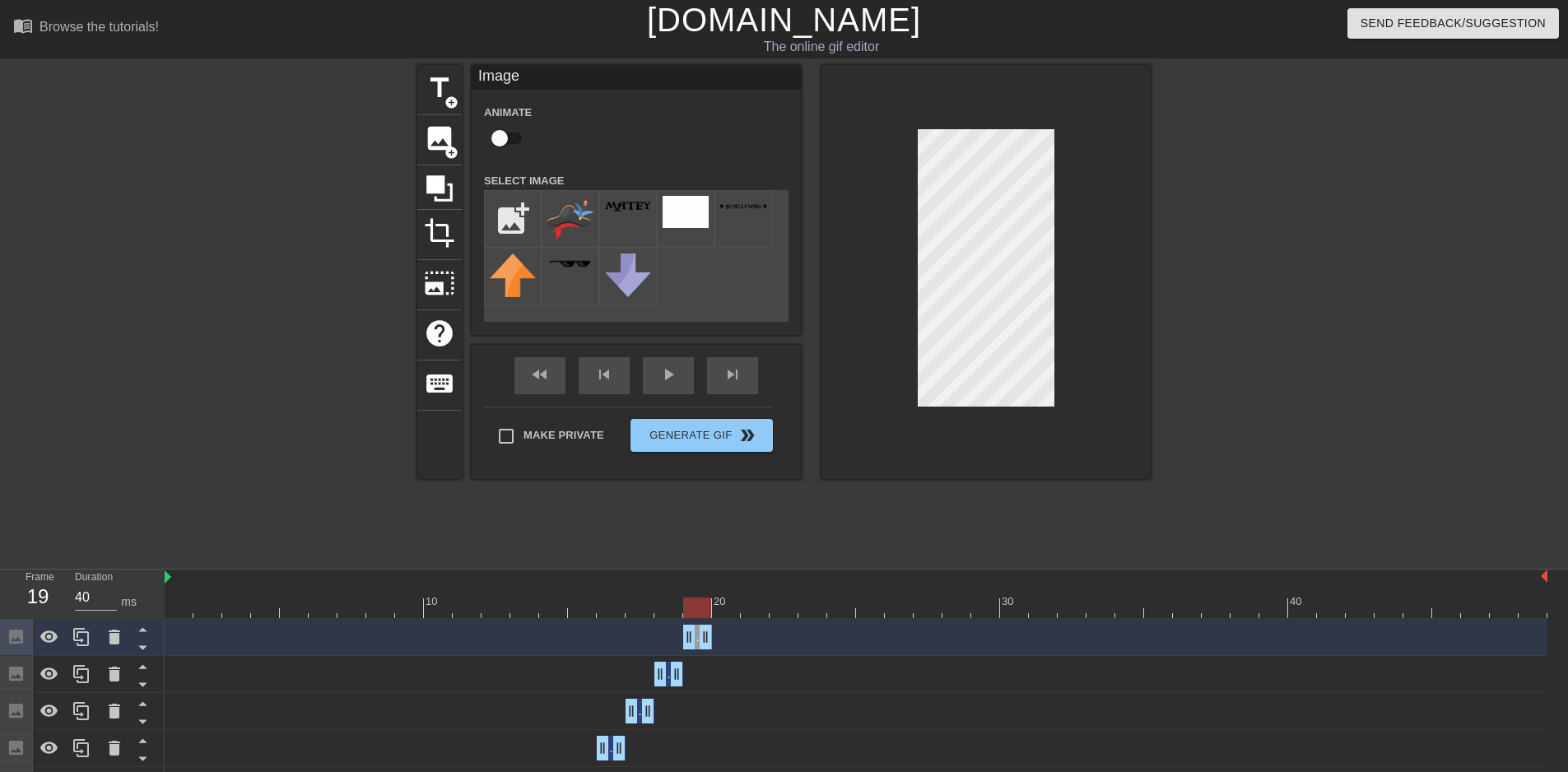
drag, startPoint x: 657, startPoint y: 641, endPoint x: 687, endPoint y: 642, distance: 30.0
click at [77, 627] on div at bounding box center [81, 637] width 33 height 36
drag, startPoint x: 705, startPoint y: 642, endPoint x: 726, endPoint y: 641, distance: 21.0
drag, startPoint x: 692, startPoint y: 641, endPoint x: 743, endPoint y: 643, distance: 51.0
click at [1006, 431] on div at bounding box center [986, 272] width 329 height 414
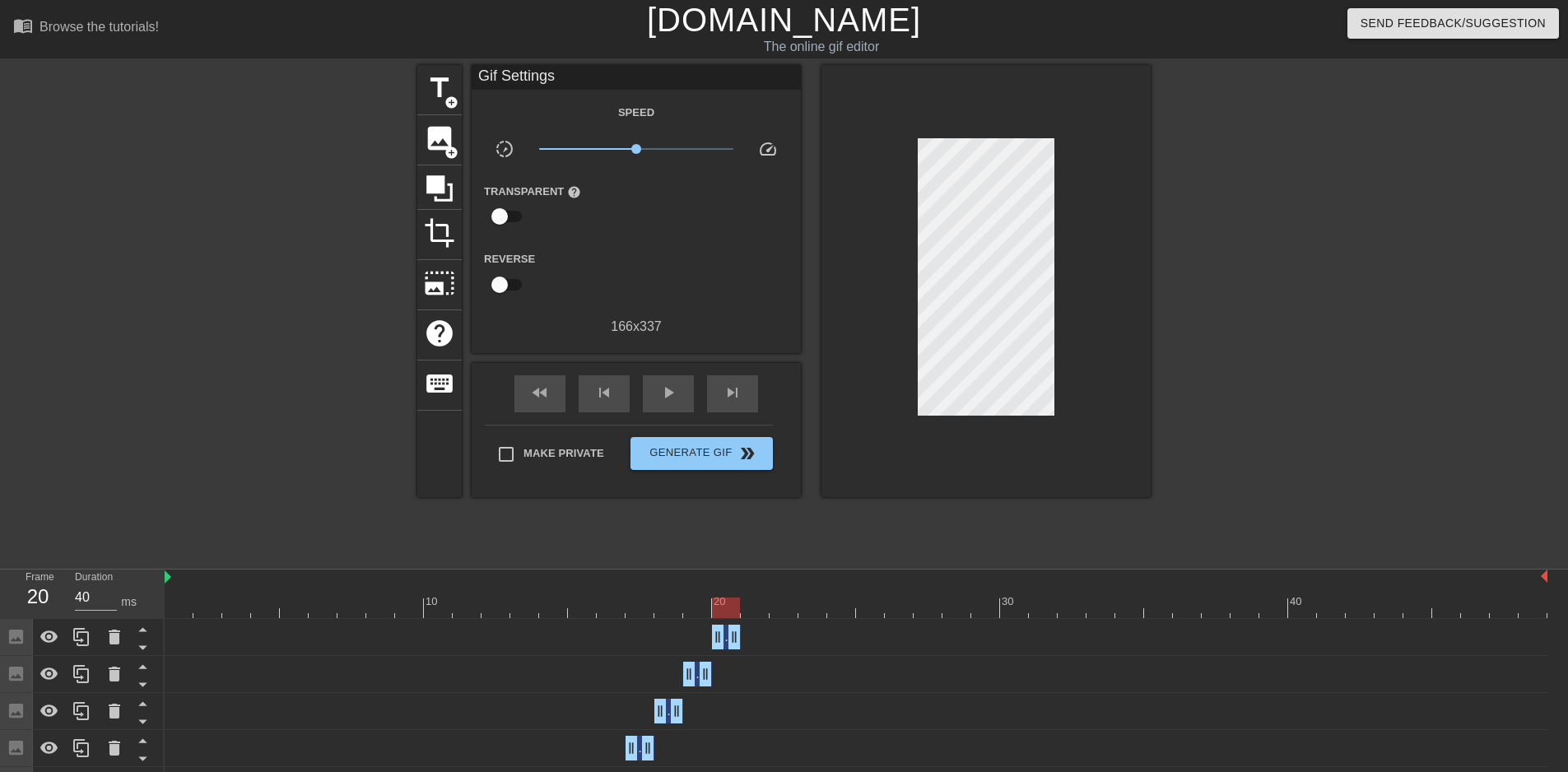
click at [172, 611] on div at bounding box center [856, 607] width 1382 height 21
click at [722, 613] on div at bounding box center [856, 607] width 1382 height 21
drag, startPoint x: 726, startPoint y: 614, endPoint x: 742, endPoint y: 616, distance: 16.1
click at [741, 615] on div at bounding box center [754, 607] width 28 height 21
drag, startPoint x: 735, startPoint y: 640, endPoint x: 753, endPoint y: 636, distance: 18.4
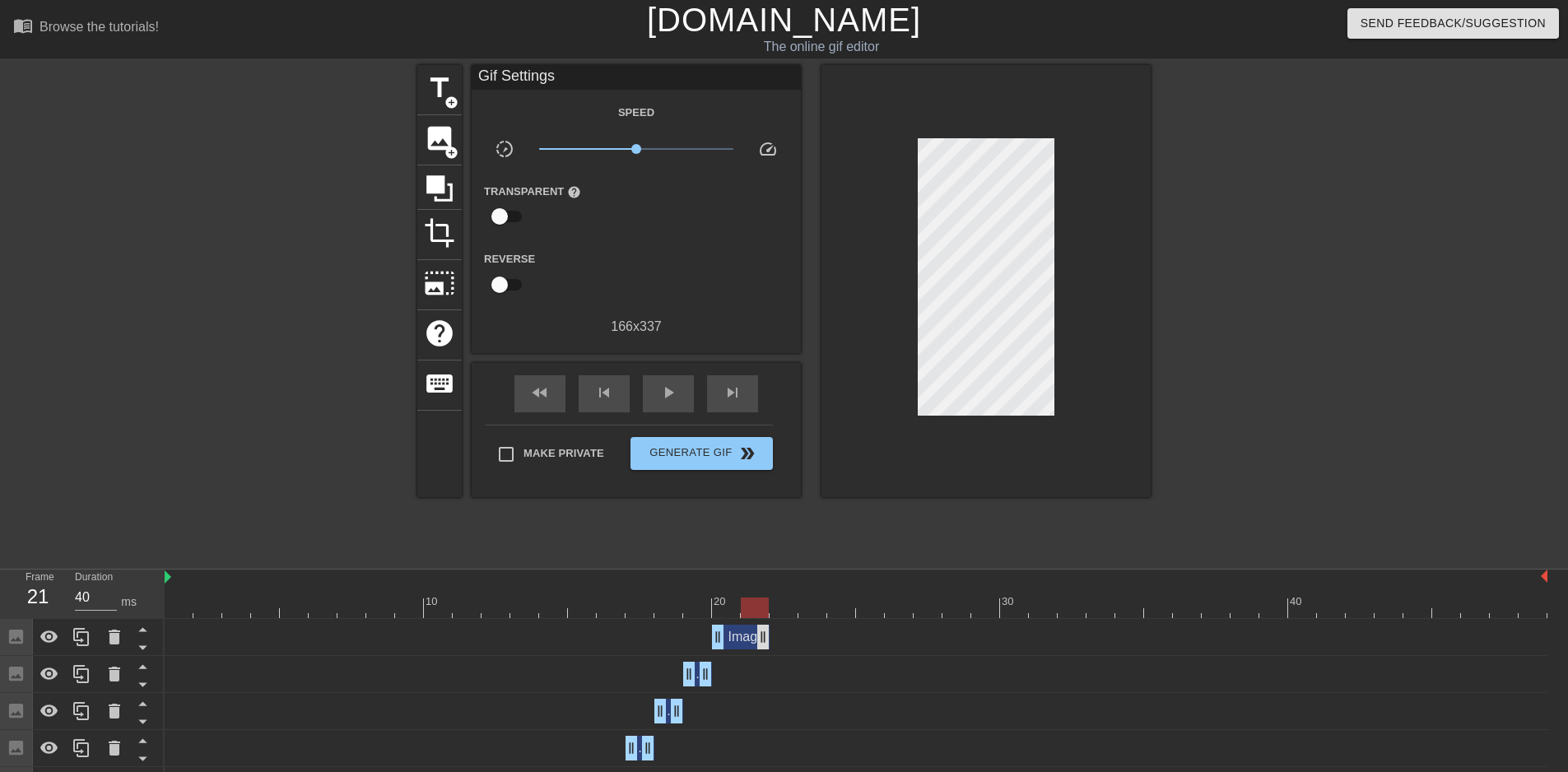
drag, startPoint x: 759, startPoint y: 638, endPoint x: 740, endPoint y: 639, distance: 19.0
click at [740, 639] on div "Image drag_handle drag_handle" at bounding box center [856, 637] width 1382 height 25
drag, startPoint x: 94, startPoint y: 637, endPoint x: 116, endPoint y: 631, distance: 22.8
click at [93, 637] on div at bounding box center [81, 637] width 33 height 36
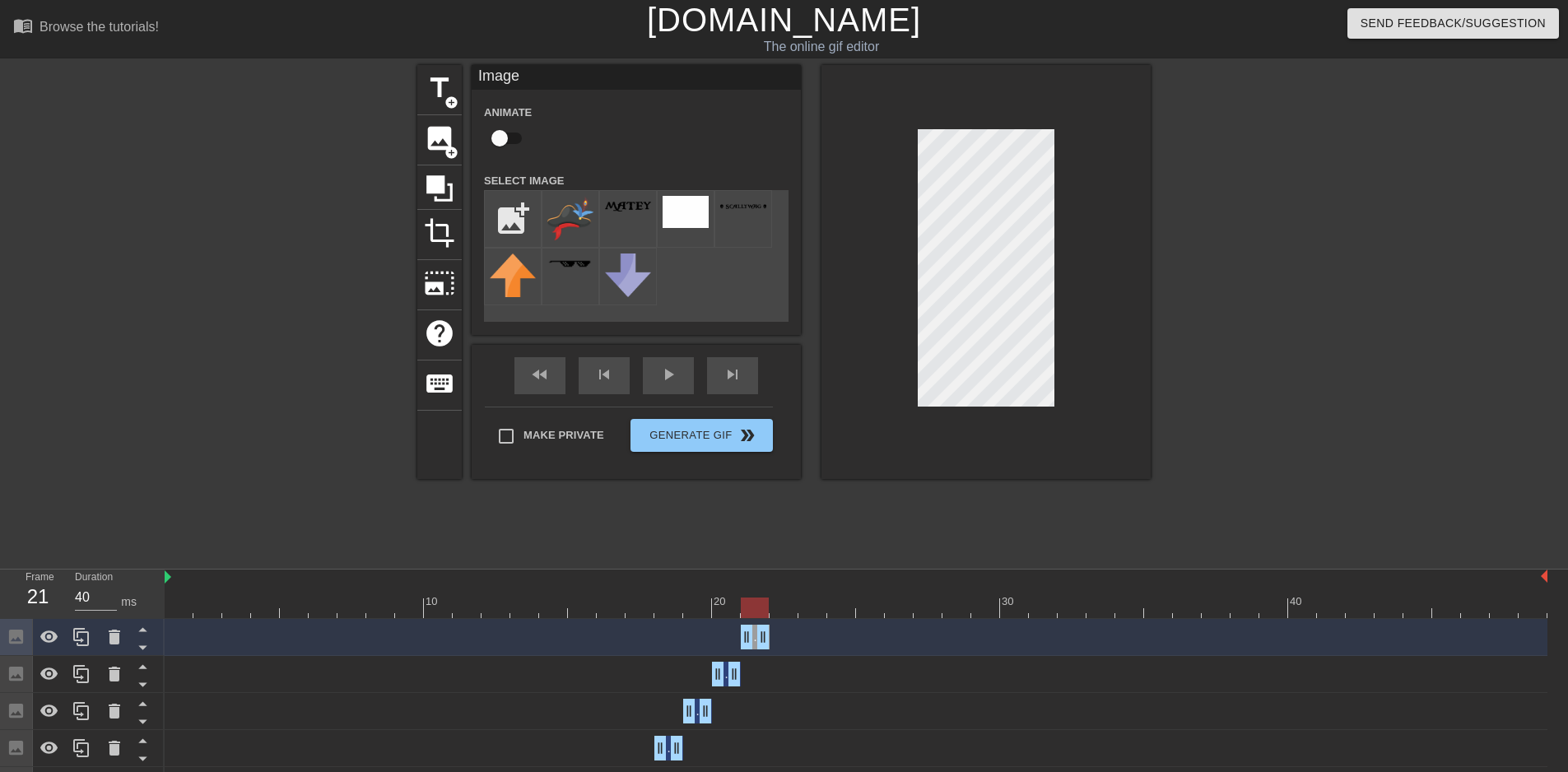
drag, startPoint x: 720, startPoint y: 639, endPoint x: 738, endPoint y: 639, distance: 18.0
click at [738, 639] on div "Image drag_handle drag_handle" at bounding box center [856, 637] width 1382 height 25
click at [75, 642] on icon at bounding box center [81, 637] width 20 height 20
drag, startPoint x: 765, startPoint y: 635, endPoint x: 791, endPoint y: 635, distance: 26.0
drag, startPoint x: 743, startPoint y: 643, endPoint x: 773, endPoint y: 640, distance: 30.1
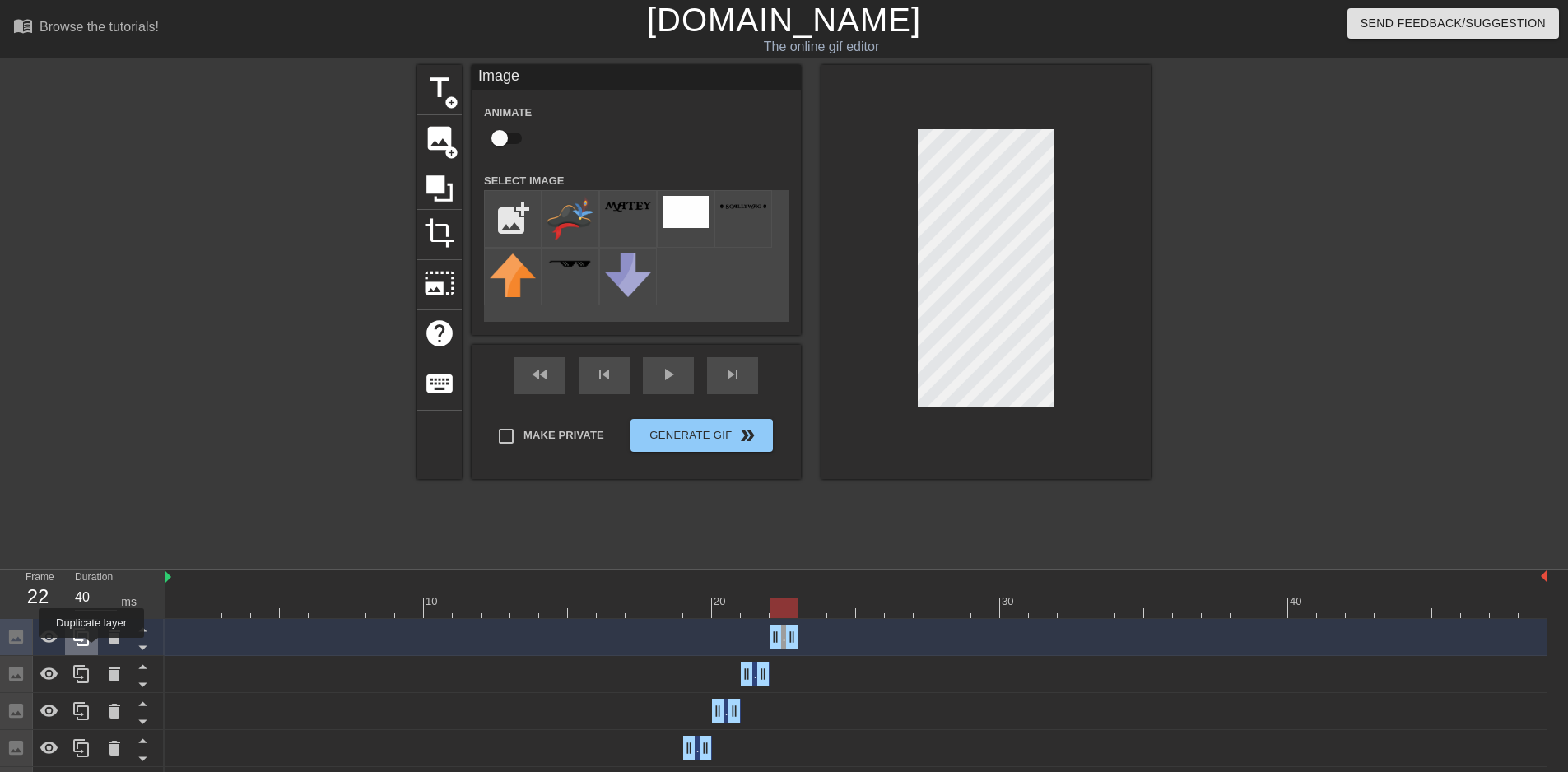
click at [91, 649] on div at bounding box center [81, 637] width 33 height 36
drag, startPoint x: 792, startPoint y: 635, endPoint x: 812, endPoint y: 635, distance: 20.0
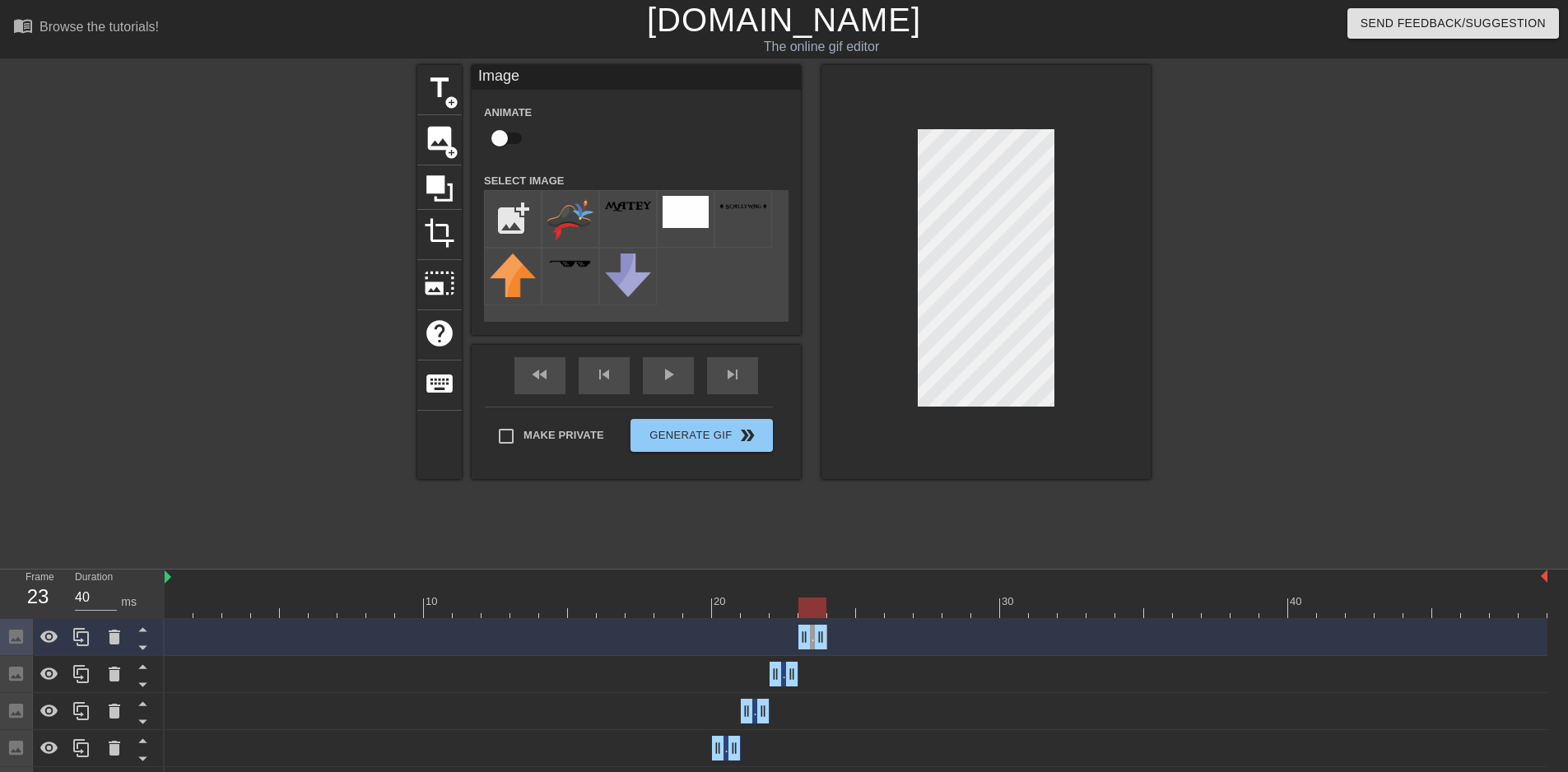
drag, startPoint x: 774, startPoint y: 637, endPoint x: 798, endPoint y: 637, distance: 24.0
click at [79, 631] on icon at bounding box center [81, 637] width 20 height 20
drag, startPoint x: 820, startPoint y: 640, endPoint x: 844, endPoint y: 640, distance: 24.0
drag, startPoint x: 805, startPoint y: 643, endPoint x: 843, endPoint y: 636, distance: 38.6
drag, startPoint x: 844, startPoint y: 606, endPoint x: 860, endPoint y: 604, distance: 16.1
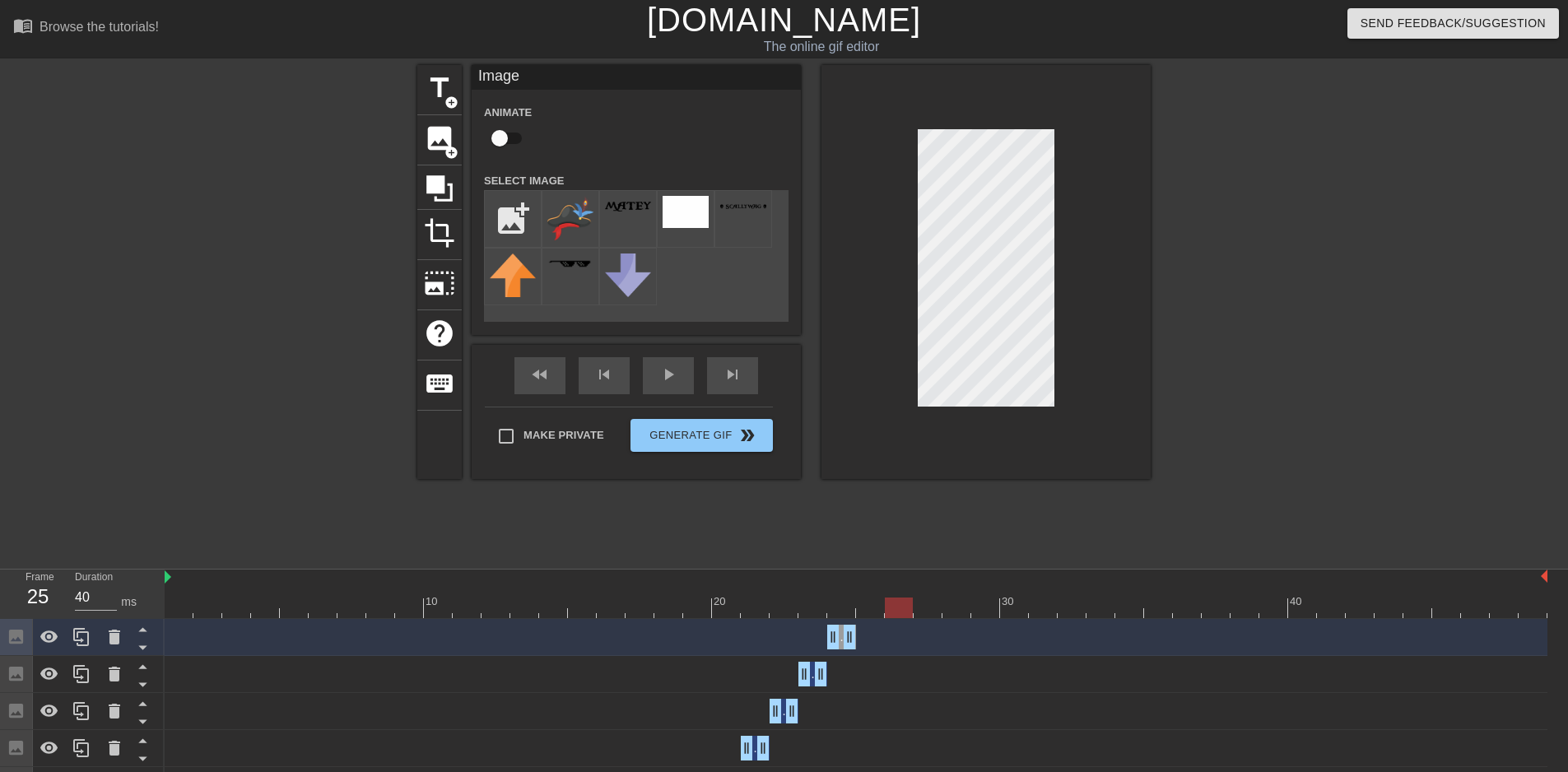
click at [860, 604] on div at bounding box center [856, 607] width 1382 height 21
click at [80, 639] on icon at bounding box center [81, 637] width 20 height 20
drag, startPoint x: 839, startPoint y: 635, endPoint x: 854, endPoint y: 632, distance: 15.3
click at [883, 634] on div "Image drag_handle drag_handle" at bounding box center [856, 637] width 1382 height 25
drag, startPoint x: 845, startPoint y: 631, endPoint x: 875, endPoint y: 634, distance: 30.1
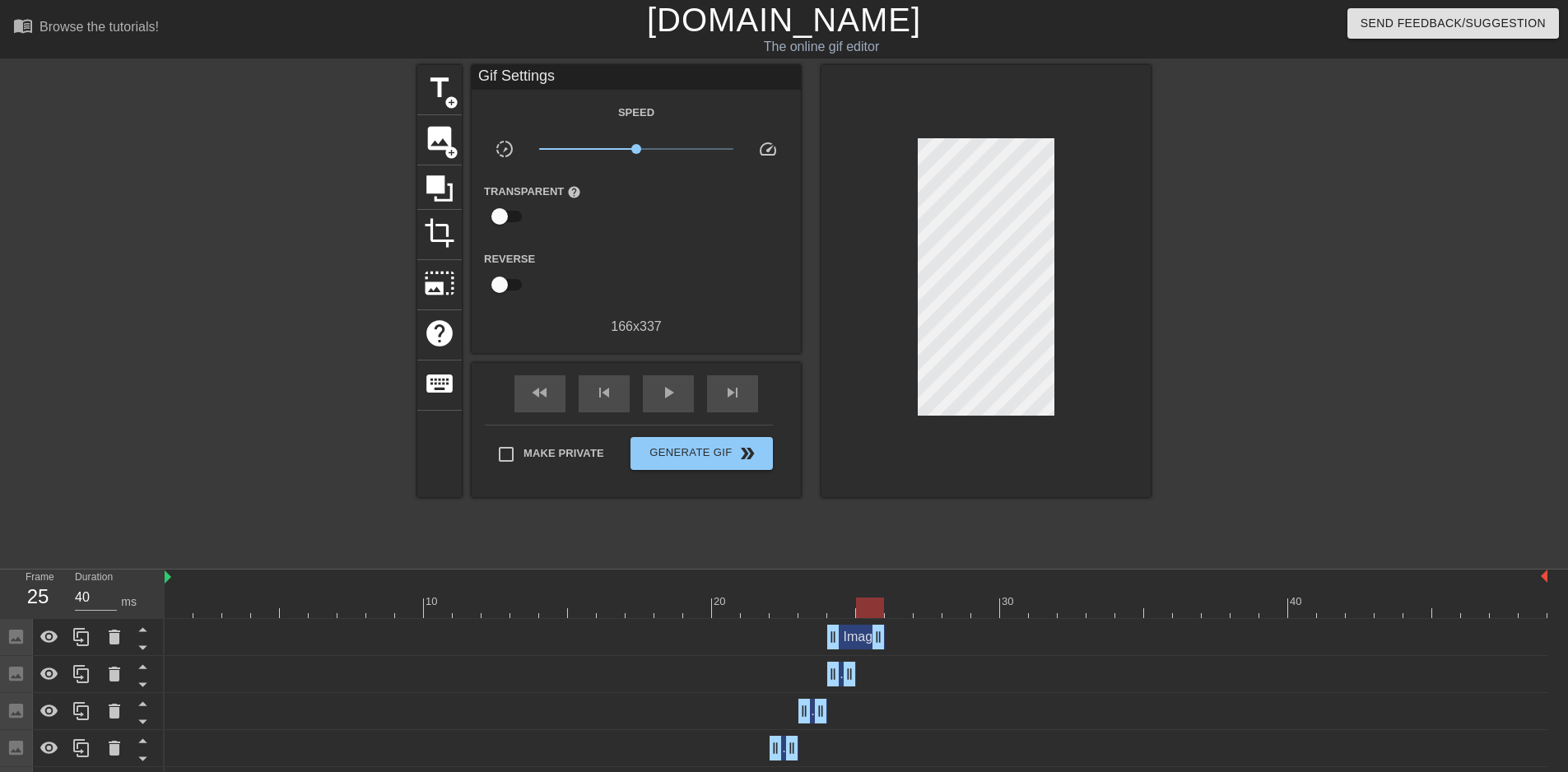
drag, startPoint x: 827, startPoint y: 637, endPoint x: 862, endPoint y: 637, distance: 35.0
click at [862, 637] on div "Image drag_handle drag_handle" at bounding box center [856, 637] width 1382 height 25
drag, startPoint x: 838, startPoint y: 640, endPoint x: 871, endPoint y: 642, distance: 33.1
click at [843, 609] on div at bounding box center [856, 607] width 1382 height 21
click at [817, 613] on div at bounding box center [856, 607] width 1382 height 21
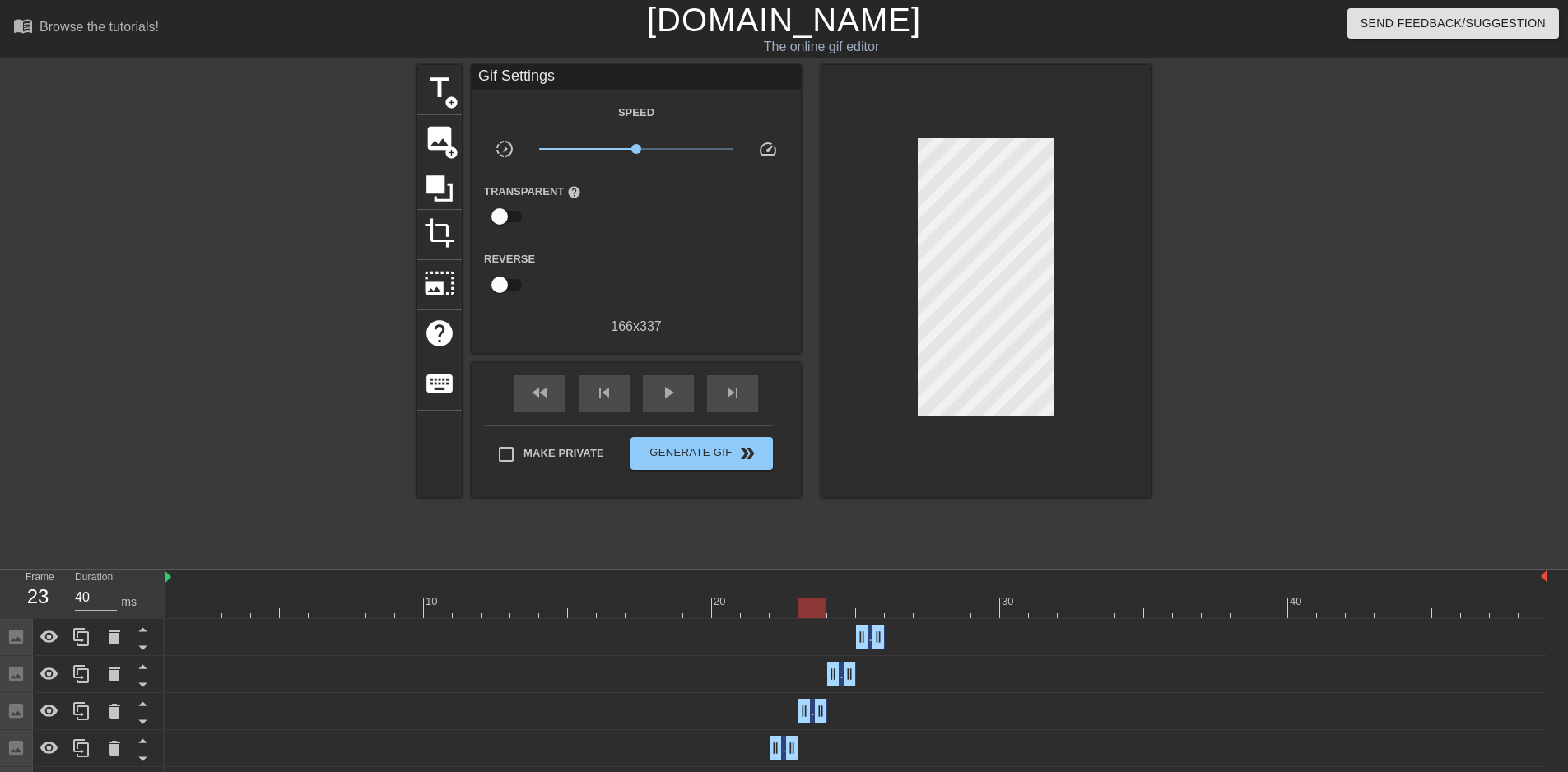
click at [832, 613] on div at bounding box center [856, 607] width 1382 height 21
click at [869, 612] on div at bounding box center [856, 607] width 1382 height 21
click at [850, 612] on div at bounding box center [856, 607] width 1382 height 21
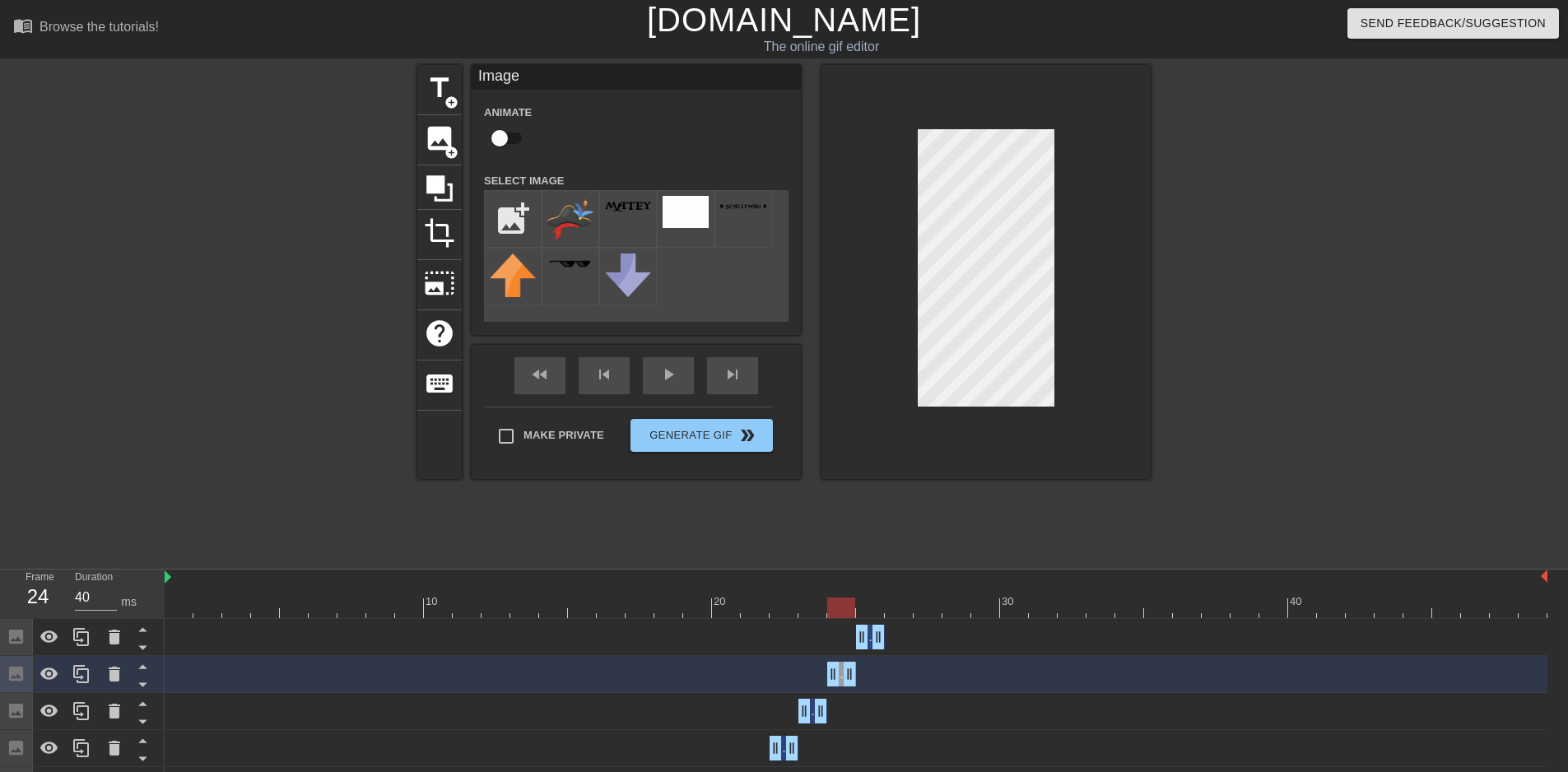
click at [812, 611] on div at bounding box center [856, 607] width 1382 height 21
click at [910, 478] on div at bounding box center [986, 272] width 329 height 414
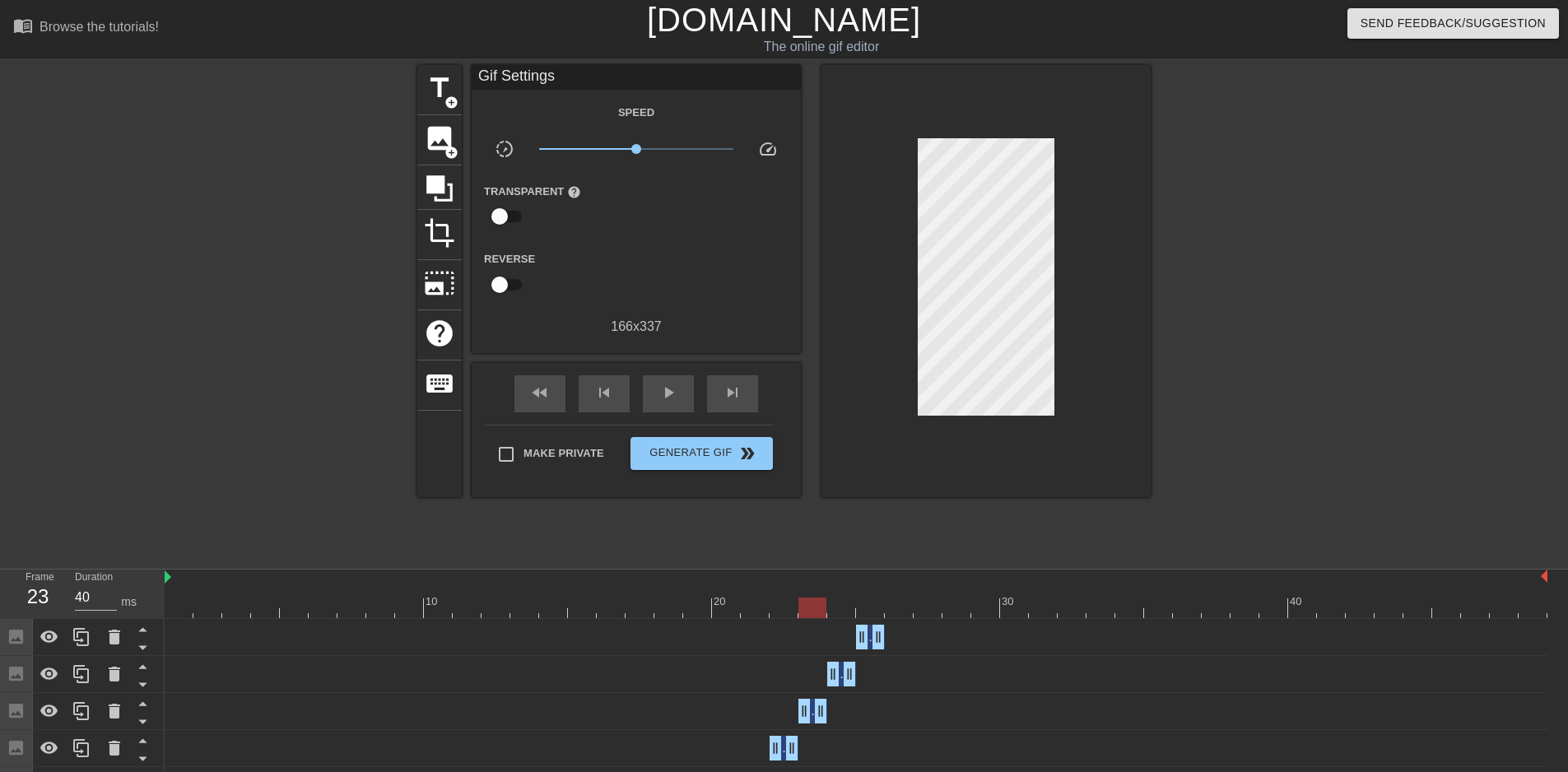
click at [774, 613] on div at bounding box center [856, 607] width 1382 height 21
click at [802, 613] on div at bounding box center [856, 607] width 1382 height 21
click at [845, 608] on div at bounding box center [856, 607] width 1382 height 21
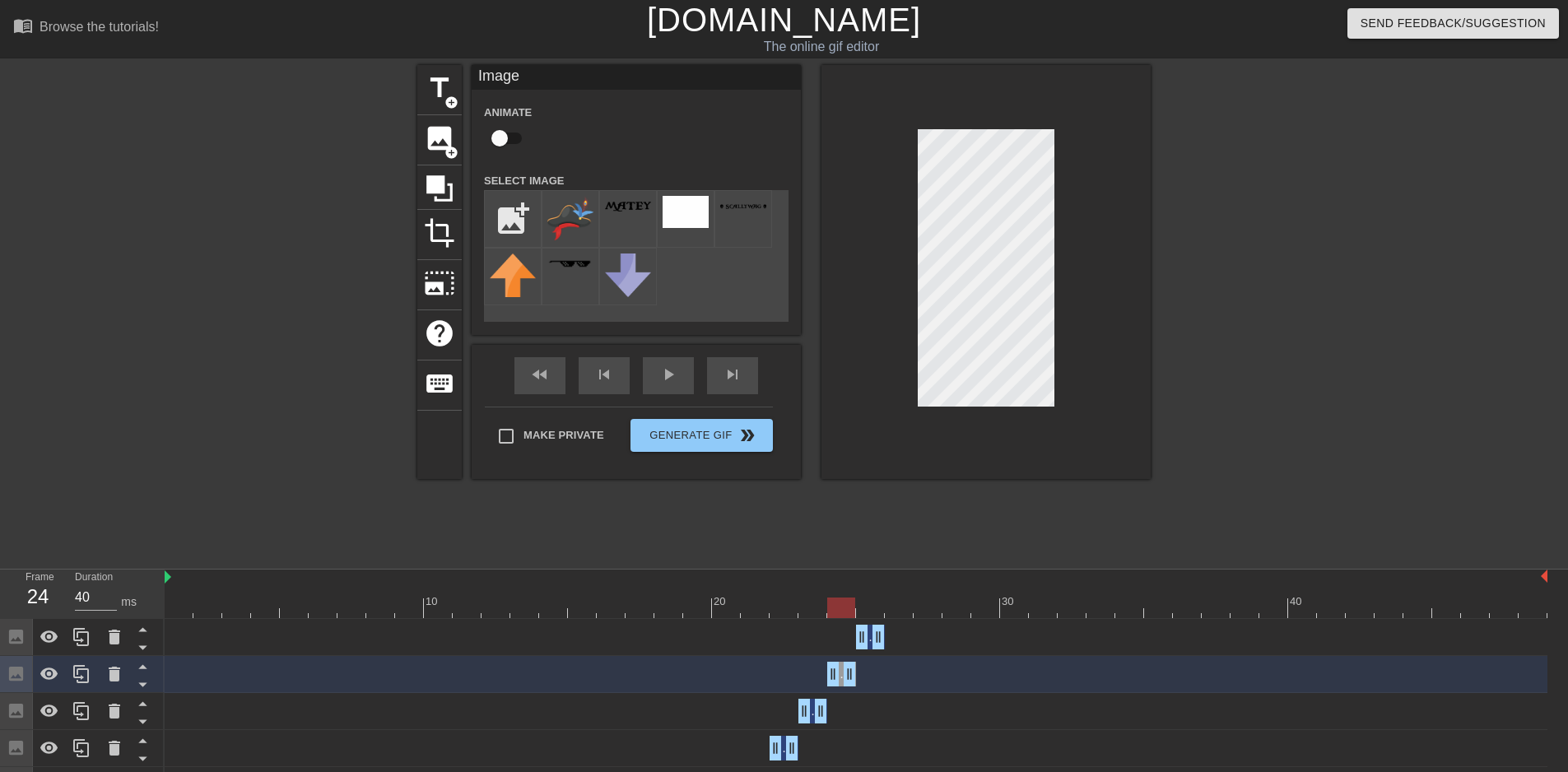
click at [837, 465] on div at bounding box center [986, 272] width 329 height 414
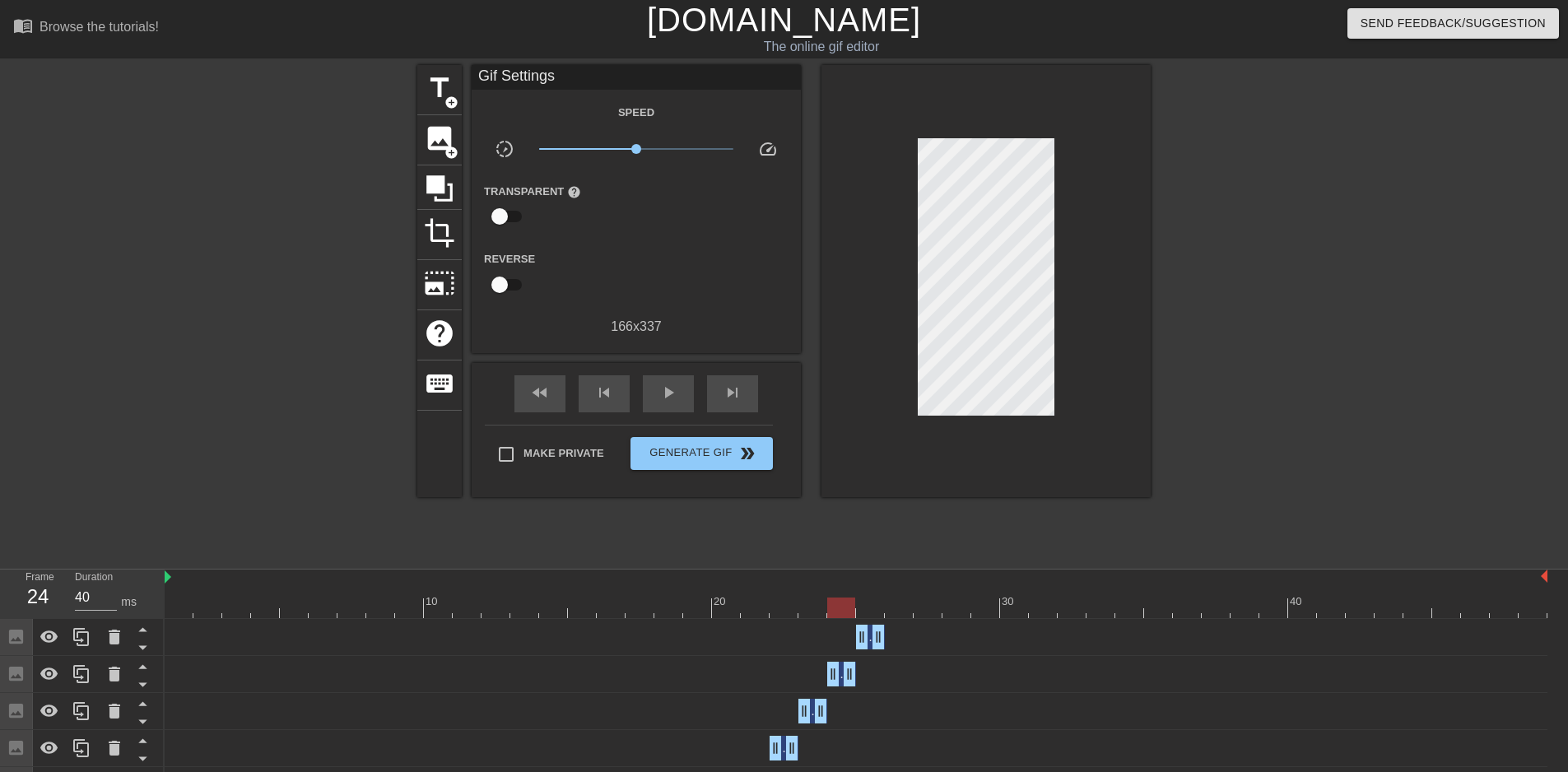
click at [805, 609] on div at bounding box center [856, 607] width 1382 height 21
click at [823, 605] on div at bounding box center [812, 607] width 28 height 21
click at [829, 604] on div at bounding box center [856, 607] width 1382 height 21
click at [870, 612] on div at bounding box center [856, 607] width 1382 height 21
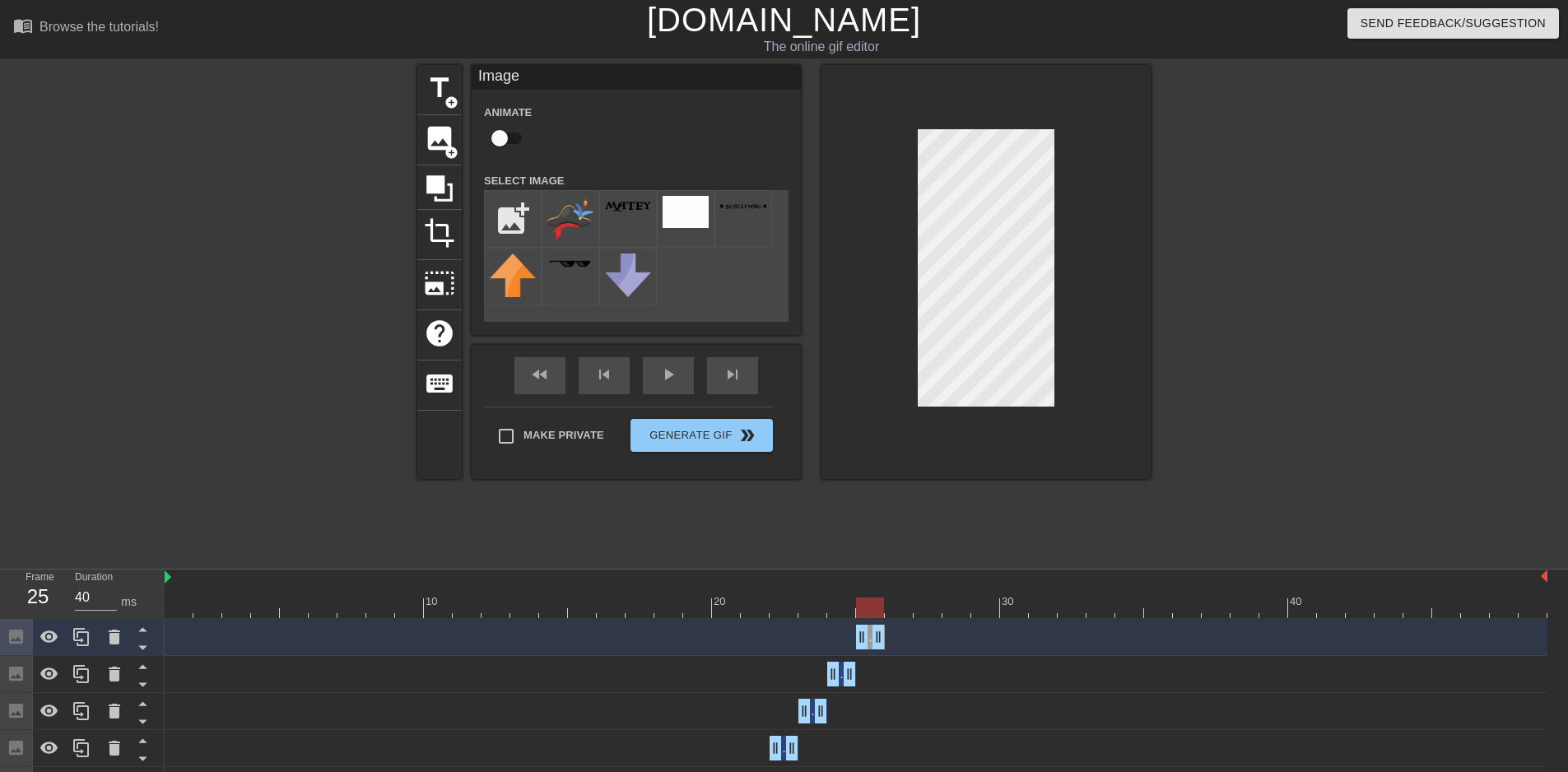
click at [823, 499] on div "title add_circle image add_circle crop photo_size_select_large help keyboard Im…" at bounding box center [784, 311] width 734 height 493
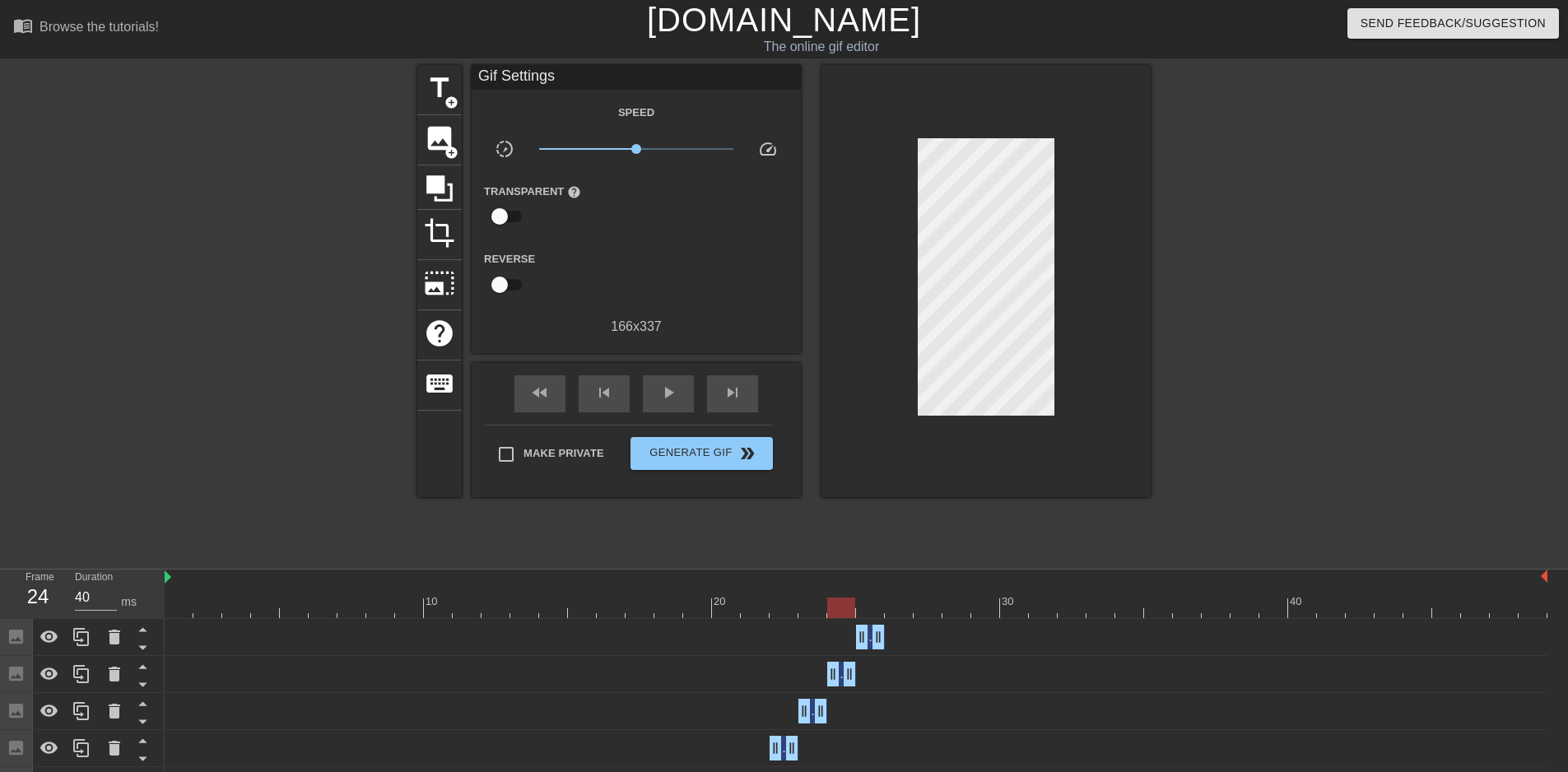
click at [834, 603] on div at bounding box center [856, 607] width 1382 height 21
click at [872, 603] on div at bounding box center [856, 607] width 1382 height 21
click at [899, 607] on div at bounding box center [856, 607] width 1382 height 21
click at [872, 613] on div at bounding box center [856, 607] width 1382 height 21
click at [892, 614] on div at bounding box center [856, 607] width 1382 height 21
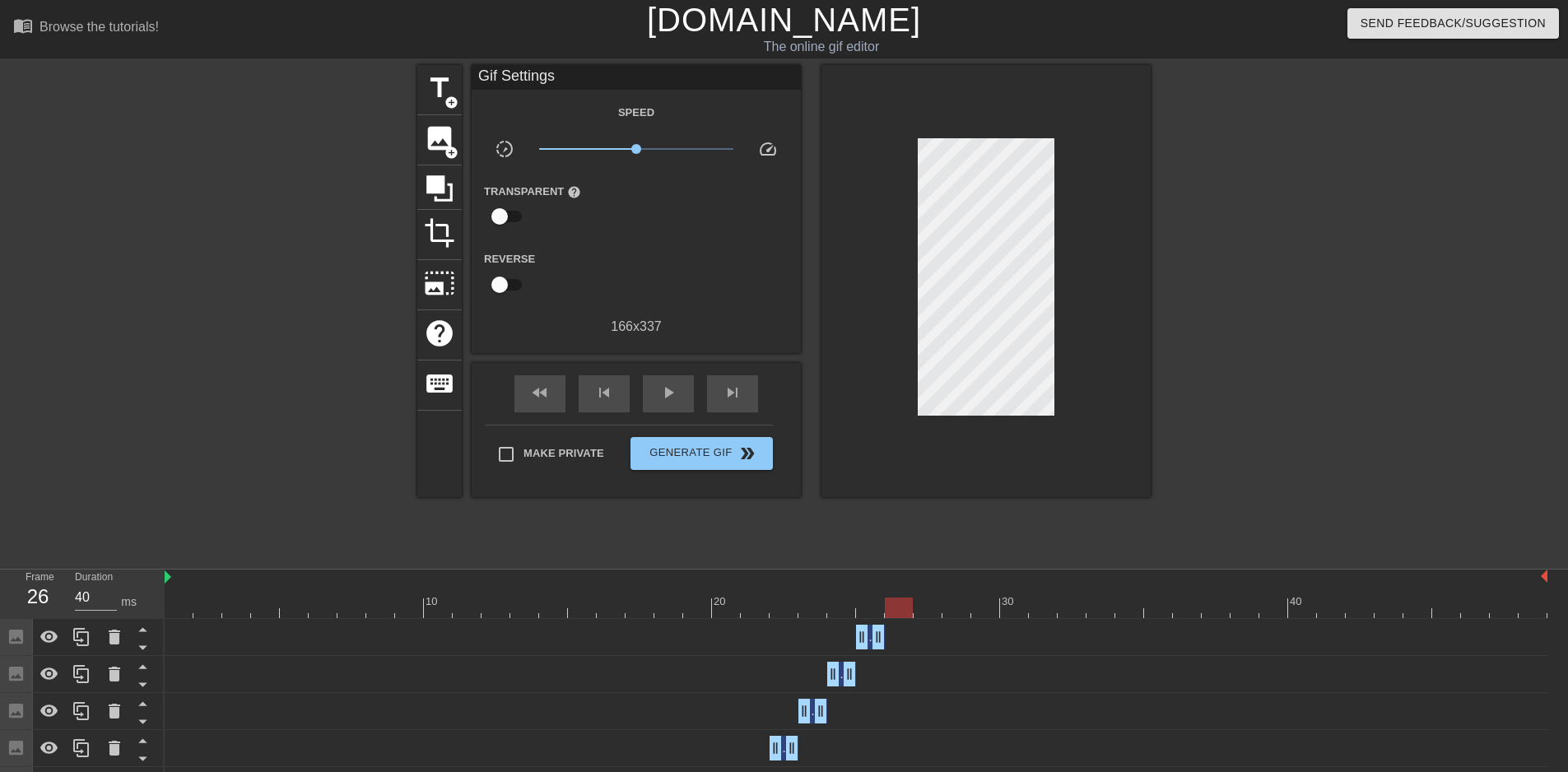
click at [919, 614] on div at bounding box center [856, 607] width 1382 height 21
click at [905, 614] on div at bounding box center [856, 607] width 1382 height 21
click at [865, 610] on div at bounding box center [856, 607] width 1382 height 21
click at [91, 631] on icon at bounding box center [81, 637] width 20 height 20
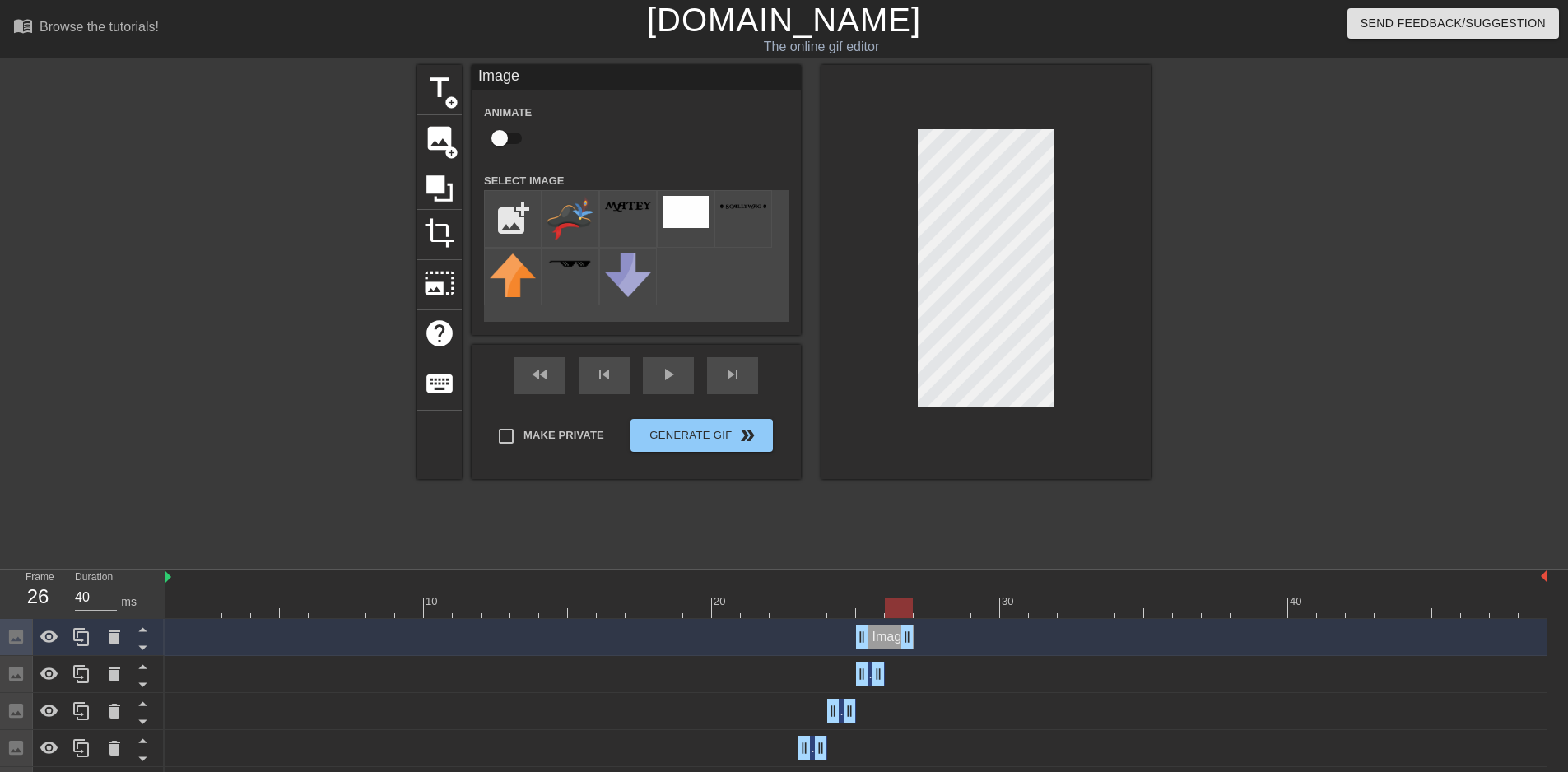
drag, startPoint x: 877, startPoint y: 643, endPoint x: 897, endPoint y: 643, distance: 20.0
drag, startPoint x: 865, startPoint y: 643, endPoint x: 895, endPoint y: 640, distance: 30.1
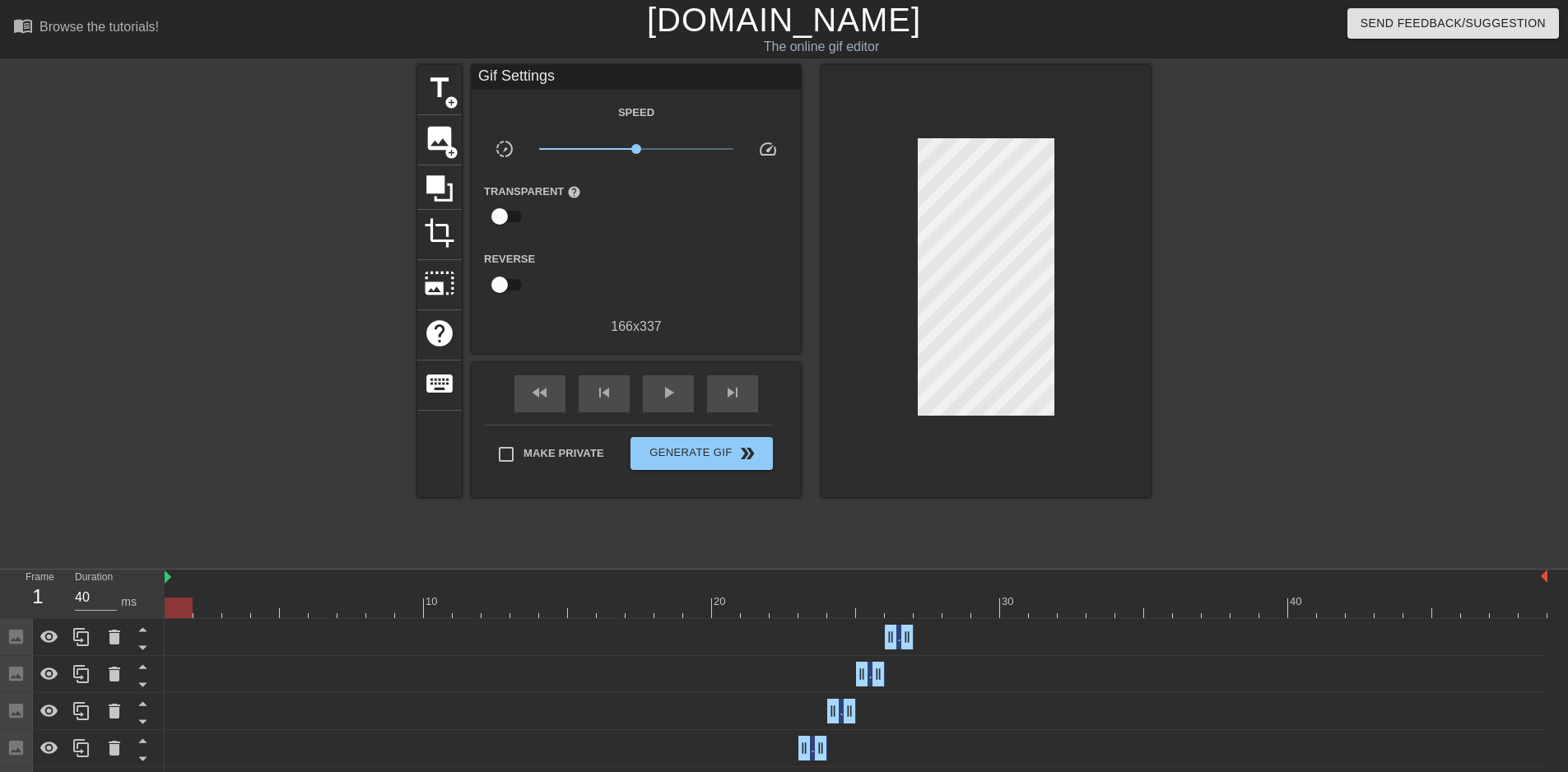
click at [175, 607] on div at bounding box center [856, 607] width 1382 height 21
click at [696, 449] on span "Generate Gif double_arrow" at bounding box center [702, 453] width 129 height 20
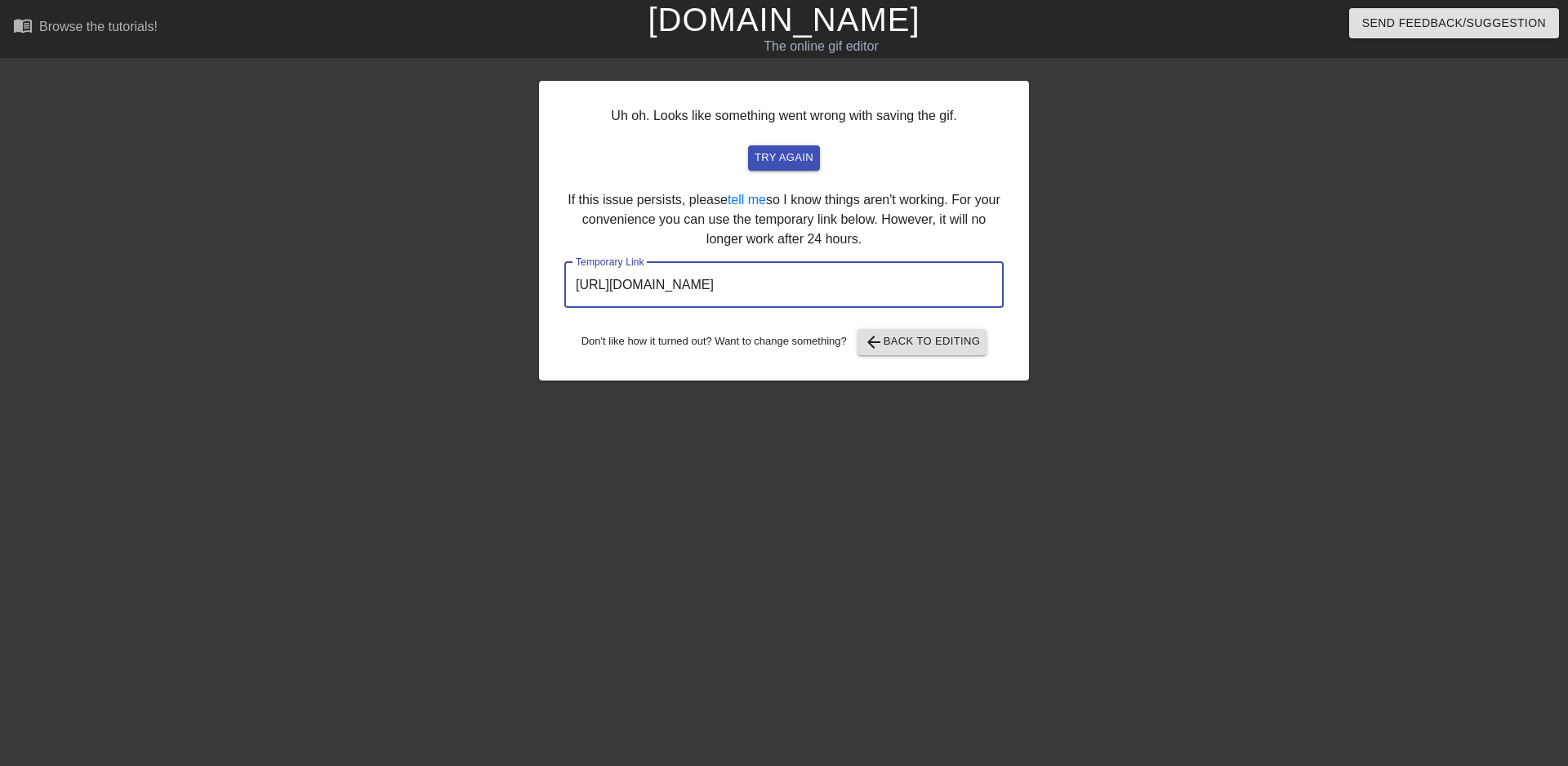
drag, startPoint x: 946, startPoint y: 294, endPoint x: 510, endPoint y: 291, distance: 436.0
click at [510, 291] on div "Uh oh. Looks like something went wrong with saving the gif. try again If this i…" at bounding box center [784, 309] width 1568 height 490
